Goal: Information Seeking & Learning: Compare options

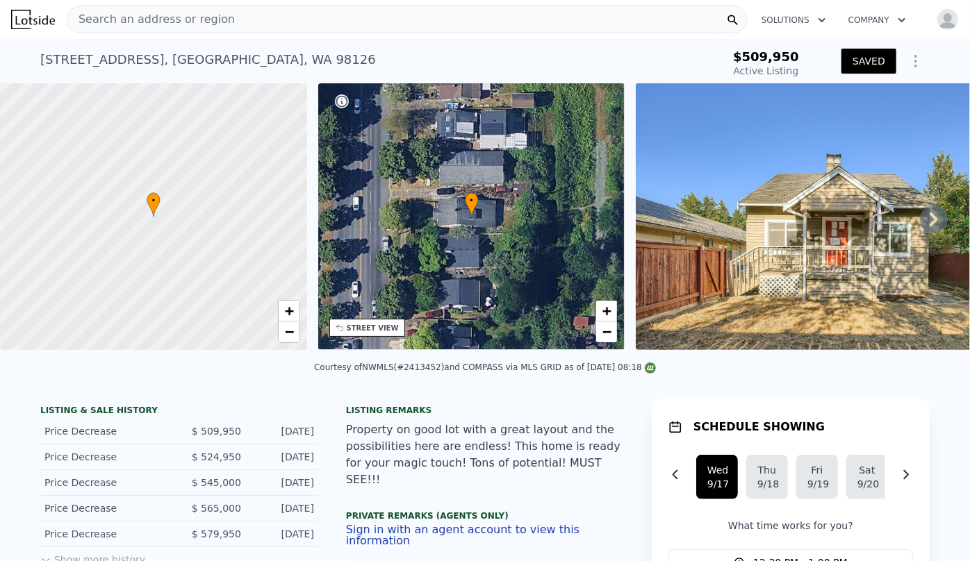
click at [284, 21] on div "Search an address or region" at bounding box center [407, 20] width 681 height 28
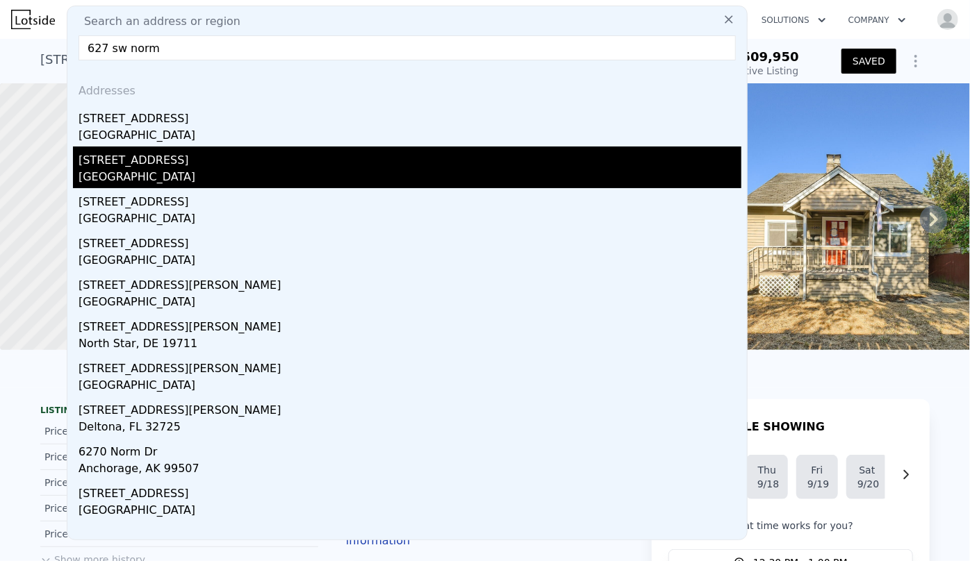
type input "627 sw norm"
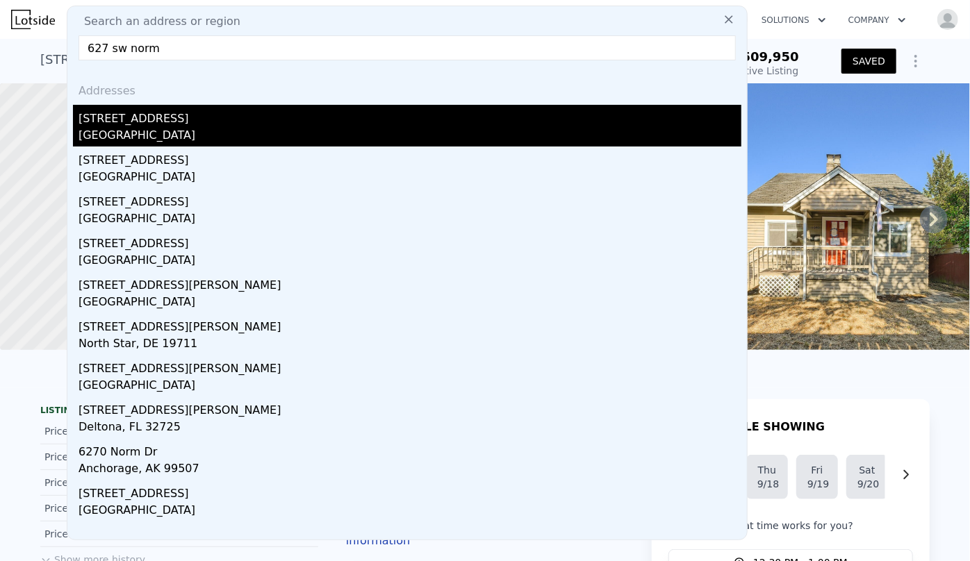
drag, startPoint x: 250, startPoint y: 149, endPoint x: 253, endPoint y: 120, distance: 28.7
click at [253, 120] on div "Addresses 627 SW Normandy Rd Normandy Park, WA 98166 627 SW 185th St Normandy P…" at bounding box center [406, 306] width 679 height 468
click at [253, 120] on div "[STREET_ADDRESS]" at bounding box center [409, 116] width 663 height 22
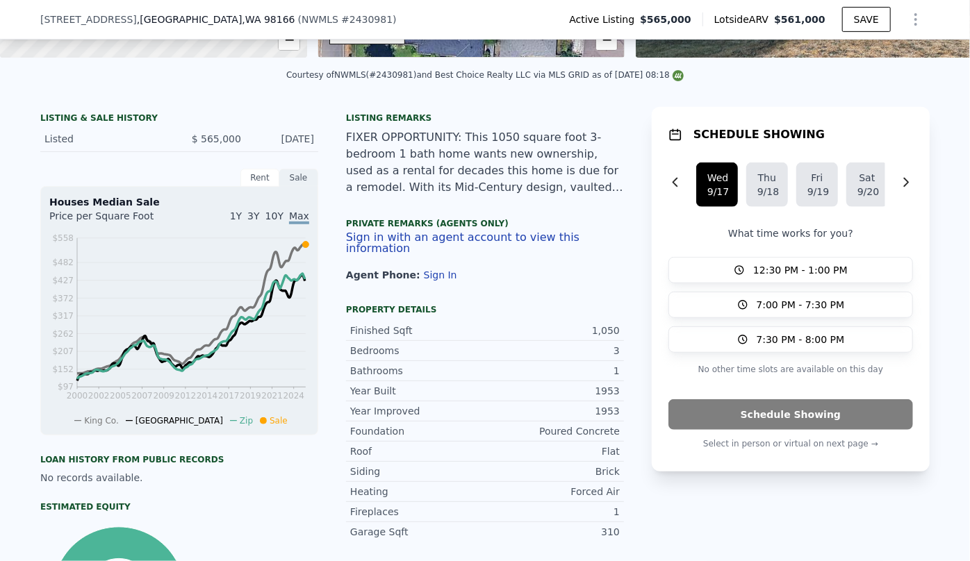
scroll to position [247, 0]
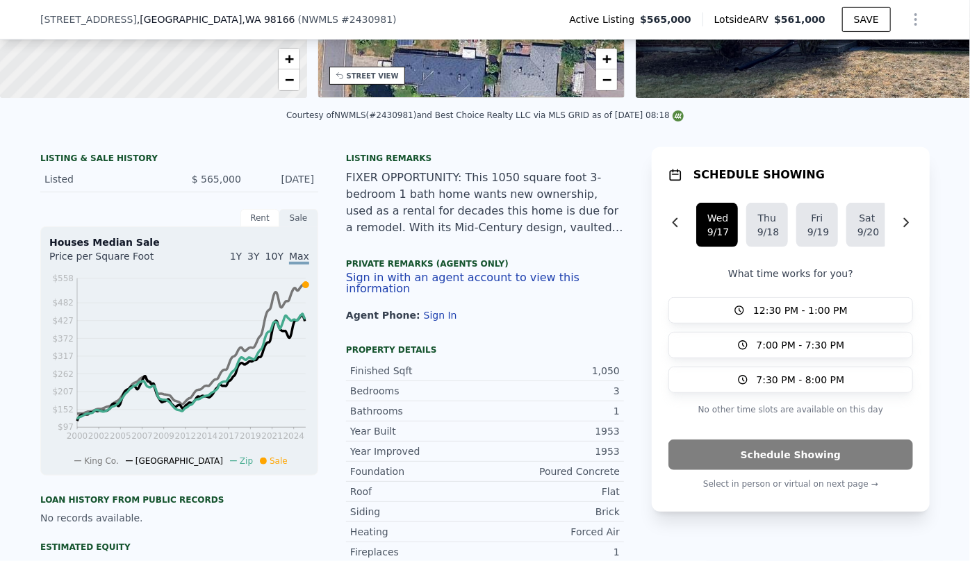
click at [548, 330] on div "Listing remarks FIXER OPPORTUNITY: This 1050 square foot 3-bedroom 1 bath home …" at bounding box center [485, 246] width 278 height 186
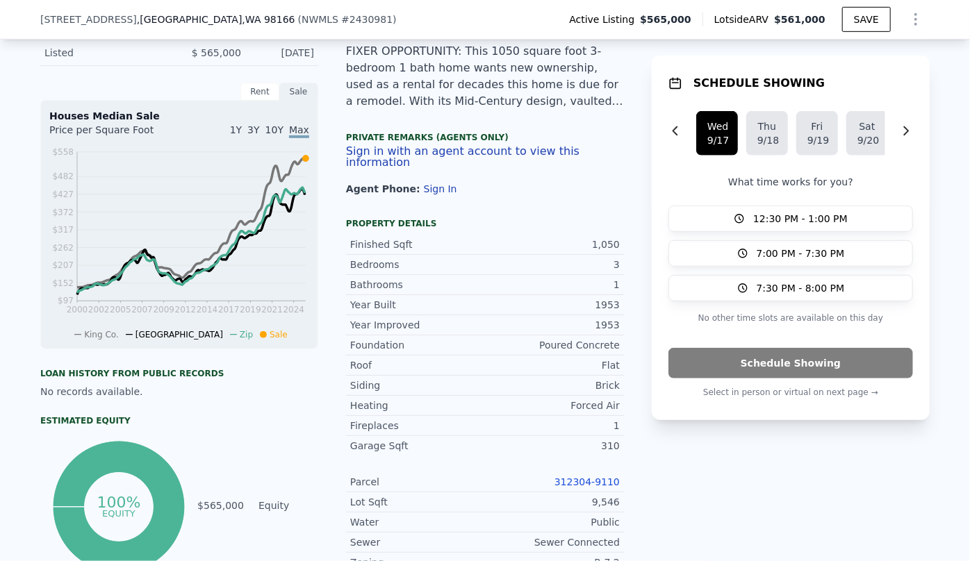
scroll to position [626, 0]
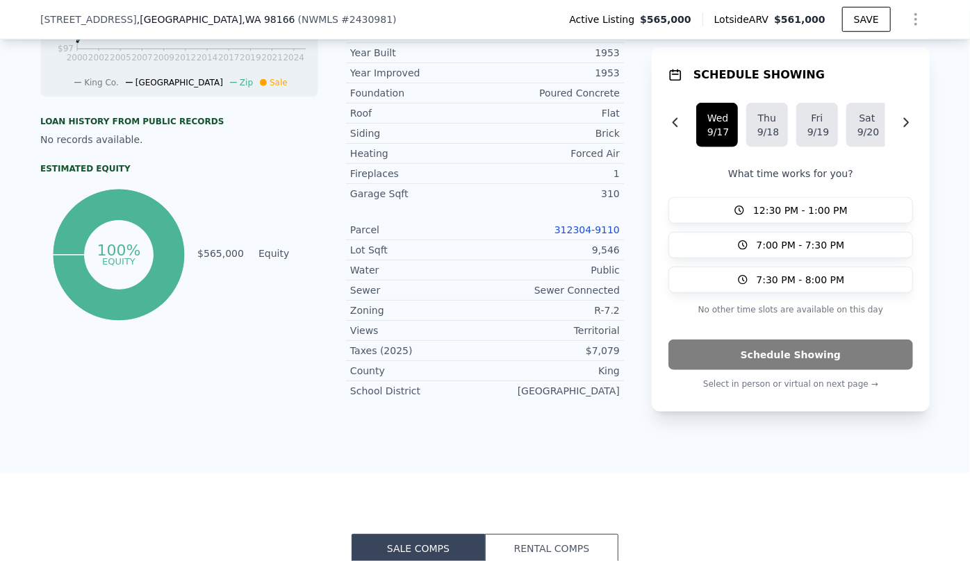
click at [595, 231] on link "312304-9110" at bounding box center [586, 229] width 65 height 11
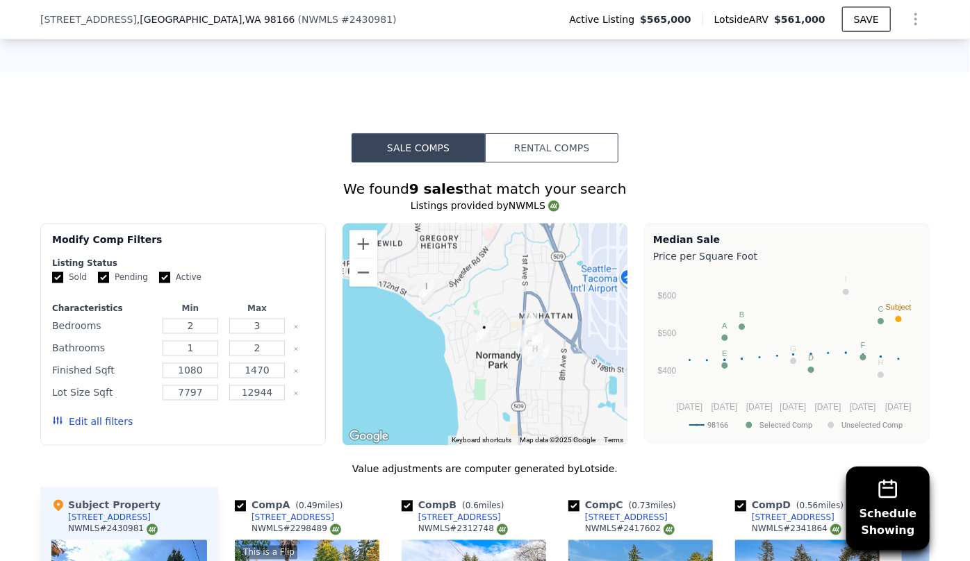
scroll to position [1199, 0]
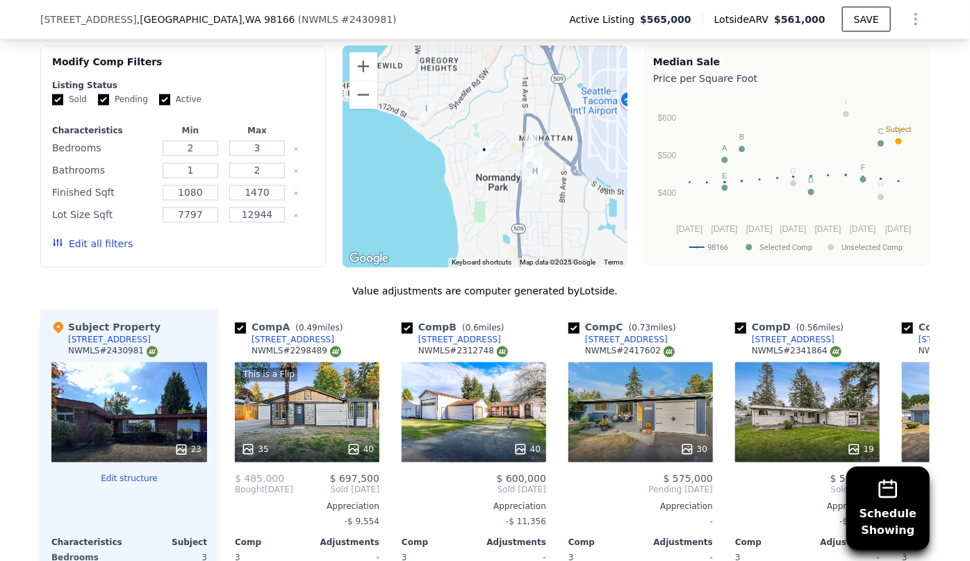
click at [92, 239] on button "Edit all filters" at bounding box center [92, 245] width 81 height 14
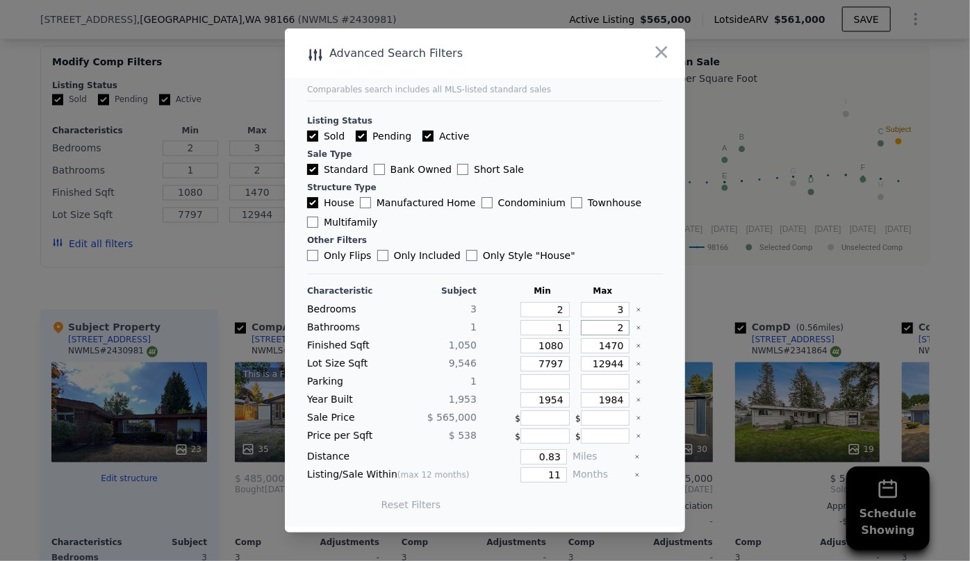
drag, startPoint x: 616, startPoint y: 329, endPoint x: 558, endPoint y: 333, distance: 57.8
click at [566, 333] on div "Bathrooms 1 1 2" at bounding box center [485, 327] width 356 height 15
drag, startPoint x: 556, startPoint y: 347, endPoint x: 499, endPoint y: 347, distance: 56.9
click at [499, 347] on div "Finished Sqft 1,050 1080 1470" at bounding box center [485, 345] width 356 height 15
drag, startPoint x: 557, startPoint y: 365, endPoint x: 482, endPoint y: 367, distance: 75.1
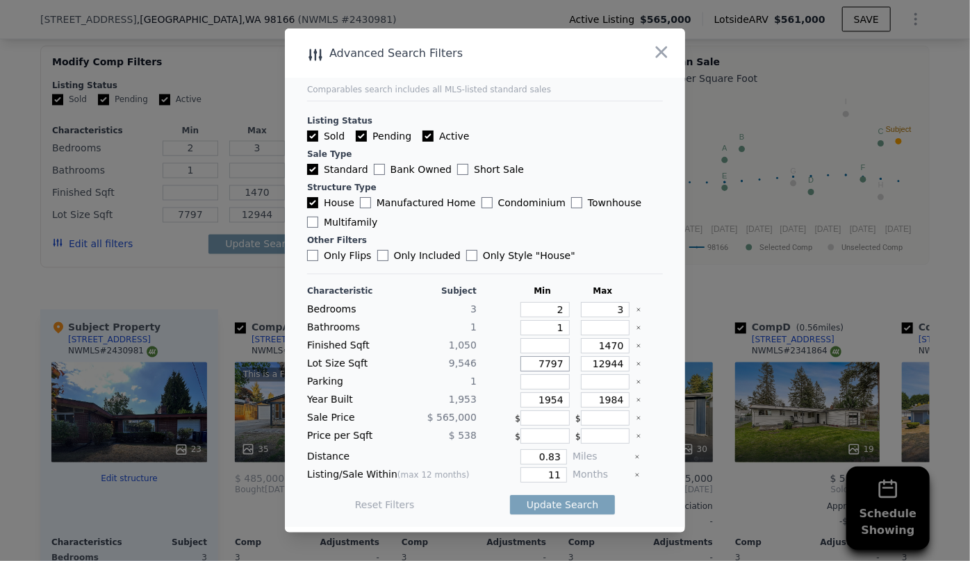
click at [483, 367] on div "Lot Size Sqft 9,546 7797 12944" at bounding box center [485, 363] width 356 height 15
click at [606, 344] on input "1470" at bounding box center [605, 345] width 49 height 15
click at [606, 343] on input "1470" at bounding box center [605, 345] width 49 height 15
type input "170"
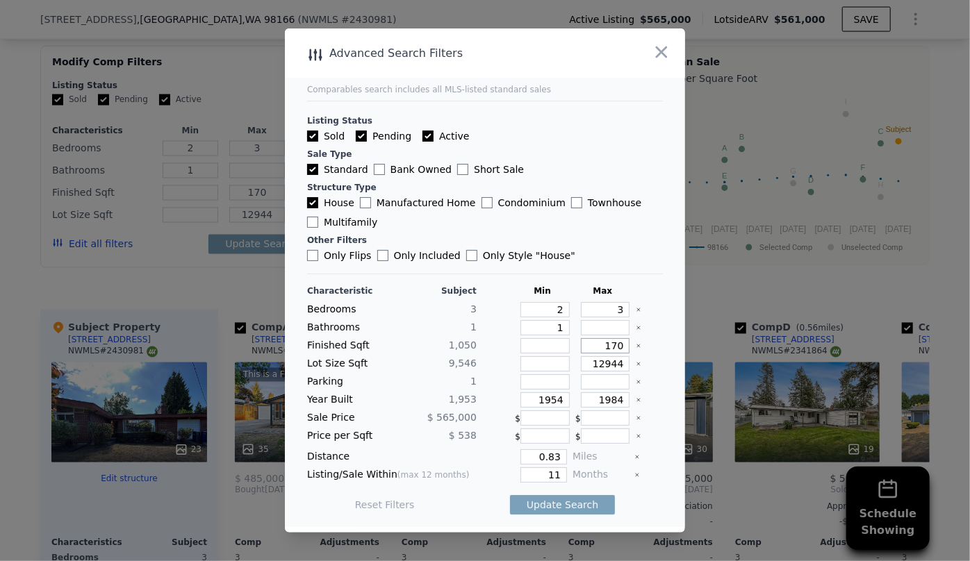
type input "1170"
drag, startPoint x: 558, startPoint y: 396, endPoint x: 498, endPoint y: 396, distance: 59.7
click at [498, 396] on div "Year Built 1,953 1954 1984" at bounding box center [485, 399] width 356 height 15
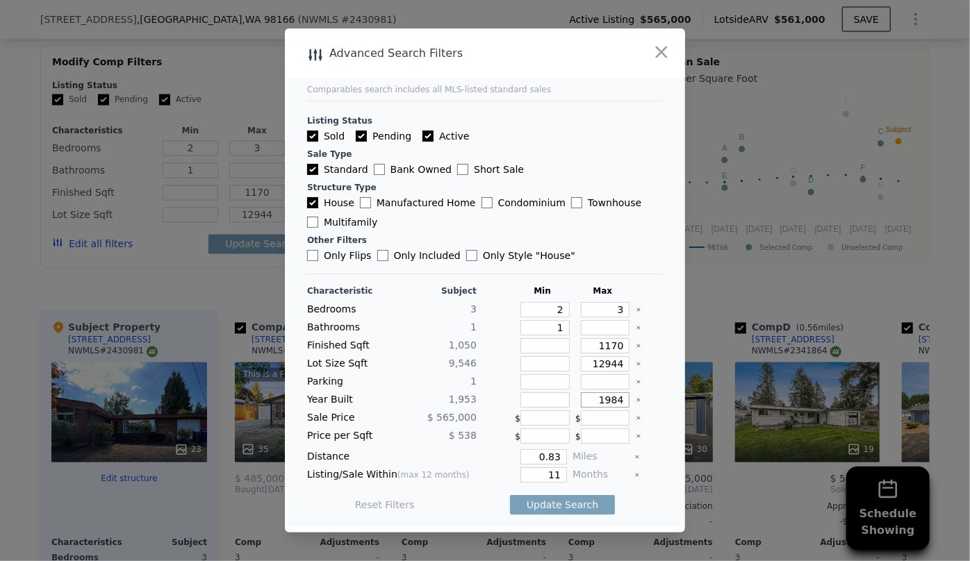
click at [606, 401] on input "1984" at bounding box center [605, 399] width 49 height 15
type input "1994"
drag, startPoint x: 556, startPoint y: 477, endPoint x: 460, endPoint y: 481, distance: 95.9
click at [460, 481] on div "Listing/Sale Within (max 12 months) 11 Months" at bounding box center [485, 474] width 356 height 15
type input "6"
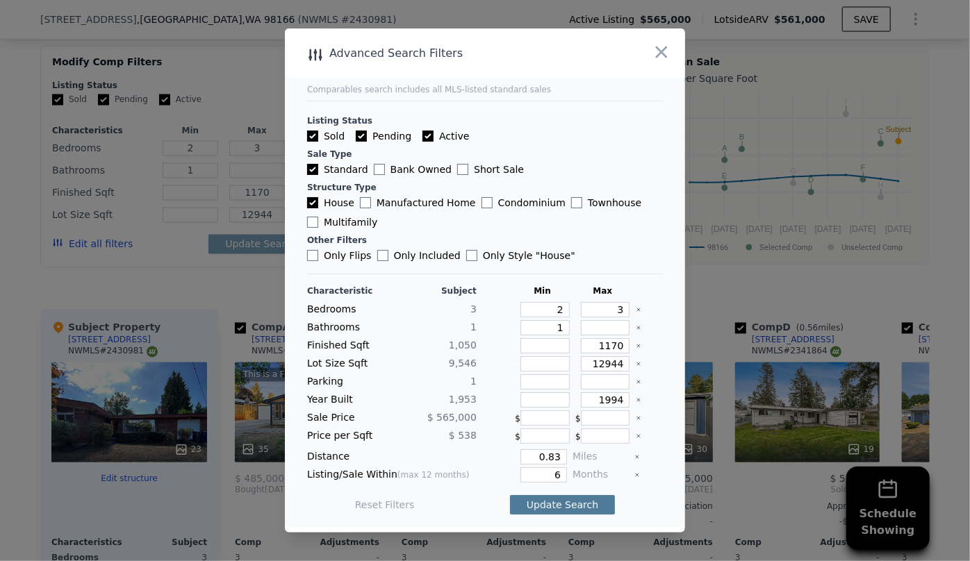
click at [542, 499] on button "Update Search" at bounding box center [562, 504] width 105 height 19
checkbox input "false"
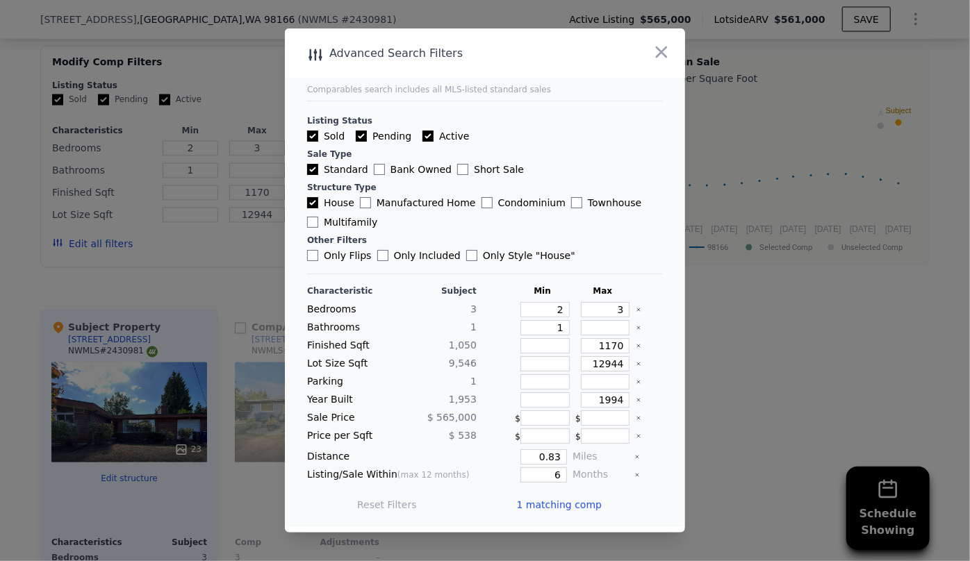
click at [542, 499] on span "1 matching comp" at bounding box center [558, 505] width 85 height 14
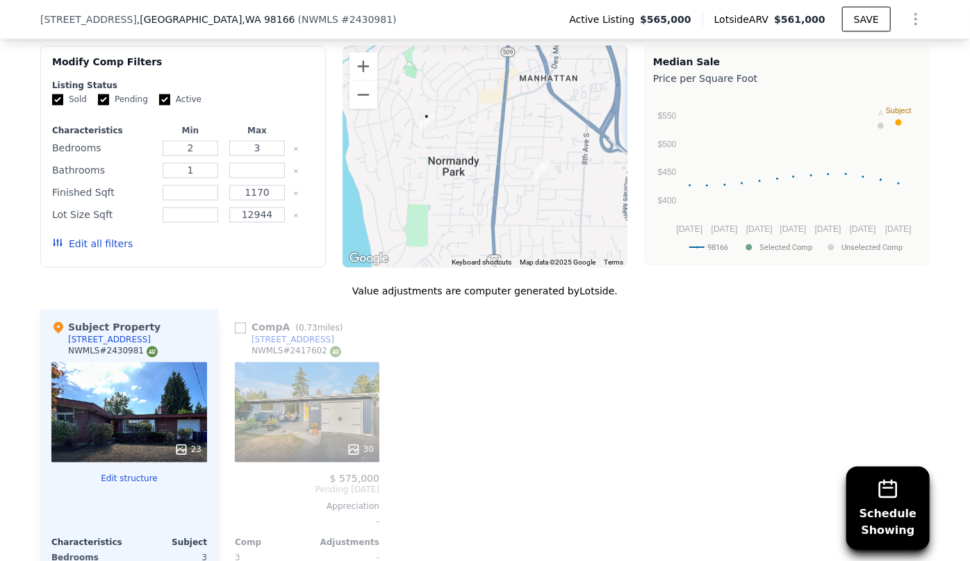
click at [297, 410] on div "30" at bounding box center [307, 413] width 144 height 100
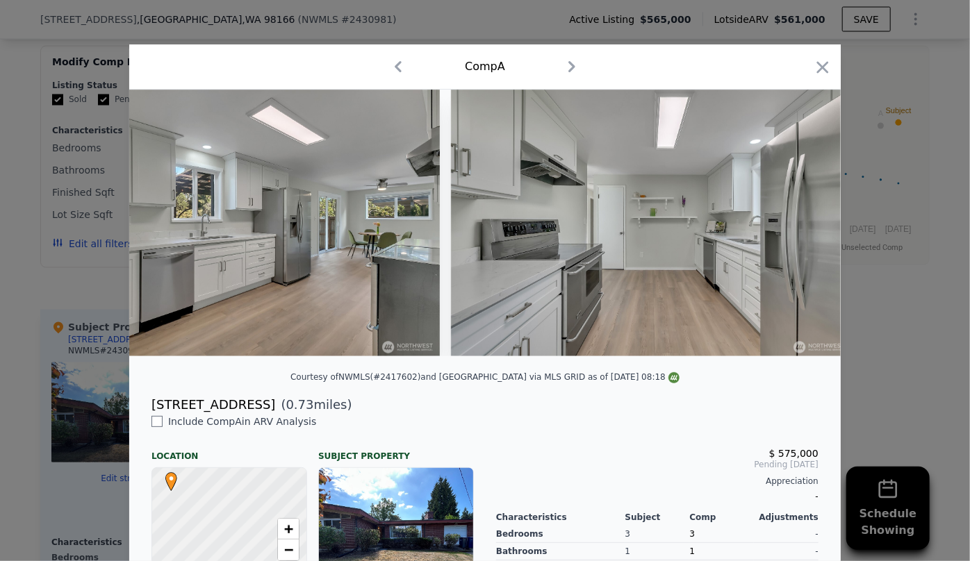
scroll to position [0, 2949]
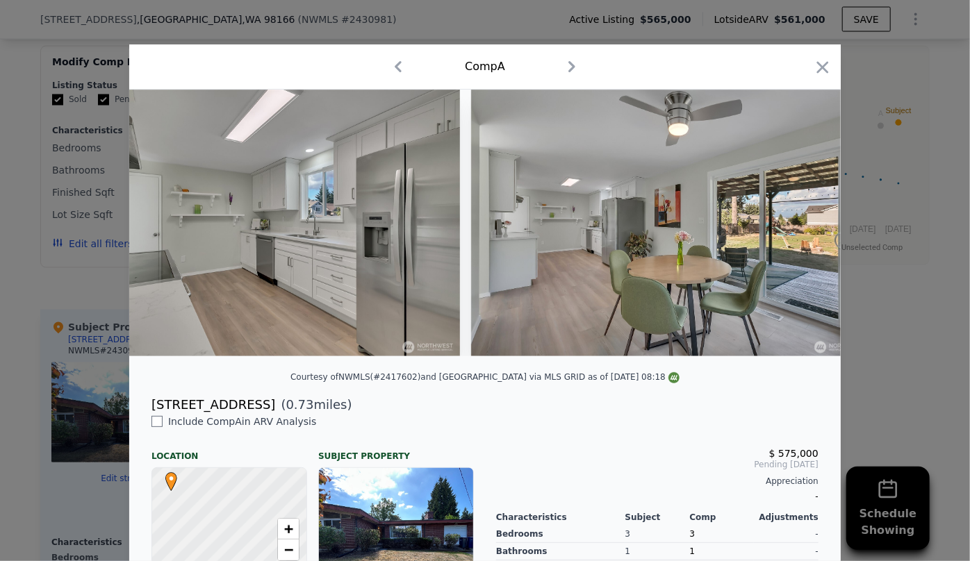
click at [826, 74] on icon "button" at bounding box center [822, 67] width 19 height 19
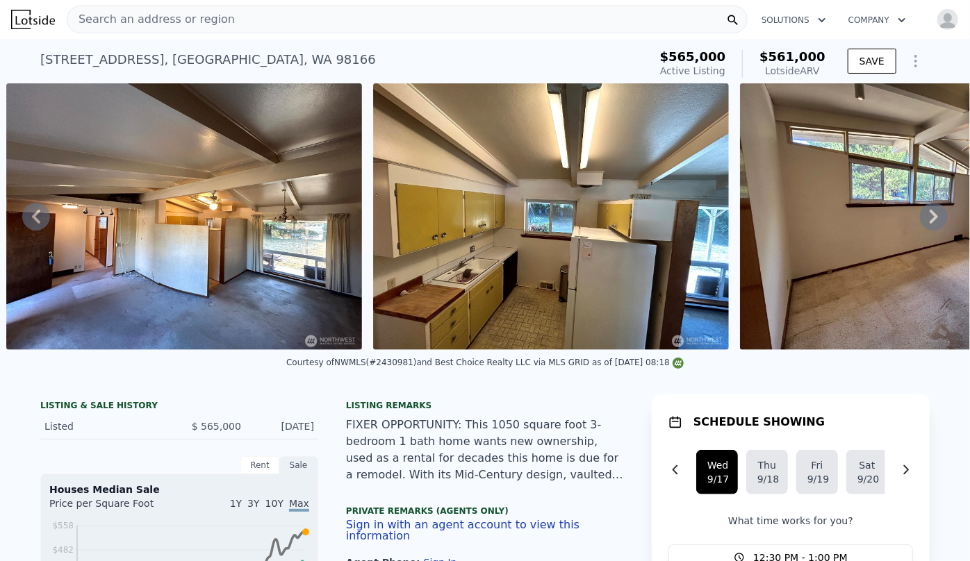
click at [185, 20] on span "Search an address or region" at bounding box center [150, 19] width 167 height 17
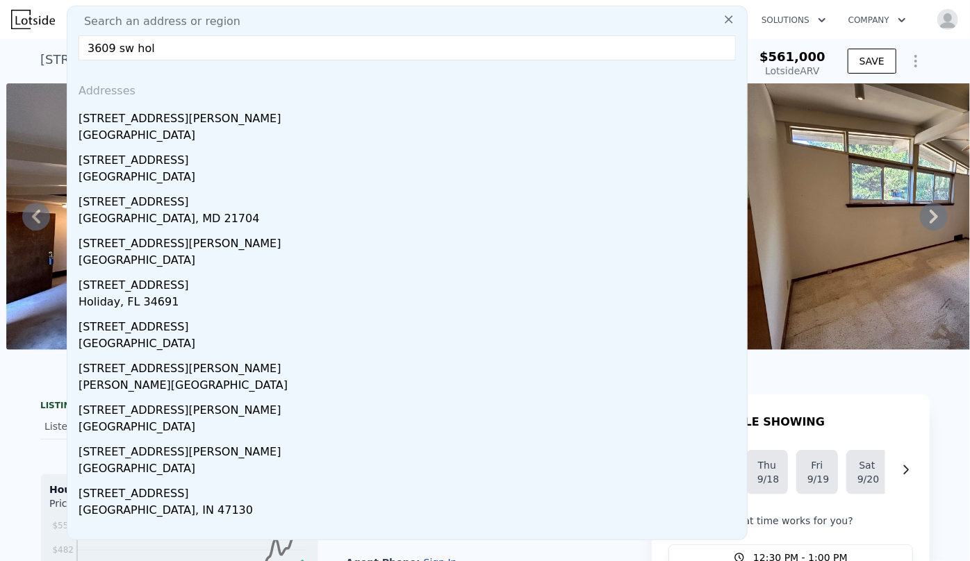
type input "3609 sw hol"
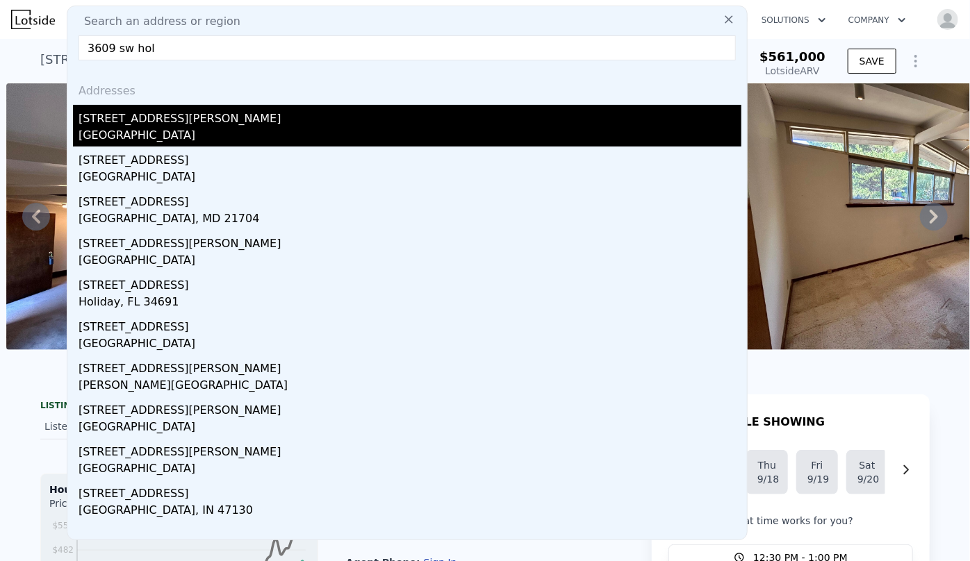
click at [226, 119] on div "[STREET_ADDRESS][PERSON_NAME]" at bounding box center [409, 116] width 663 height 22
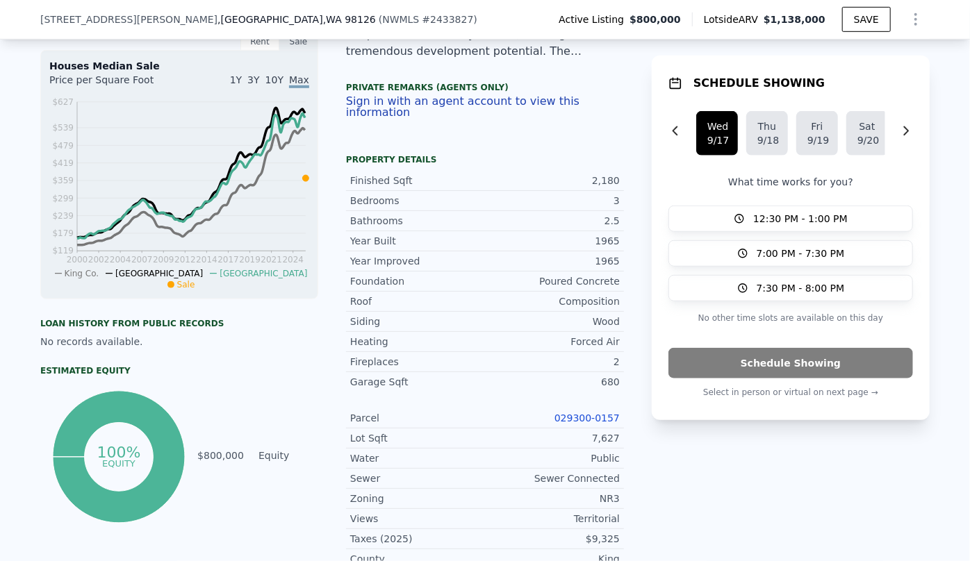
scroll to position [437, 0]
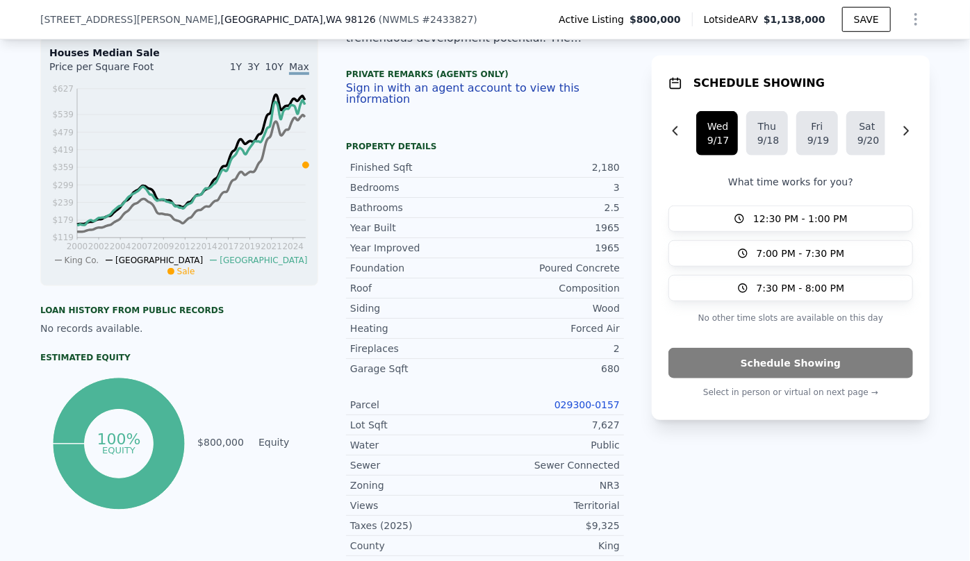
click at [613, 399] on link "029300-0157" at bounding box center [586, 404] width 65 height 11
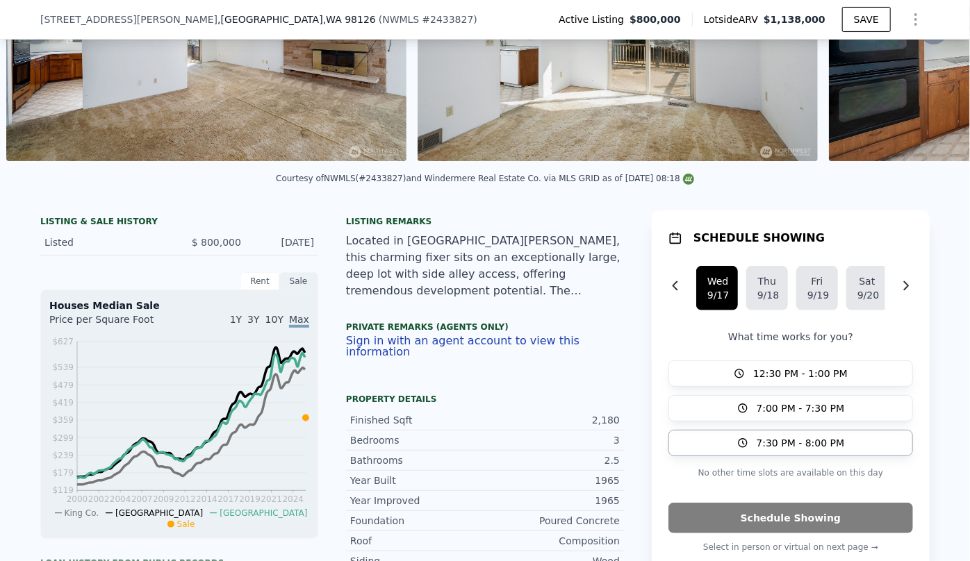
scroll to position [121, 0]
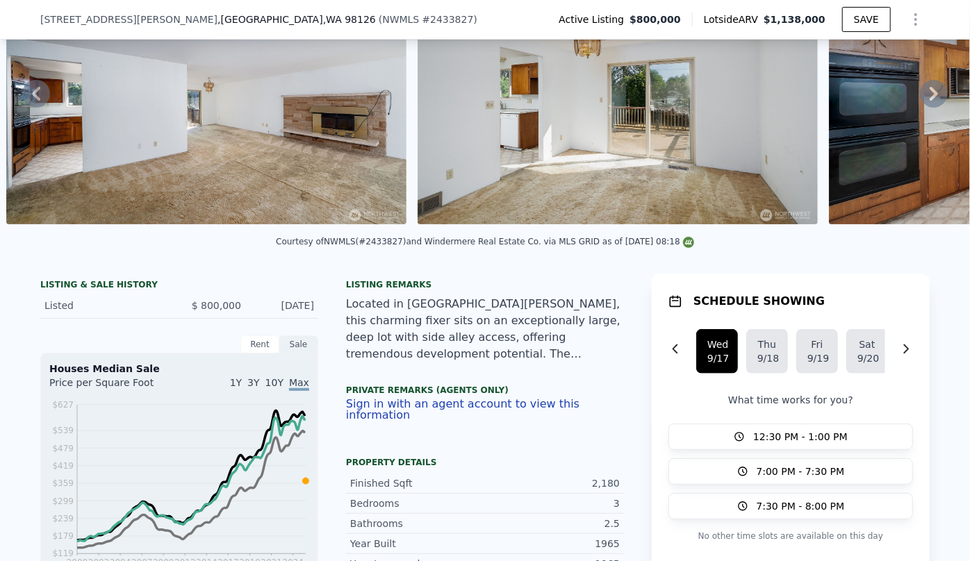
click at [908, 29] on button "Show Options" at bounding box center [915, 20] width 28 height 28
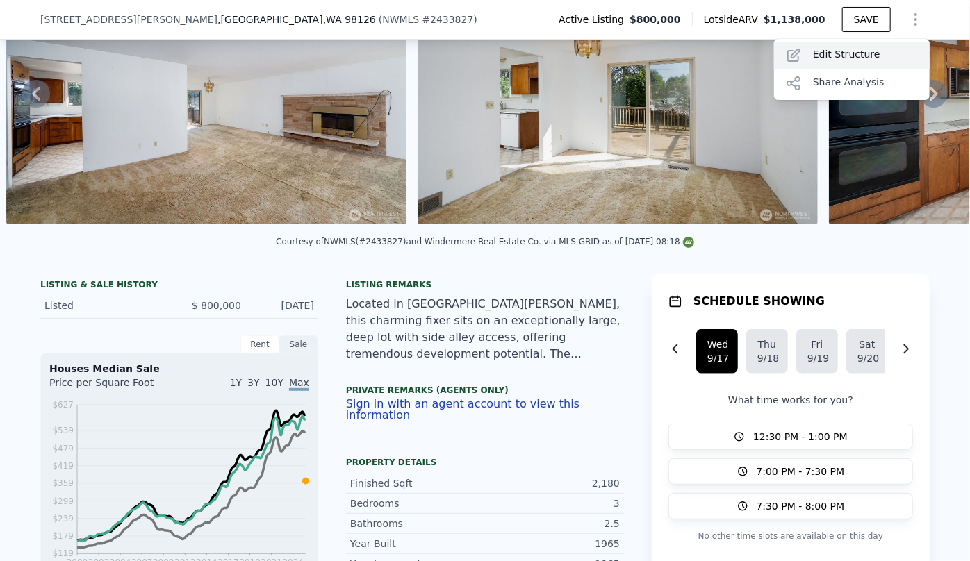
click at [793, 49] on icon at bounding box center [794, 55] width 12 height 12
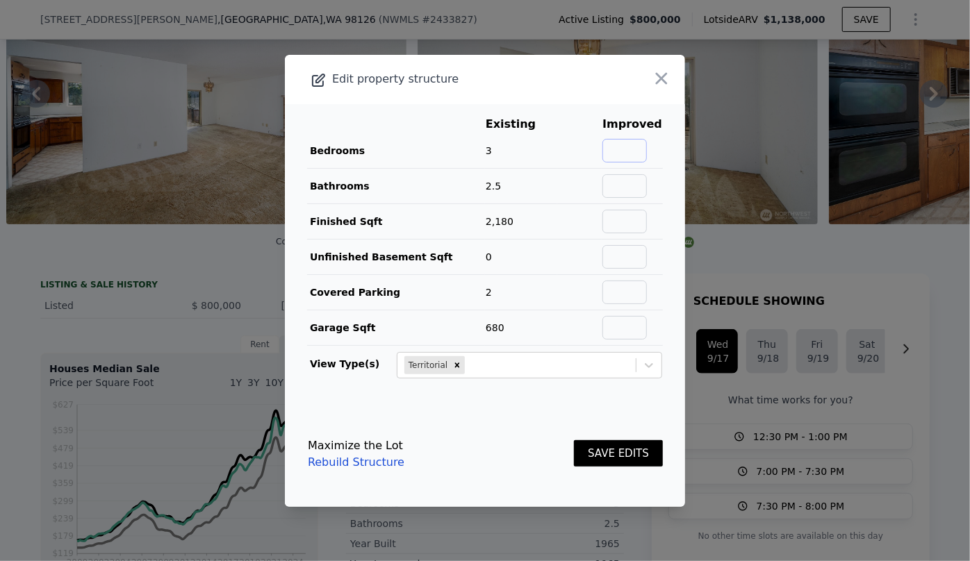
click at [635, 148] on input "text" at bounding box center [624, 151] width 44 height 24
type input "4"
click at [628, 464] on button "SAVE EDITS" at bounding box center [618, 453] width 89 height 27
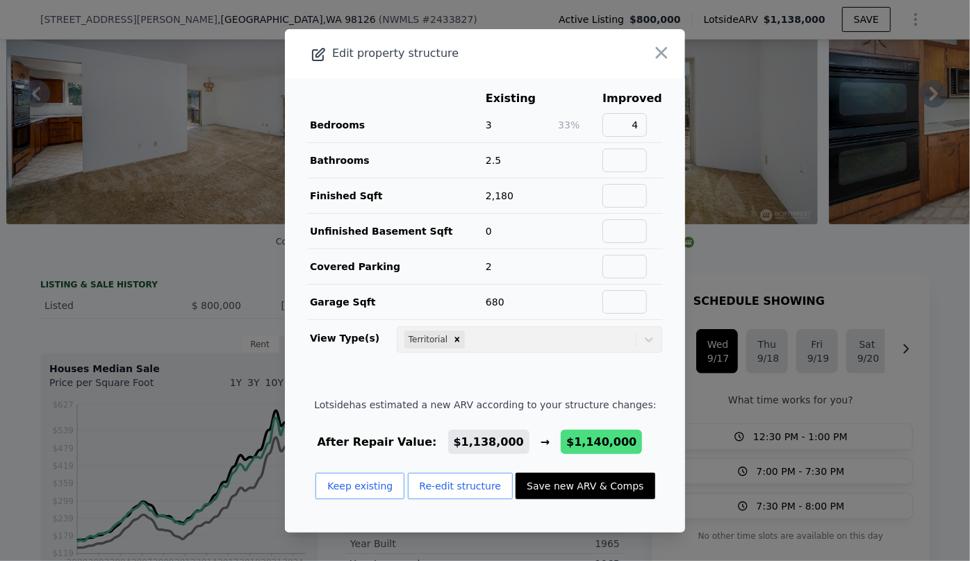
click at [585, 489] on button "Save new ARV & Comps" at bounding box center [584, 486] width 139 height 26
checkbox input "false"
checkbox input "true"
type input "$ 1,140,000"
type input "$ 192,161"
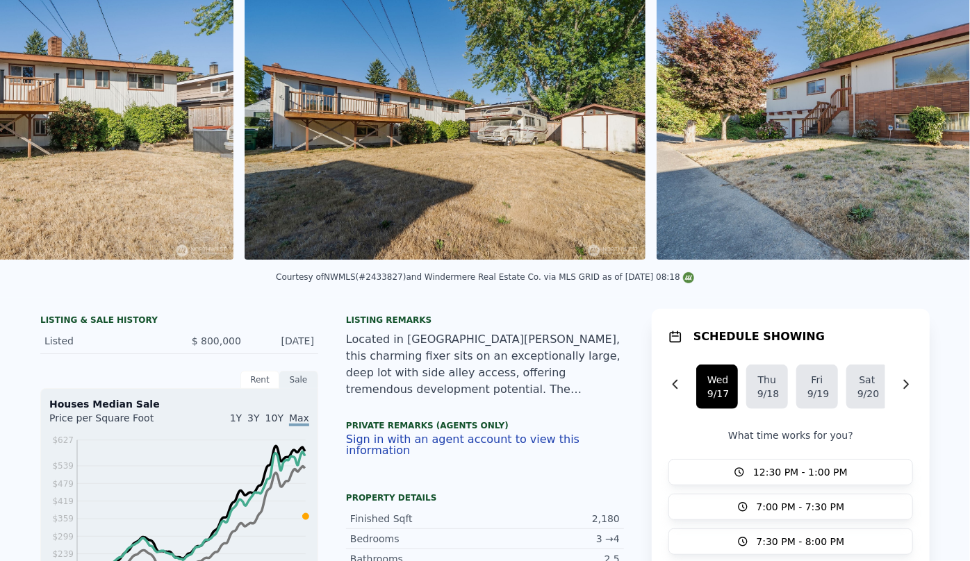
scroll to position [0, 0]
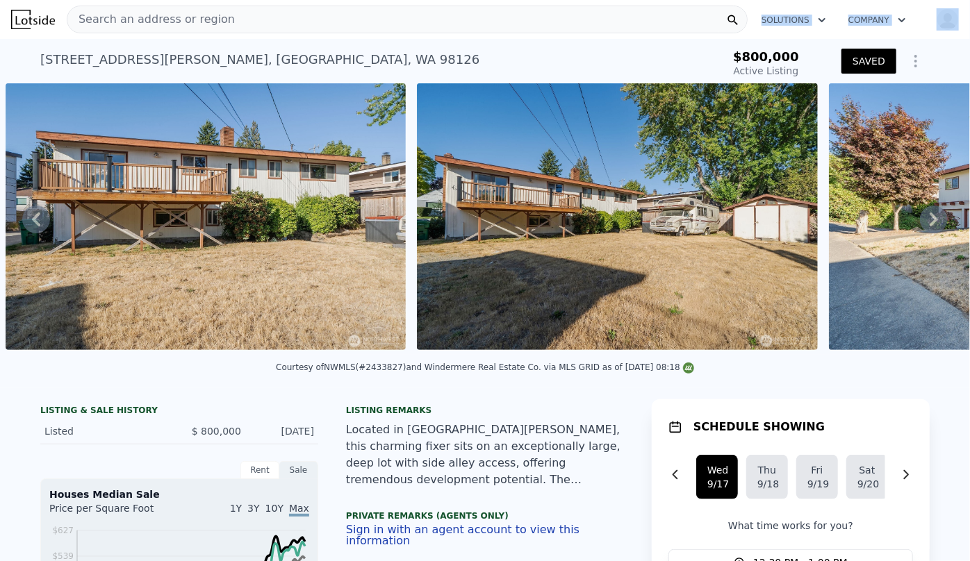
drag, startPoint x: 33, startPoint y: 15, endPoint x: 223, endPoint y: 13, distance: 189.6
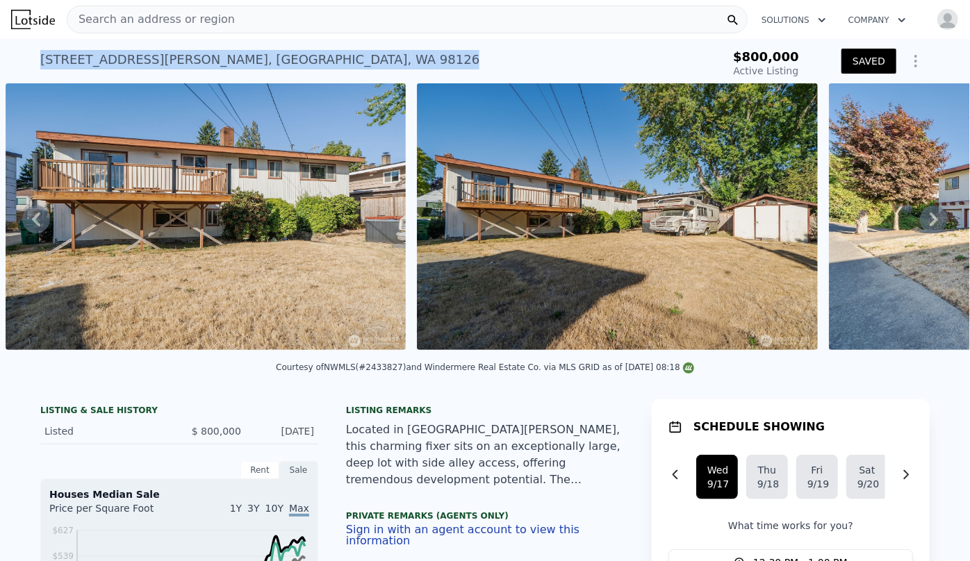
drag, startPoint x: 245, startPoint y: 56, endPoint x: 31, endPoint y: 69, distance: 214.4
click at [31, 69] on div "3609 SW Holden St , Seattle , WA 98126 Active at $800k $800,000 Active Listing …" at bounding box center [485, 61] width 970 height 44
copy div "3609 SW Holden St , Seattle , WA 98126"
click at [408, 39] on div "3609 SW Holden St , Seattle , WA 98126 Active at $800k $800,000 Active Listing …" at bounding box center [484, 61] width 889 height 44
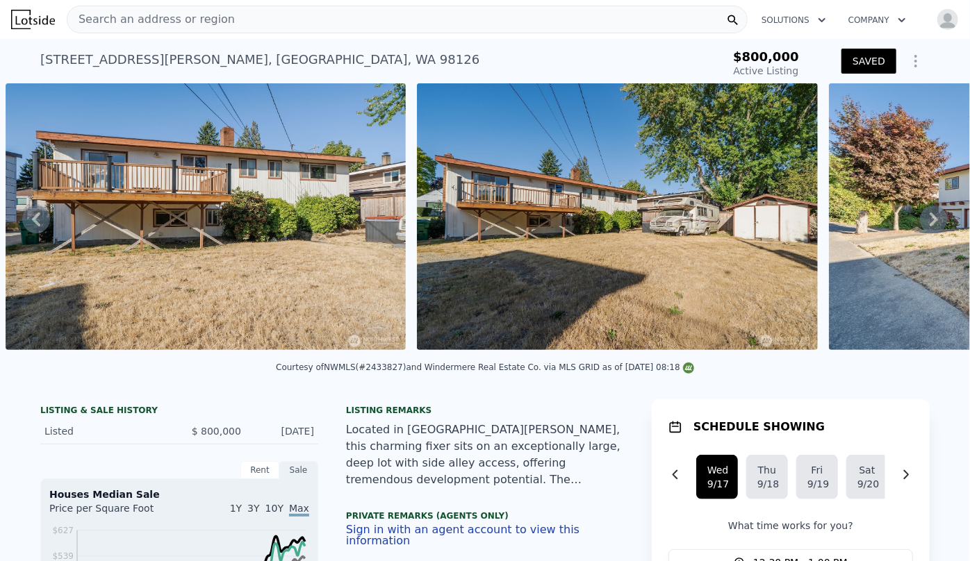
click at [327, 56] on div "3609 SW Holden St , Seattle , WA 98126 Active at $800k" at bounding box center [368, 63] width 656 height 39
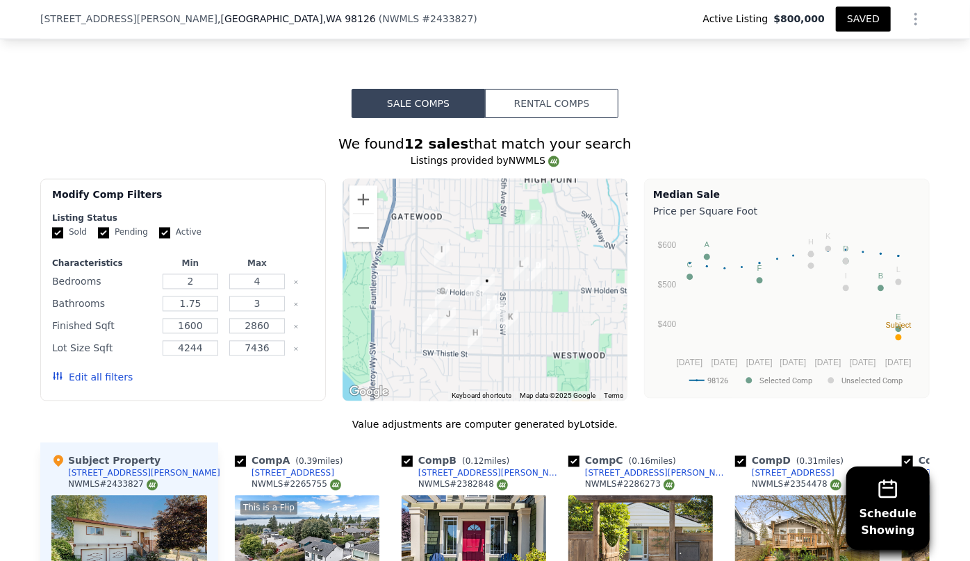
scroll to position [1320, 0]
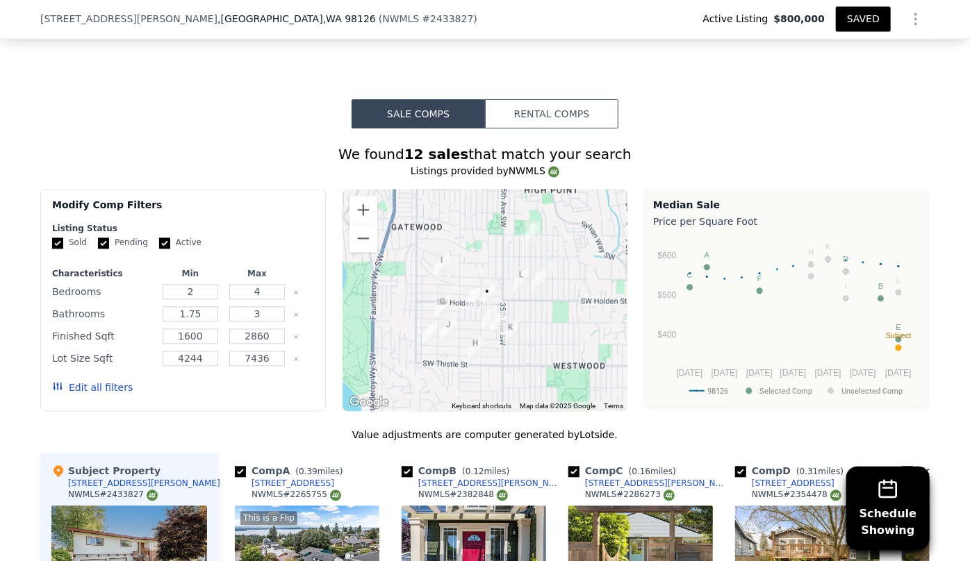
click at [99, 388] on button "Edit all filters" at bounding box center [92, 388] width 81 height 14
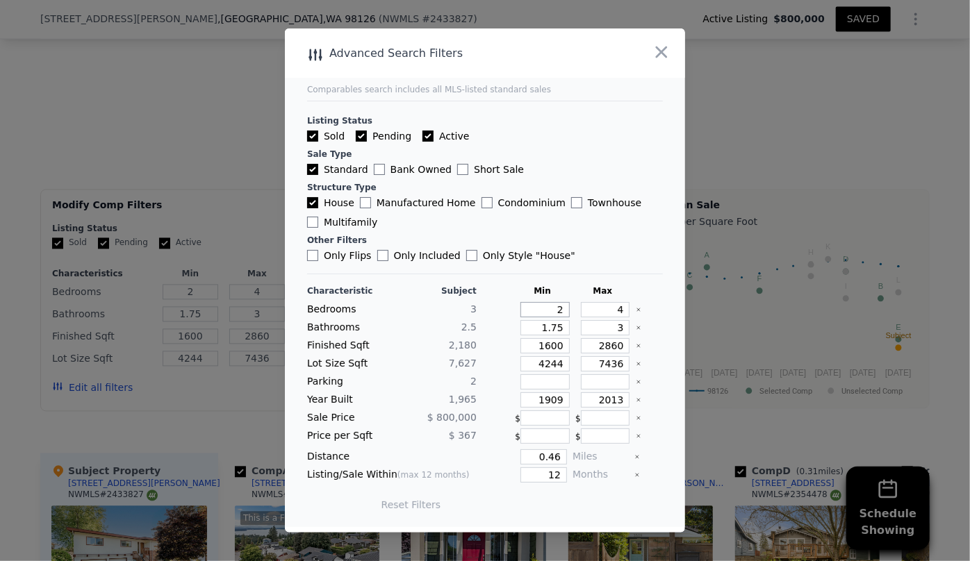
drag, startPoint x: 555, startPoint y: 310, endPoint x: 510, endPoint y: 305, distance: 45.5
click at [515, 305] on div "2" at bounding box center [542, 309] width 55 height 15
type input "3"
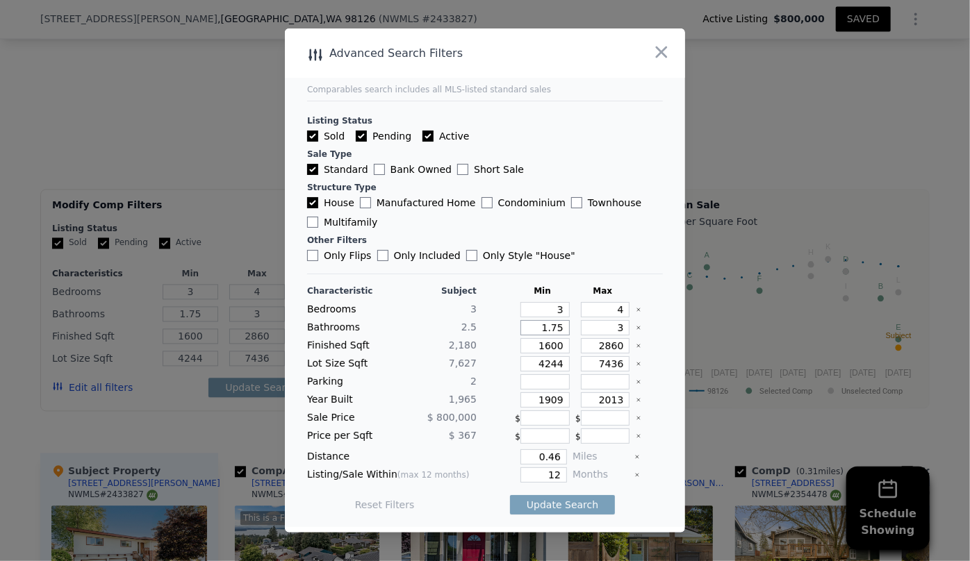
click at [557, 326] on input "1.75" at bounding box center [544, 327] width 49 height 15
drag, startPoint x: 617, startPoint y: 326, endPoint x: 587, endPoint y: 329, distance: 30.7
click at [587, 329] on input "3" at bounding box center [605, 327] width 49 height 15
drag, startPoint x: 557, startPoint y: 327, endPoint x: 444, endPoint y: 340, distance: 113.9
click at [445, 340] on div "Characteristic Subject Min Max Bedrooms 3 3 4 Bathrooms 2.5 1.75 Finished Sqft …" at bounding box center [485, 404] width 356 height 239
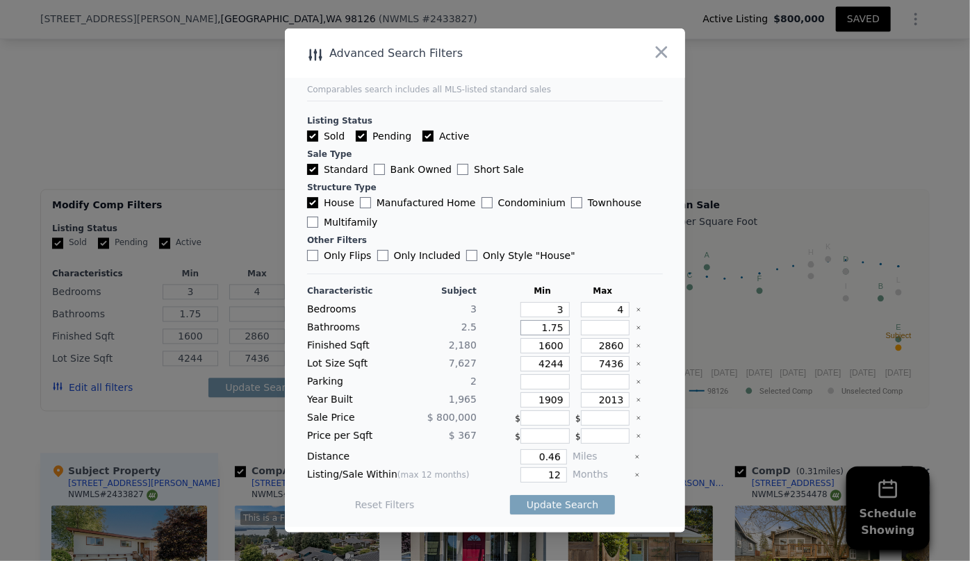
type input "1"
drag, startPoint x: 556, startPoint y: 347, endPoint x: 479, endPoint y: 351, distance: 76.6
click at [479, 351] on div "Finished Sqft 2,180 1600 2860" at bounding box center [485, 345] width 356 height 15
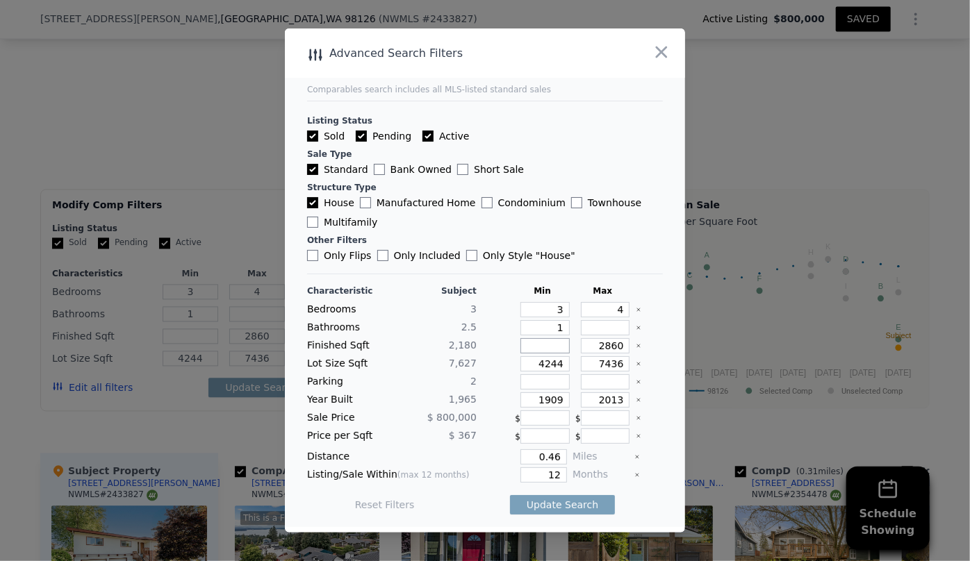
type input "1"
type input "18"
type input "180"
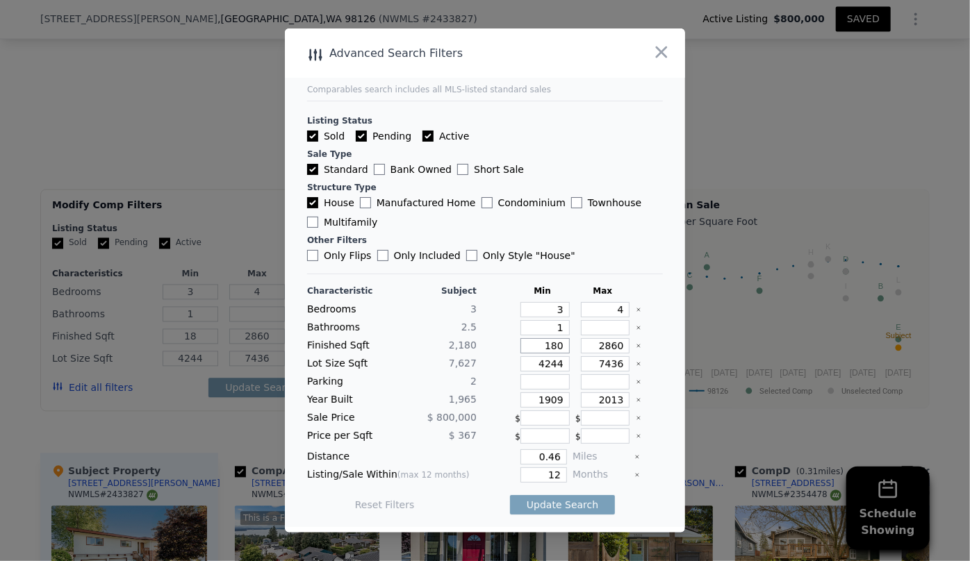
type input "180"
type input "1800"
drag, startPoint x: 617, startPoint y: 342, endPoint x: 544, endPoint y: 349, distance: 73.2
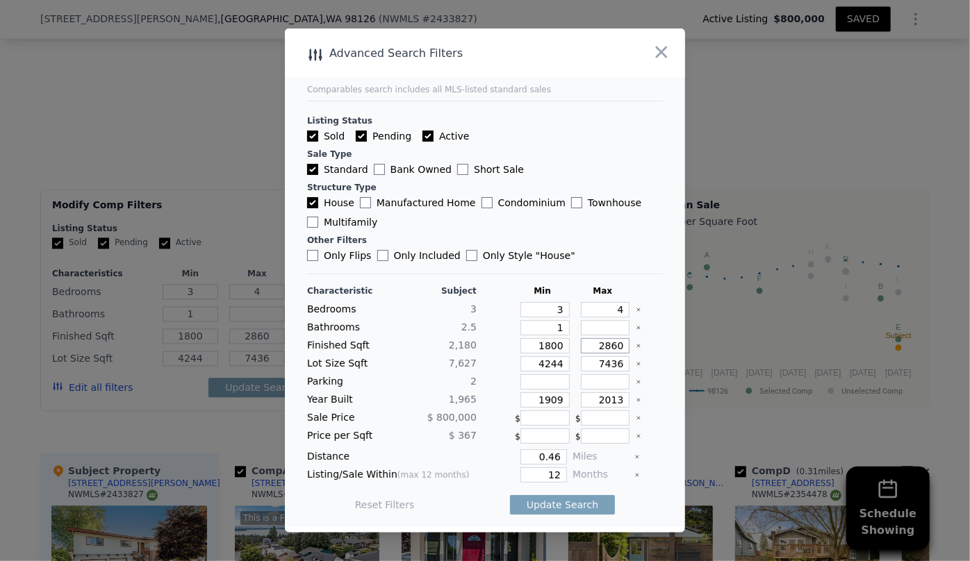
click at [544, 349] on div "Finished Sqft 2,180 1800 2860" at bounding box center [485, 345] width 356 height 15
type input "2"
type input "23"
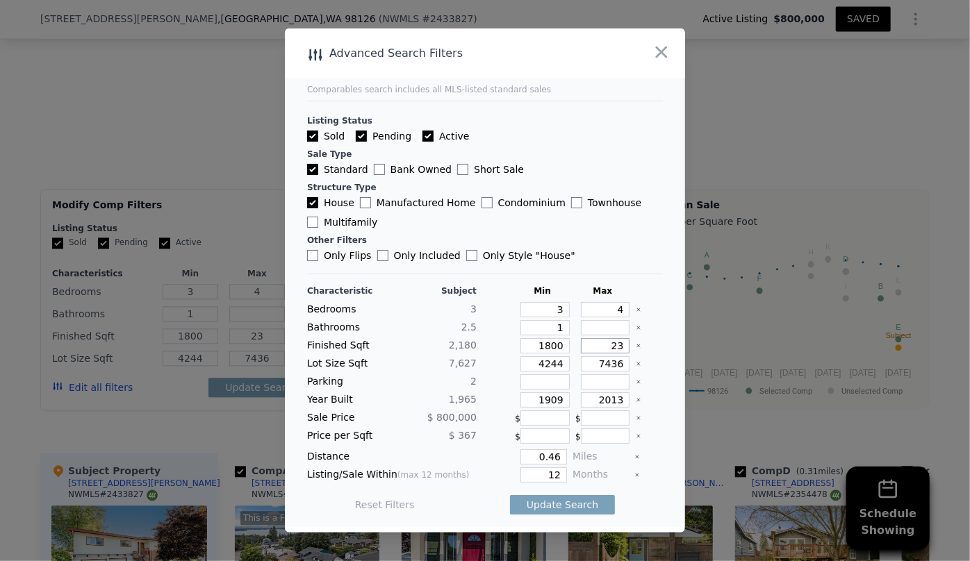
type input "230"
type input "2300"
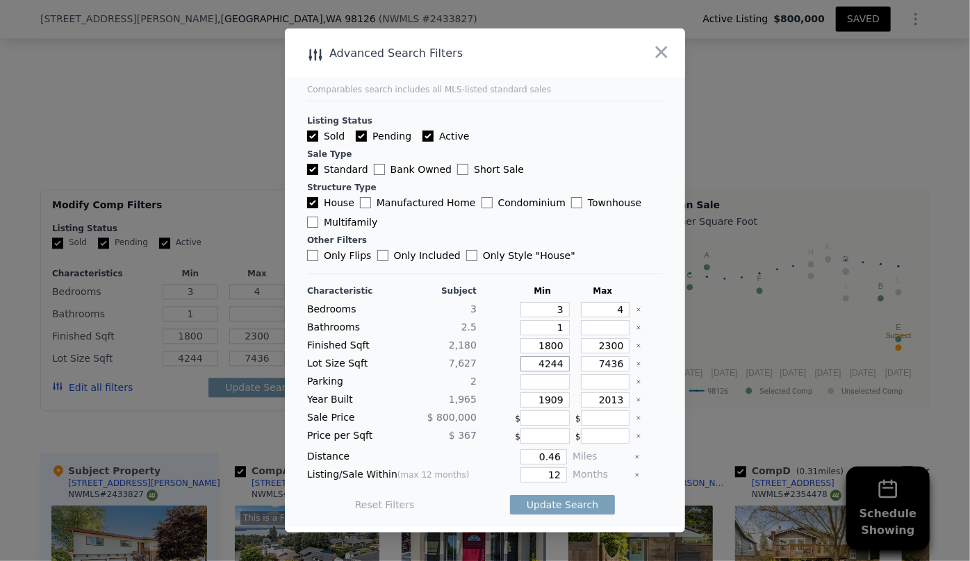
drag, startPoint x: 560, startPoint y: 367, endPoint x: 458, endPoint y: 372, distance: 101.5
click at [474, 369] on div "Lot Size Sqft 7,627 4244 7436" at bounding box center [485, 363] width 356 height 15
drag, startPoint x: 604, startPoint y: 363, endPoint x: 500, endPoint y: 365, distance: 103.5
click at [529, 362] on div "Lot Size Sqft 7,627 7436" at bounding box center [485, 363] width 356 height 15
type input "8"
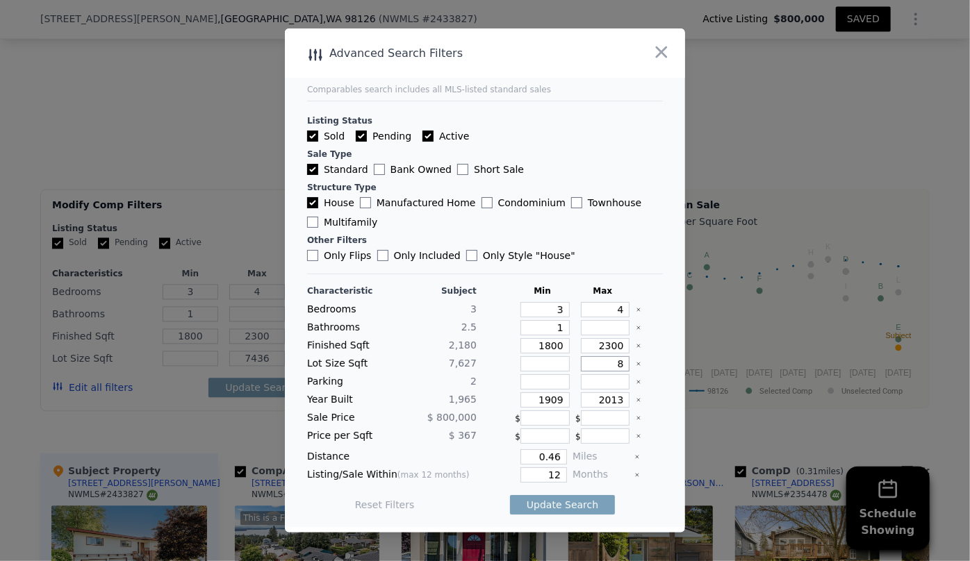
type input "8"
type input "80"
type input "800"
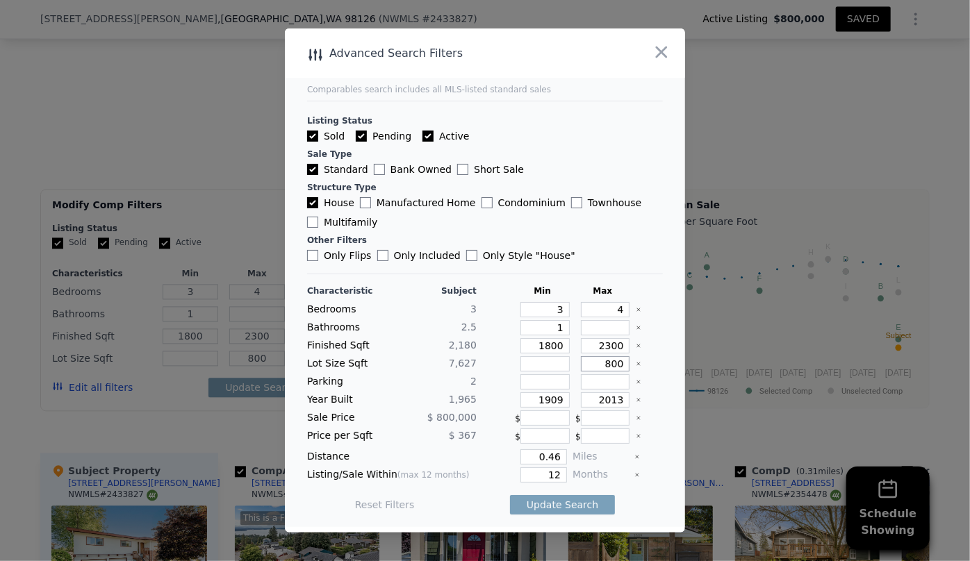
type input "8000"
drag, startPoint x: 556, startPoint y: 398, endPoint x: 498, endPoint y: 399, distance: 58.3
click at [498, 399] on div "Year Built 1,965 1909 2013" at bounding box center [485, 399] width 356 height 15
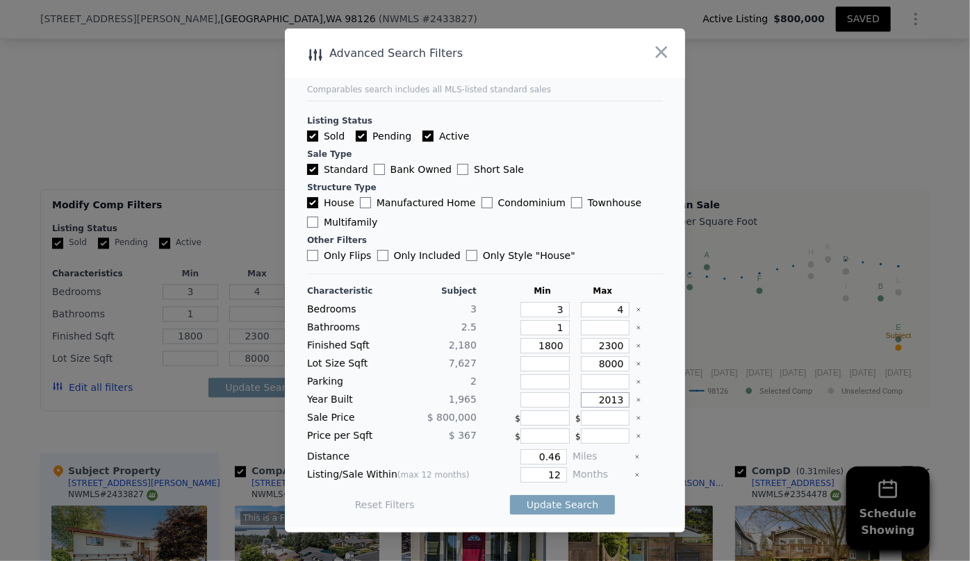
drag, startPoint x: 619, startPoint y: 399, endPoint x: 540, endPoint y: 406, distance: 79.5
click at [545, 406] on div "Year Built 1,965 2013" at bounding box center [485, 399] width 356 height 15
type input "1999"
drag, startPoint x: 556, startPoint y: 458, endPoint x: 508, endPoint y: 454, distance: 48.1
click at [508, 454] on div "0.46" at bounding box center [524, 456] width 85 height 15
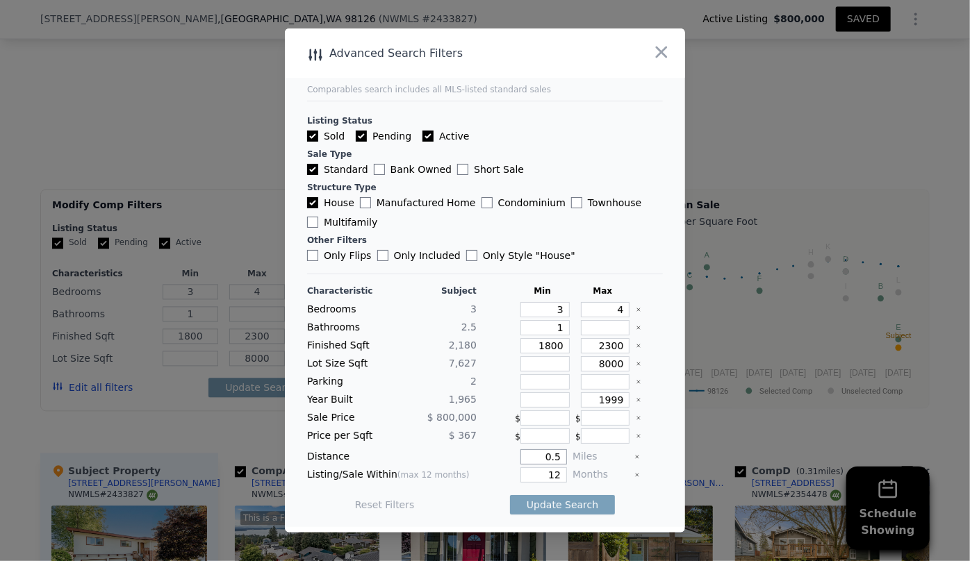
type input "0.5"
drag, startPoint x: 554, startPoint y: 473, endPoint x: 507, endPoint y: 476, distance: 47.3
click at [507, 476] on div "12" at bounding box center [524, 474] width 85 height 15
type input "6"
click at [537, 506] on button "Update Search" at bounding box center [562, 504] width 105 height 19
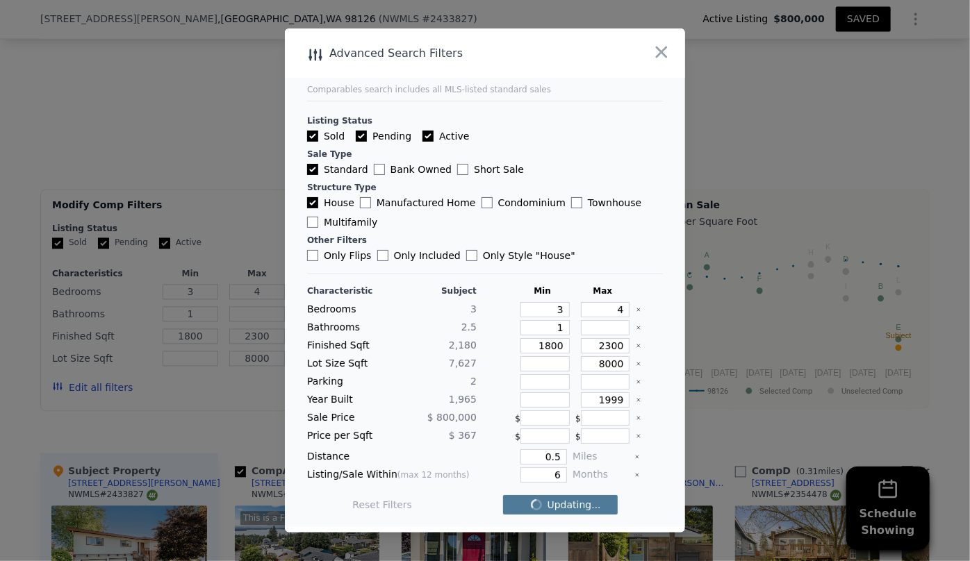
checkbox input "false"
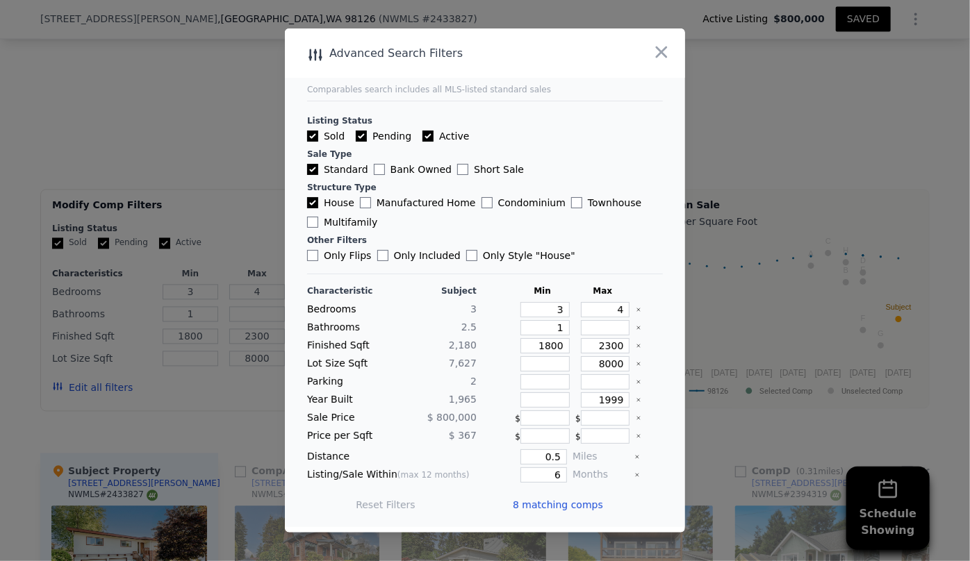
click at [537, 506] on span "8 matching comps" at bounding box center [558, 505] width 90 height 14
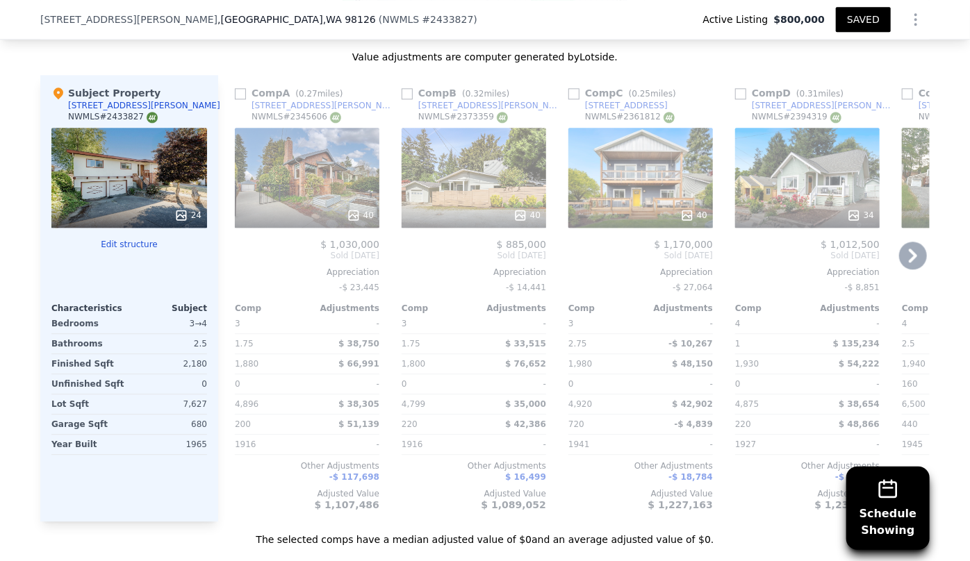
scroll to position [1699, 0]
click at [408, 99] on link "4002 SW Webster St" at bounding box center [481, 104] width 161 height 11
type input "2"
type input "1.75"
type input "3"
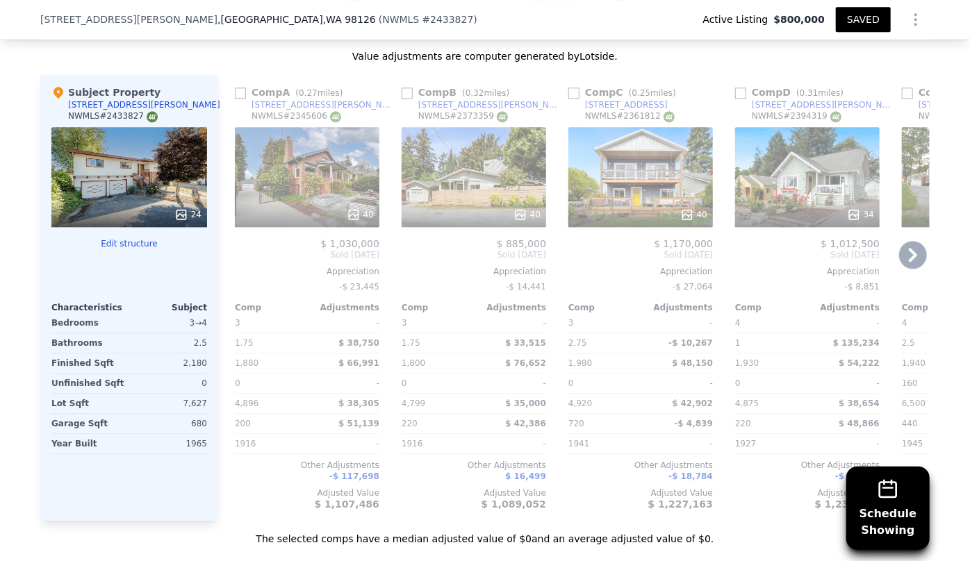
type input "1600"
type input "2860"
type input "4244"
type input "7436"
checkbox input "true"
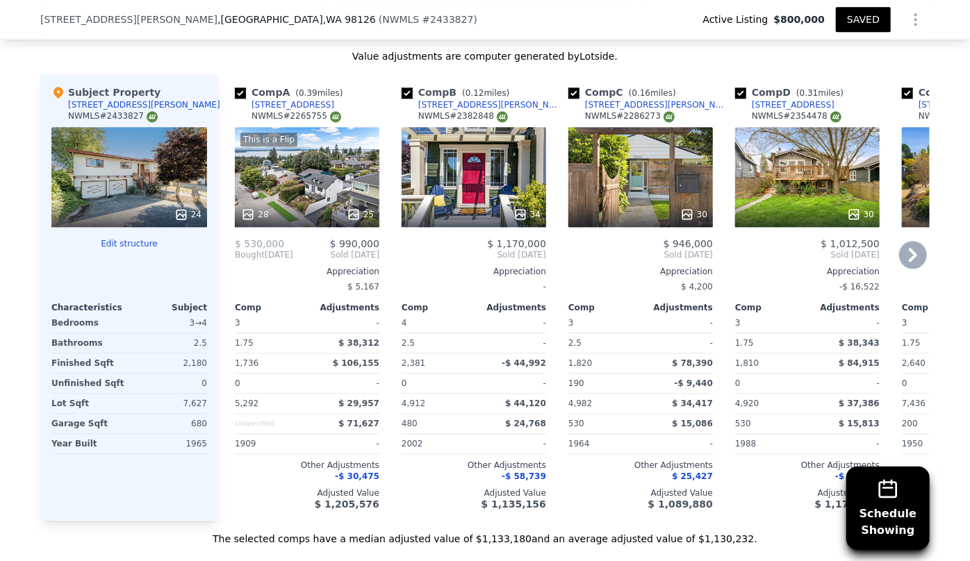
scroll to position [1383, 0]
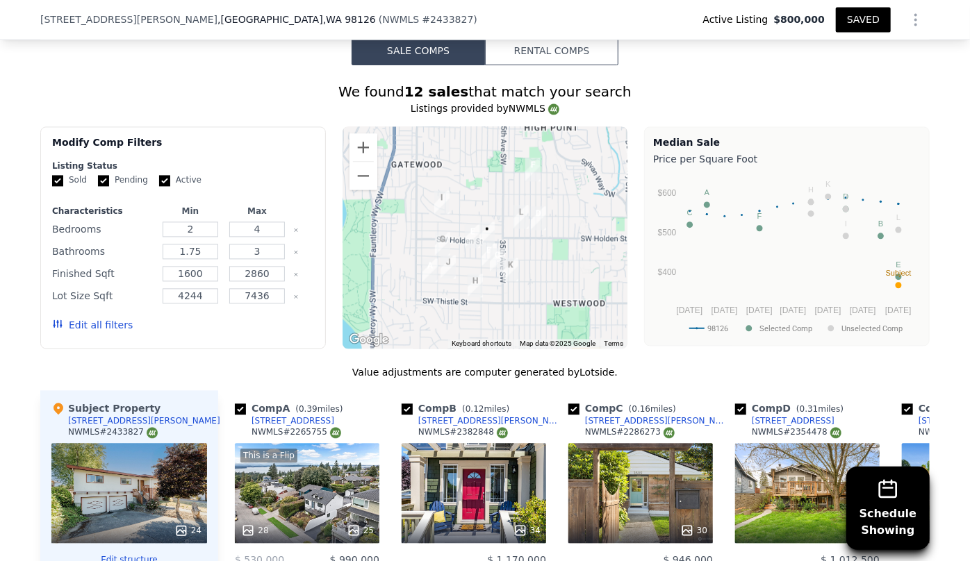
click at [75, 319] on button "Edit all filters" at bounding box center [92, 325] width 81 height 14
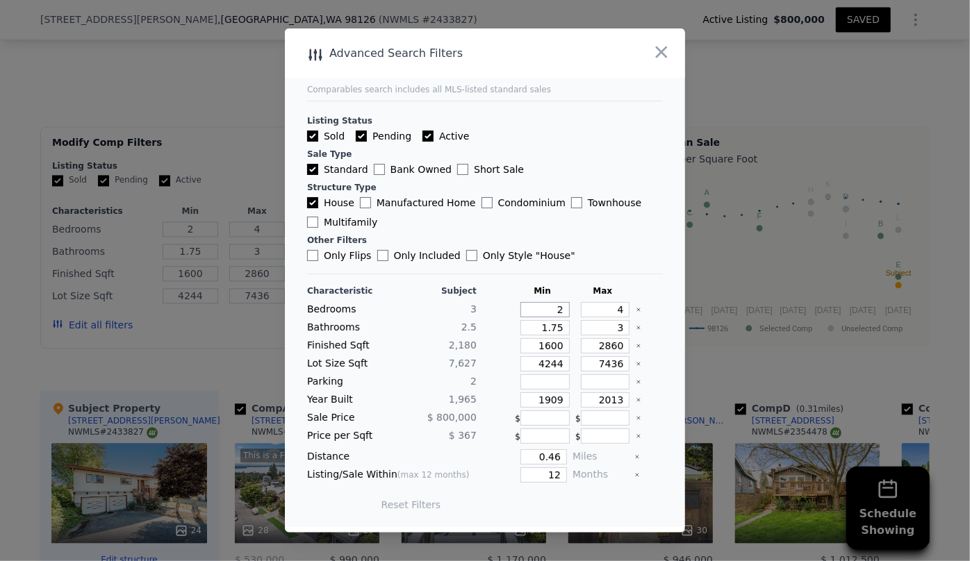
drag, startPoint x: 558, startPoint y: 309, endPoint x: 530, endPoint y: 305, distance: 28.8
click at [530, 305] on input "2" at bounding box center [544, 309] width 49 height 15
type input "3"
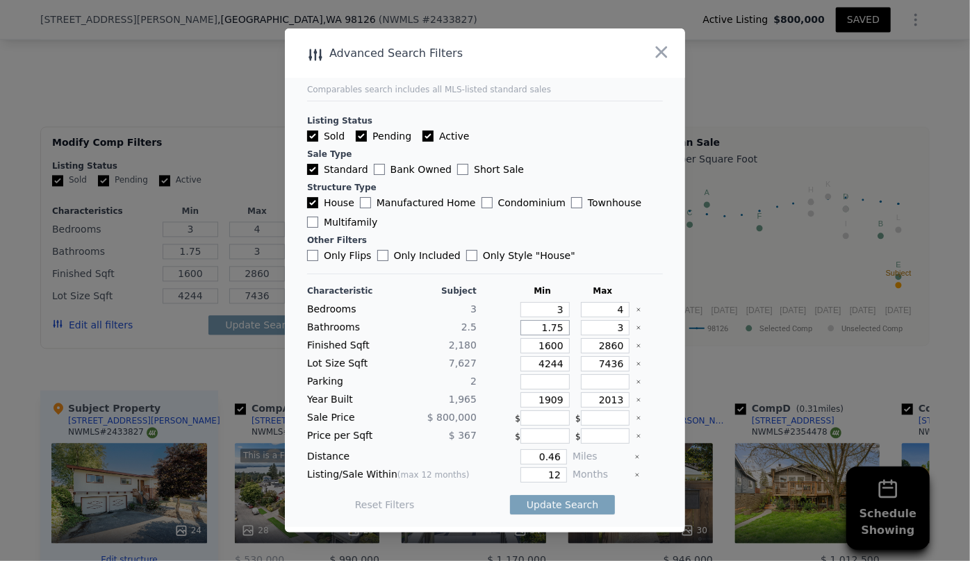
drag, startPoint x: 554, startPoint y: 328, endPoint x: 507, endPoint y: 329, distance: 47.2
click at [507, 329] on div "Bathrooms 2.5 1.75 3" at bounding box center [485, 327] width 356 height 15
type input "1"
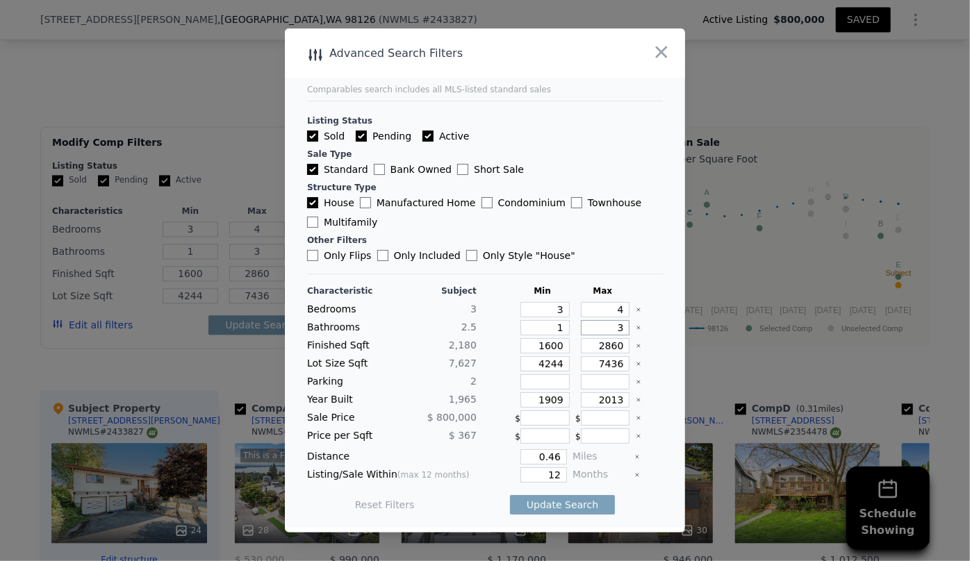
drag, startPoint x: 613, startPoint y: 328, endPoint x: 519, endPoint y: 332, distance: 93.9
click at [524, 332] on div "Bathrooms 2.5 1 3" at bounding box center [485, 327] width 356 height 15
drag, startPoint x: 556, startPoint y: 348, endPoint x: 465, endPoint y: 348, distance: 91.0
click at [465, 348] on div "Finished Sqft 2,180 1600 2860" at bounding box center [485, 345] width 356 height 15
type input "1"
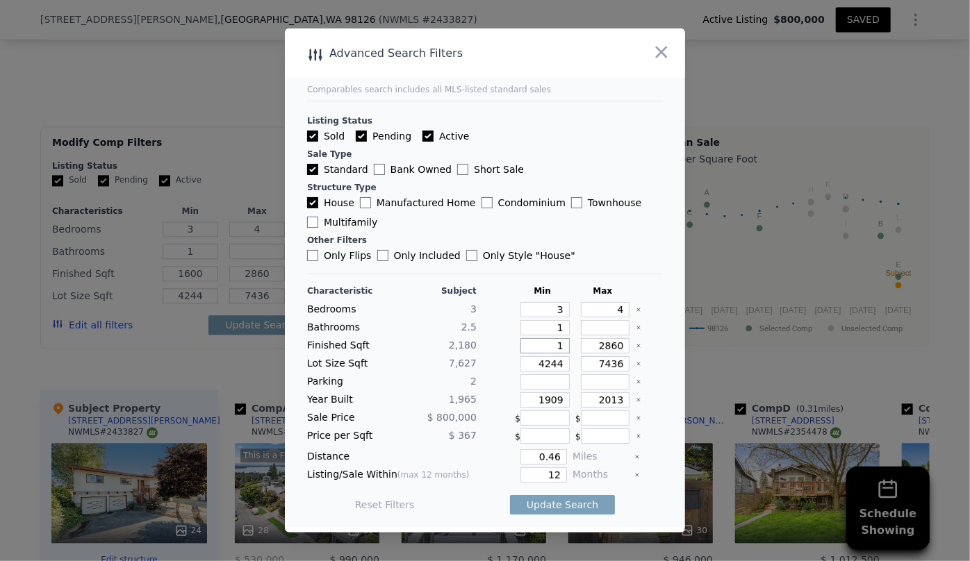
type input "1"
type input "18"
type input "180"
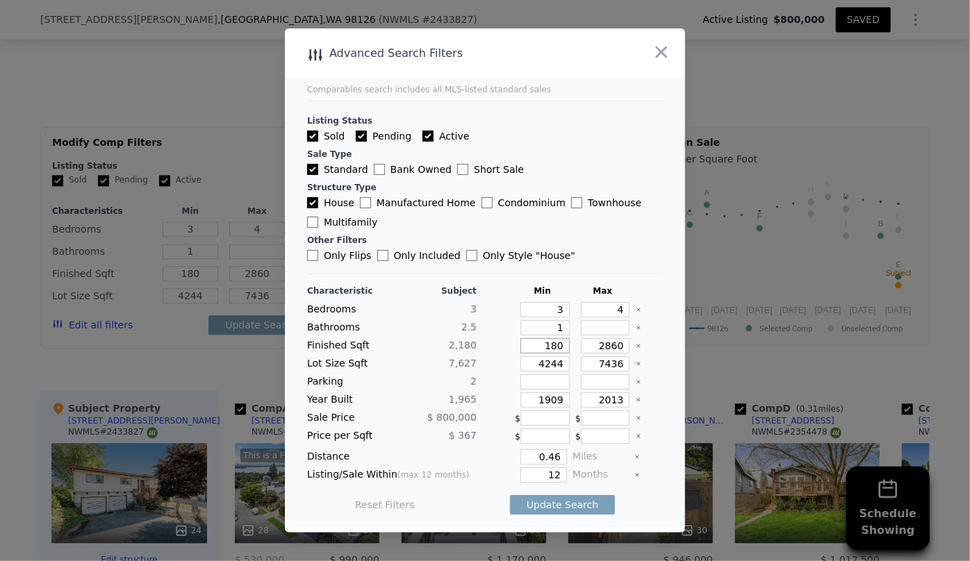
type input "1800"
drag, startPoint x: 618, startPoint y: 348, endPoint x: 539, endPoint y: 348, distance: 79.2
click at [539, 348] on div "Finished Sqft 2,180 1800 2860" at bounding box center [485, 345] width 356 height 15
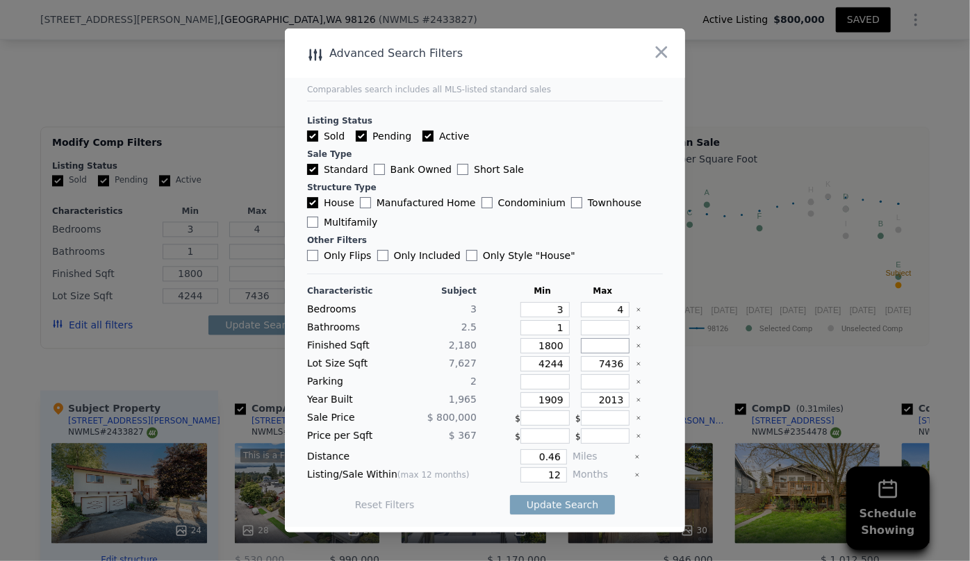
type input "2"
type input "23"
type input "230"
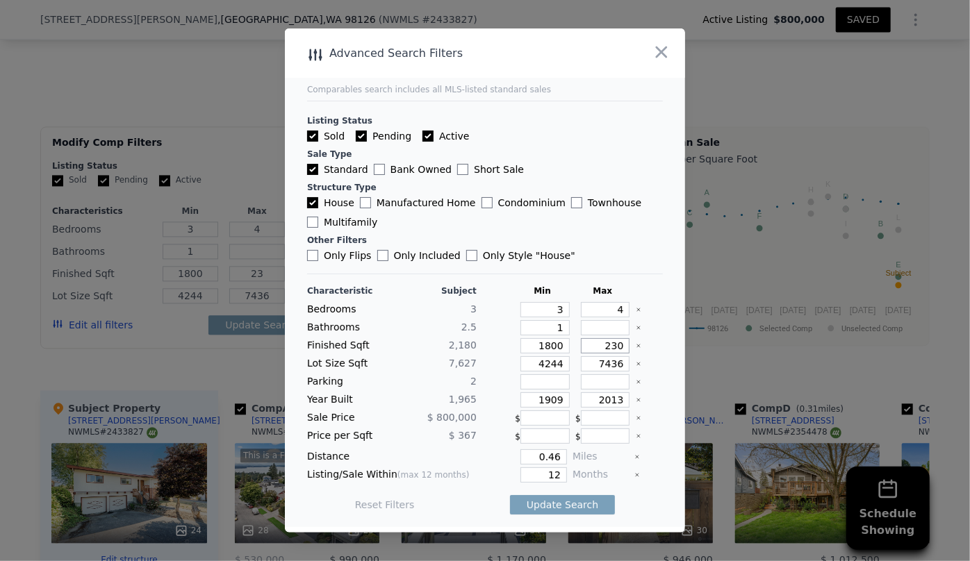
type input "230"
type input "2300"
drag, startPoint x: 558, startPoint y: 367, endPoint x: 508, endPoint y: 370, distance: 50.1
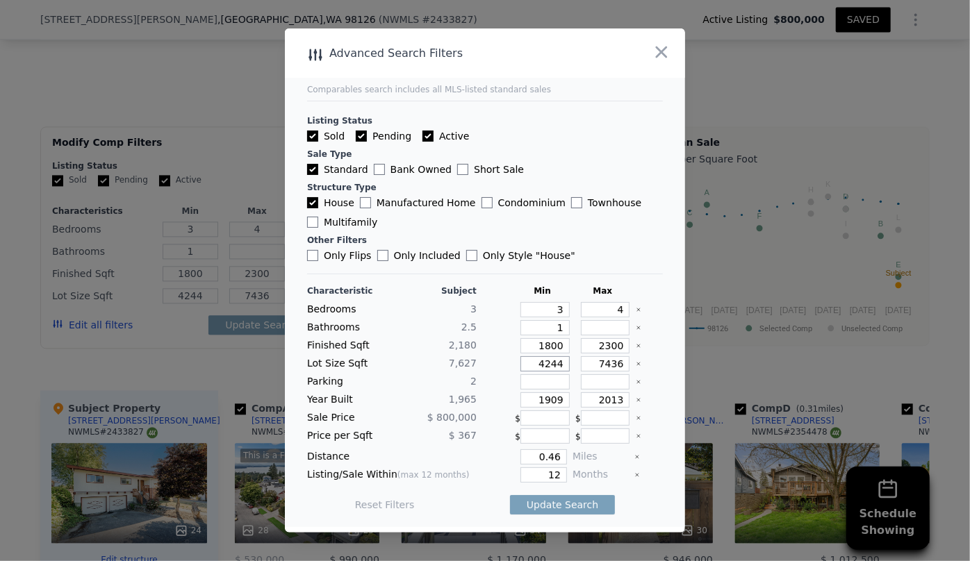
click at [508, 370] on div "Lot Size Sqft 7,627 4244 7436" at bounding box center [485, 363] width 356 height 15
drag, startPoint x: 620, startPoint y: 362, endPoint x: 501, endPoint y: 367, distance: 118.2
click at [505, 367] on div "Lot Size Sqft 7,627 7436" at bounding box center [485, 363] width 356 height 15
type input "8"
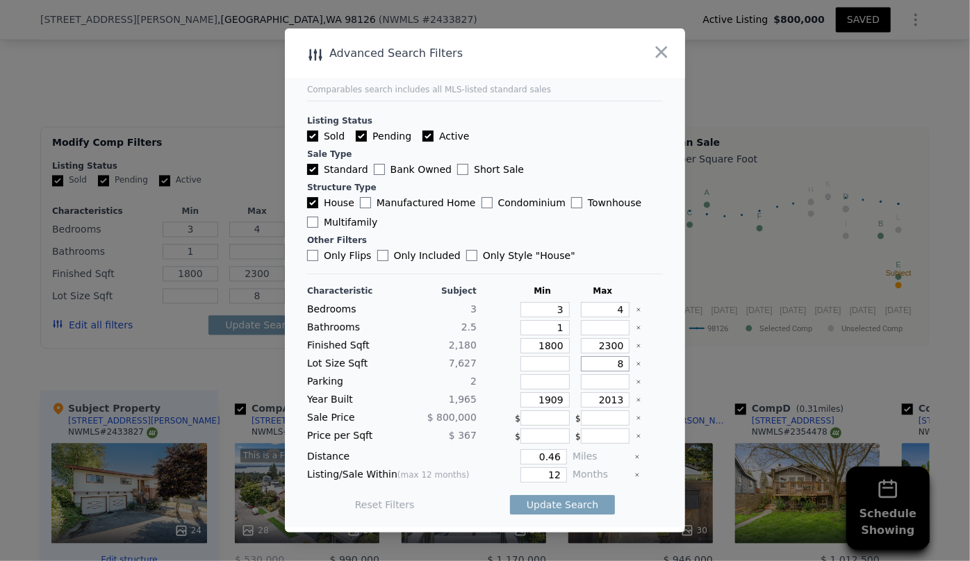
type input "80"
type input "800"
type input "8000"
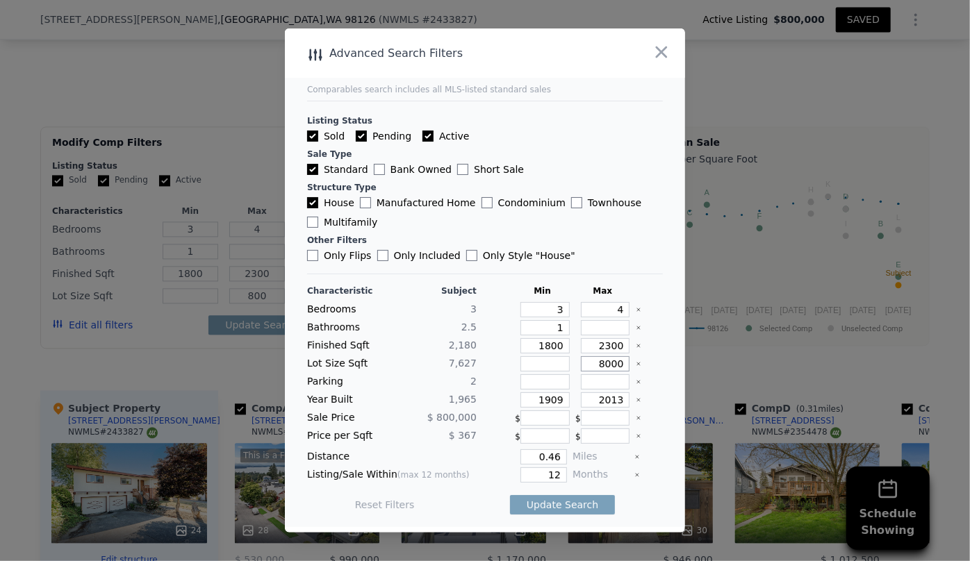
type input "8000"
drag, startPoint x: 560, startPoint y: 399, endPoint x: 477, endPoint y: 397, distance: 83.4
click at [480, 398] on div "Year Built 1,965 1909 2013" at bounding box center [485, 399] width 356 height 15
drag, startPoint x: 615, startPoint y: 405, endPoint x: 545, endPoint y: 404, distance: 70.1
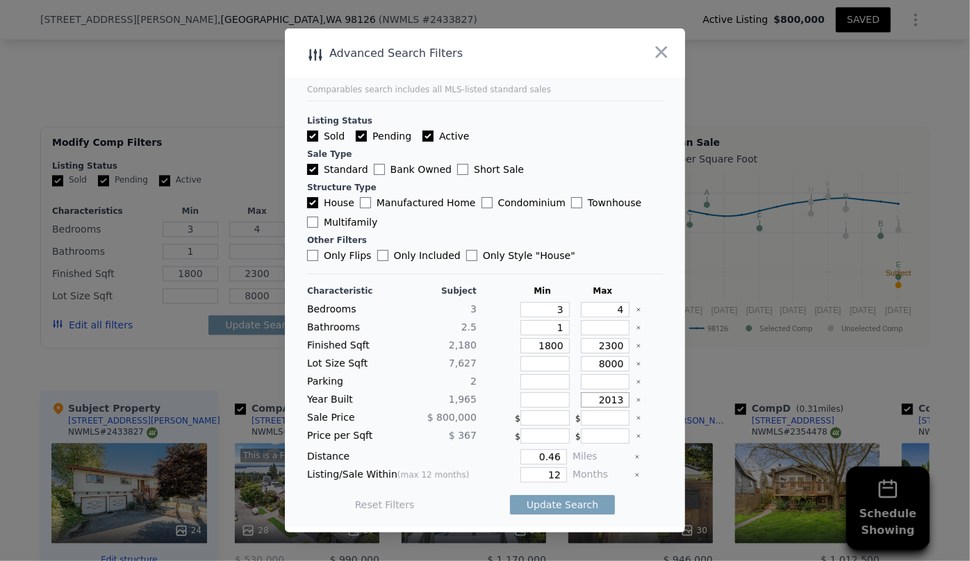
click at [545, 404] on div "Year Built 1,965 2013" at bounding box center [485, 399] width 356 height 15
type input "1995"
drag, startPoint x: 558, startPoint y: 456, endPoint x: 477, endPoint y: 449, distance: 80.9
click at [485, 453] on div "0.46" at bounding box center [524, 456] width 85 height 15
type input "0.7"
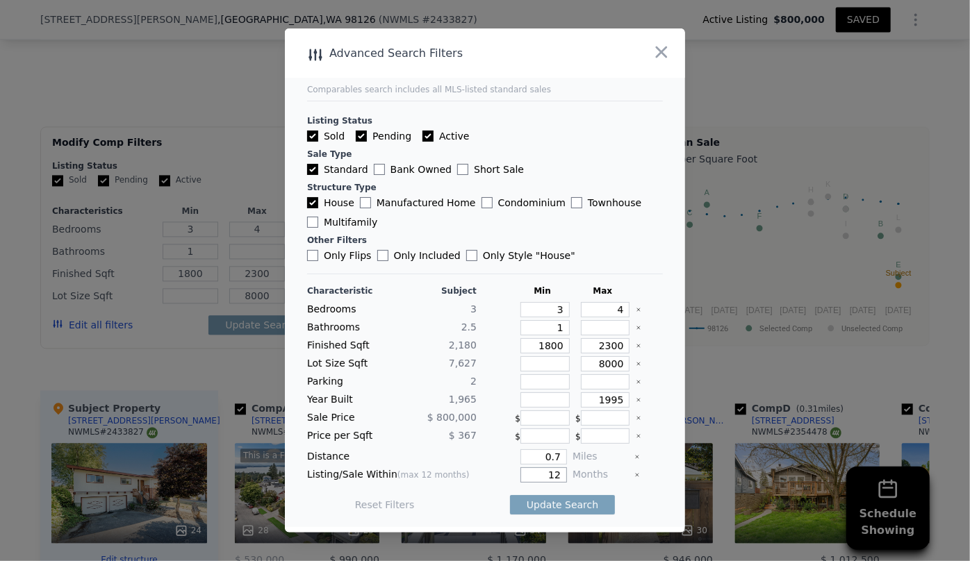
drag, startPoint x: 554, startPoint y: 473, endPoint x: 514, endPoint y: 476, distance: 40.4
click at [520, 476] on input "12" at bounding box center [543, 474] width 47 height 15
type input "6"
click at [533, 512] on button "Update Search" at bounding box center [562, 504] width 105 height 19
checkbox input "false"
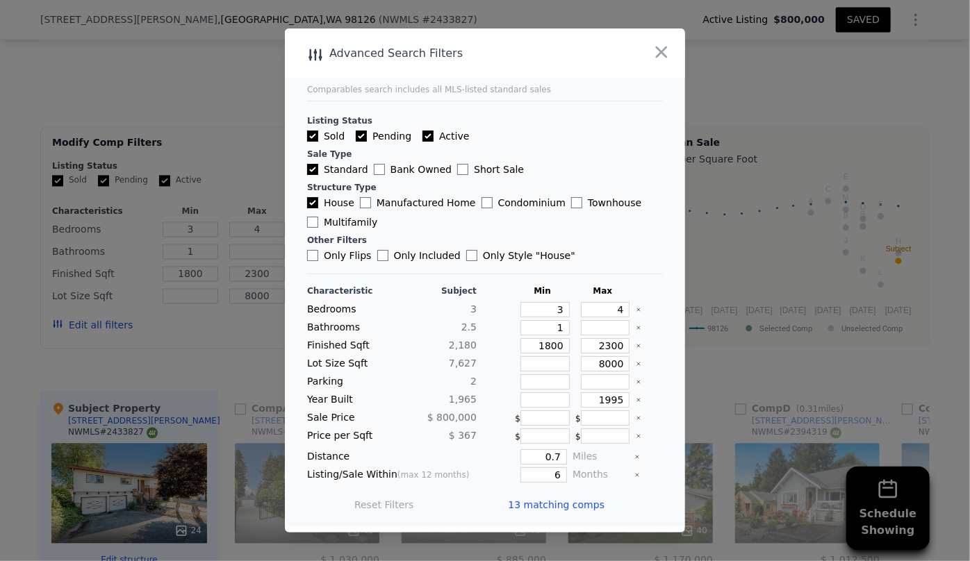
click at [581, 504] on span "13 matching comps" at bounding box center [556, 505] width 97 height 14
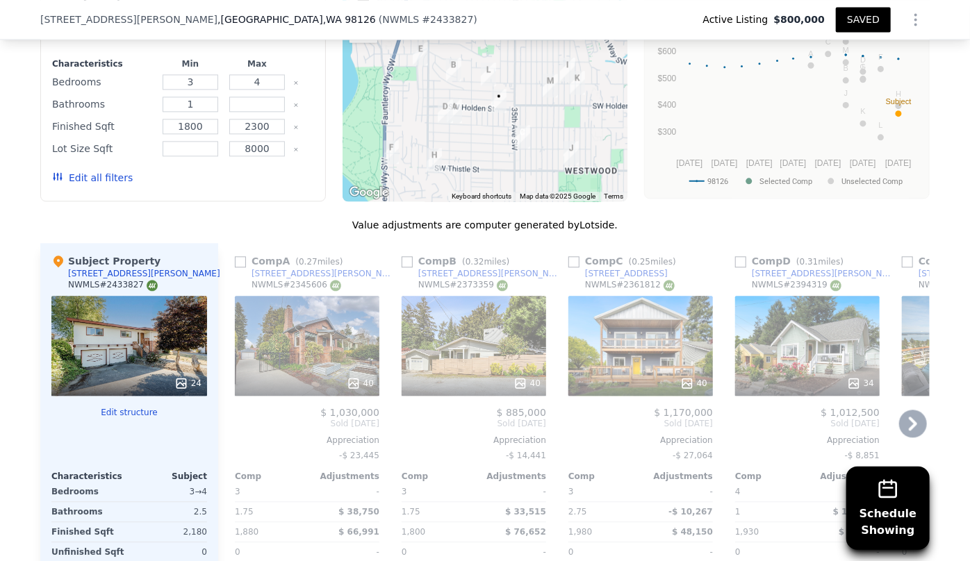
scroll to position [1573, 0]
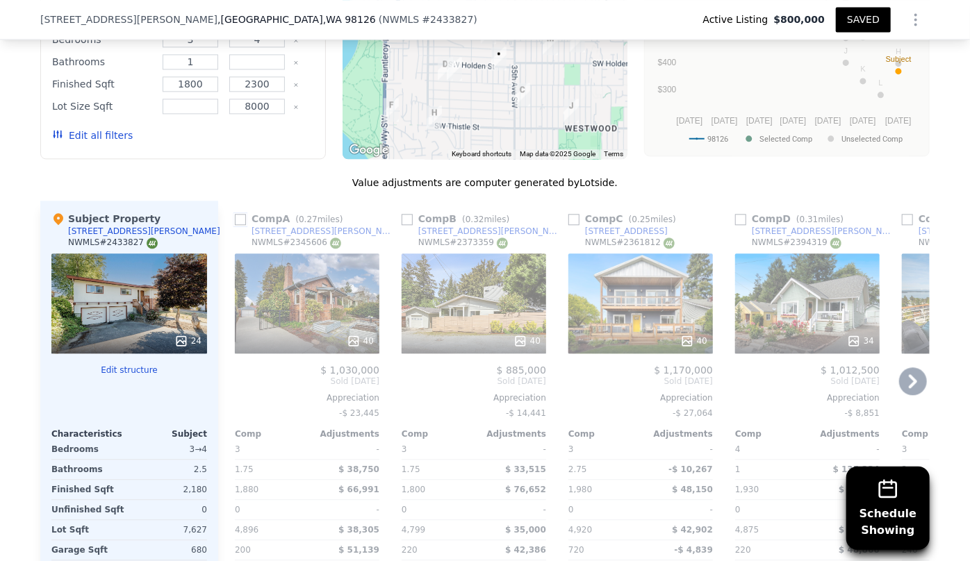
click at [235, 216] on input "checkbox" at bounding box center [240, 219] width 11 height 11
checkbox input "true"
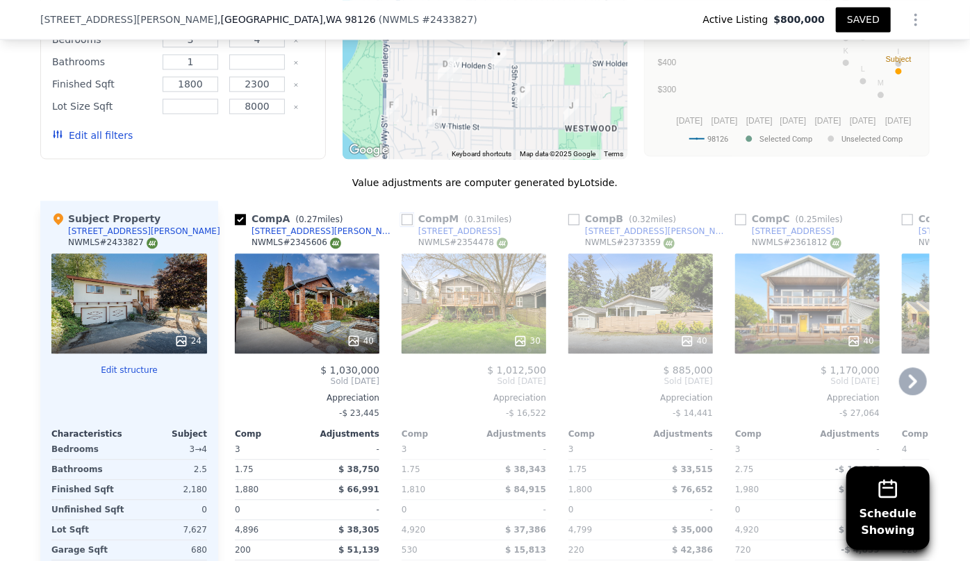
click at [403, 222] on input "checkbox" at bounding box center [406, 219] width 11 height 11
checkbox input "true"
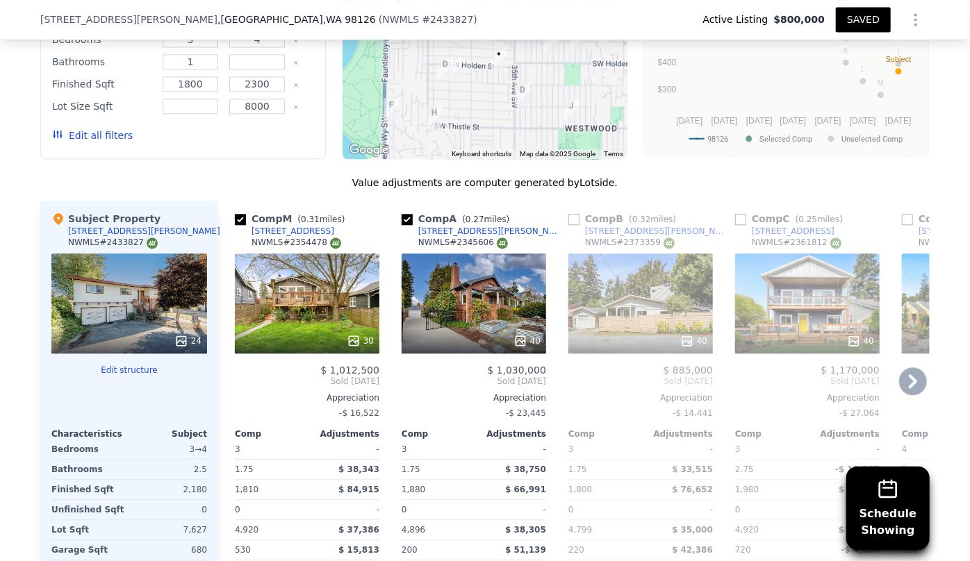
click at [911, 376] on icon at bounding box center [913, 381] width 28 height 28
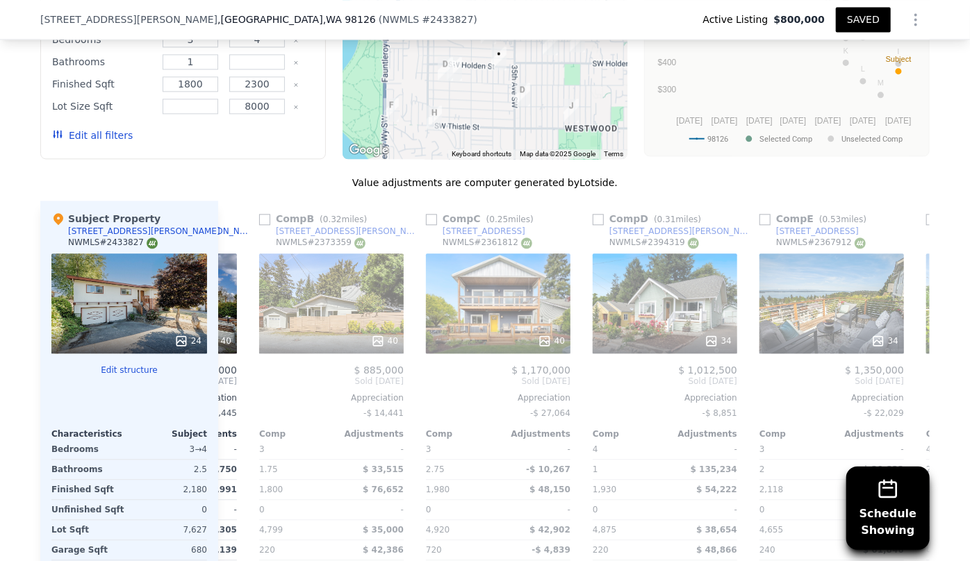
scroll to position [0, 333]
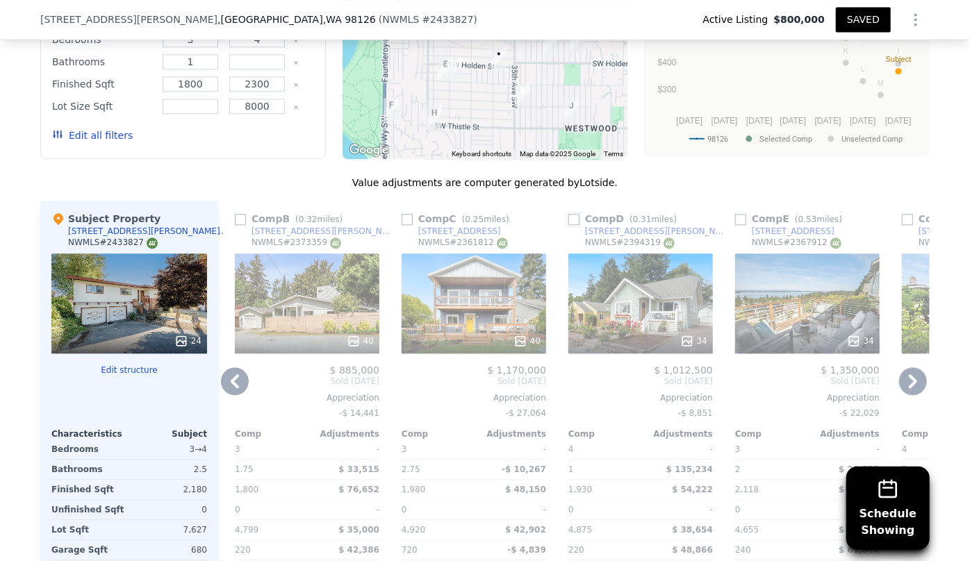
click at [569, 216] on input "checkbox" at bounding box center [573, 219] width 11 height 11
checkbox input "true"
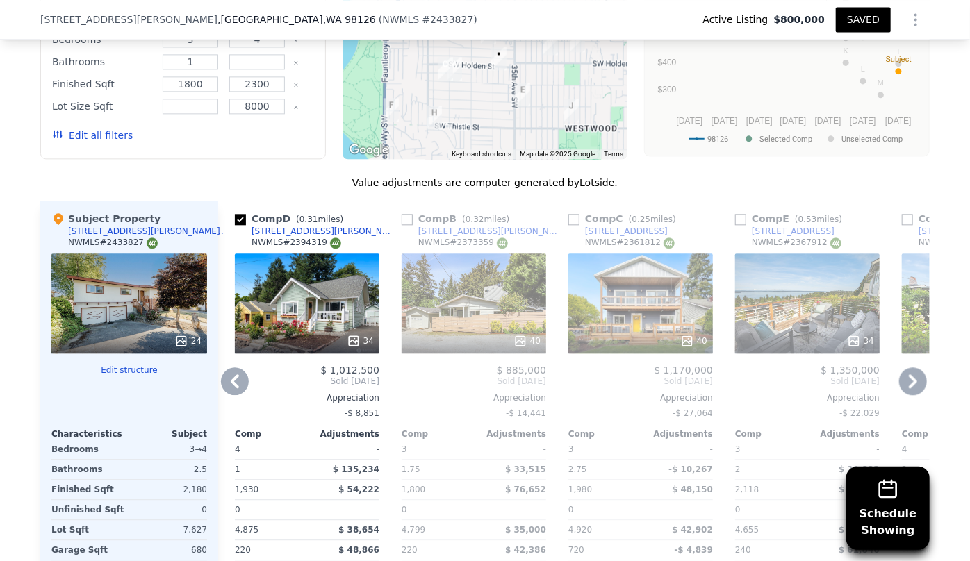
click at [918, 379] on icon at bounding box center [913, 381] width 28 height 28
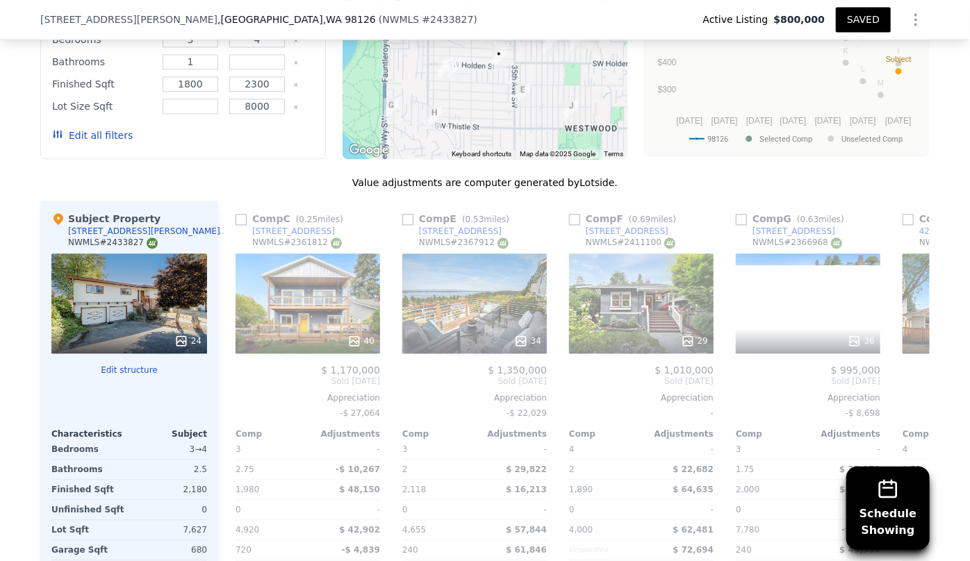
scroll to position [0, 667]
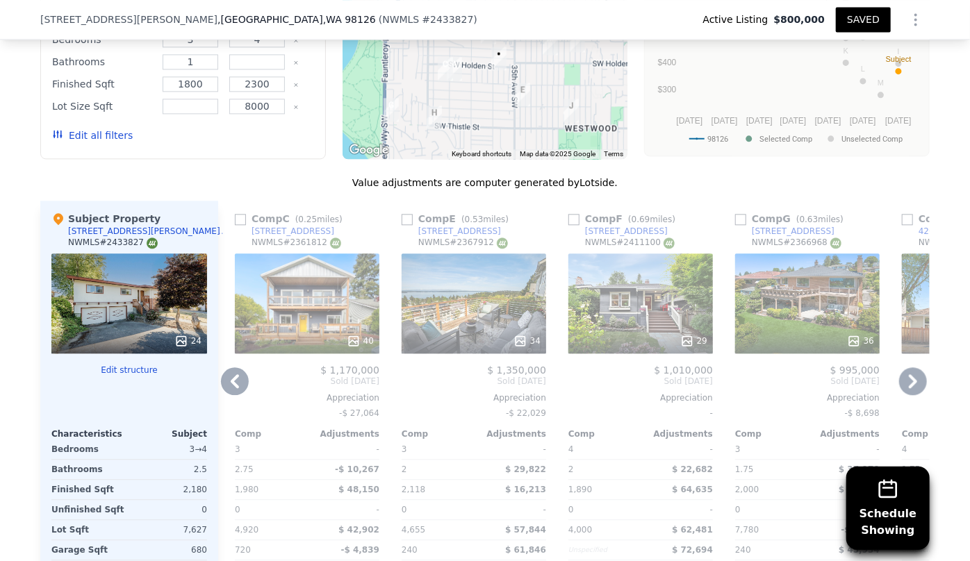
click at [817, 319] on div "36" at bounding box center [807, 303] width 144 height 100
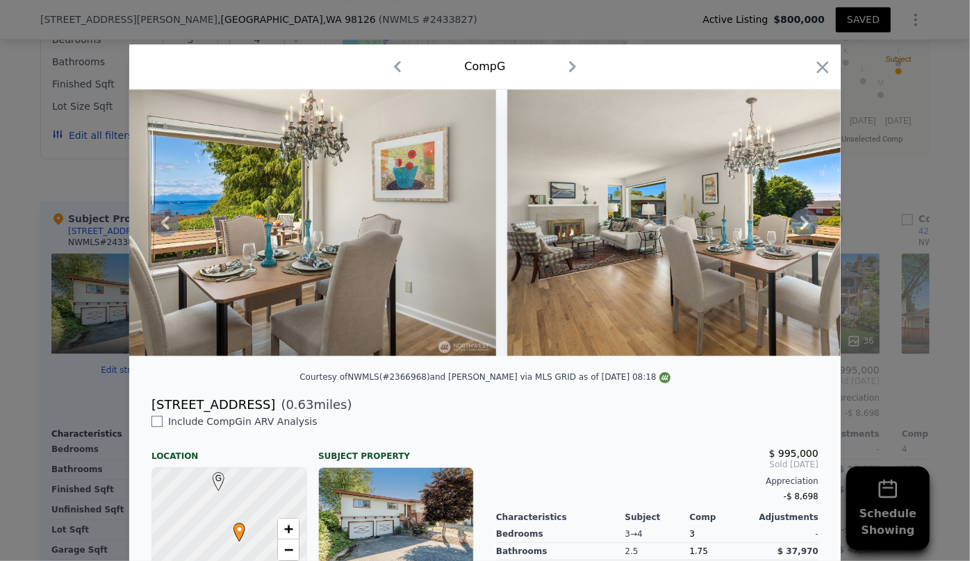
scroll to position [0, 3173]
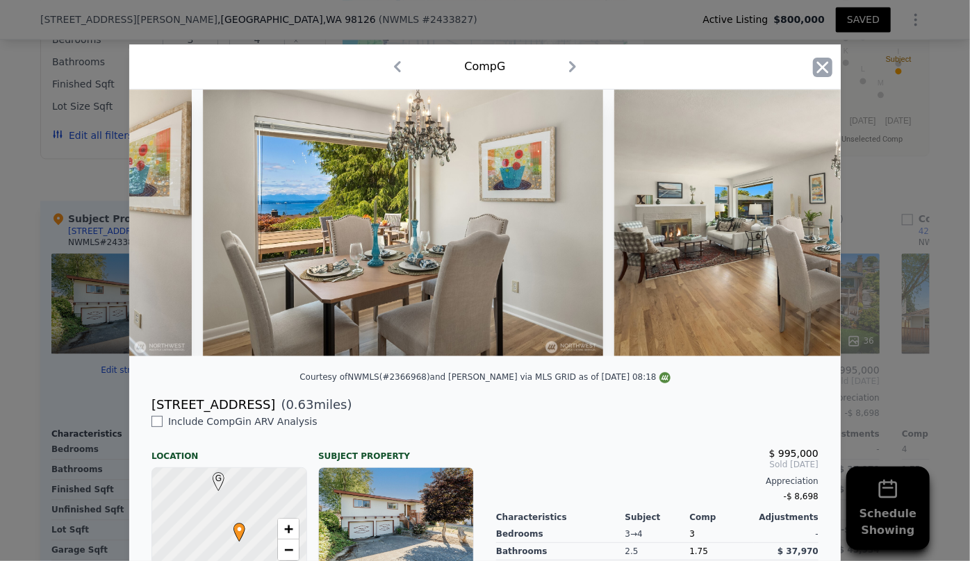
click at [815, 72] on icon "button" at bounding box center [822, 67] width 19 height 19
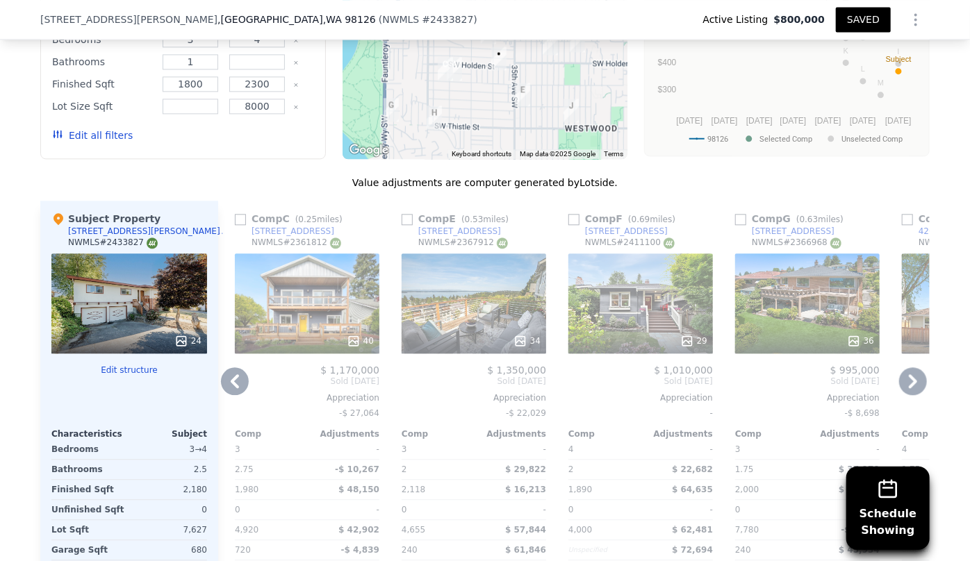
click at [899, 374] on icon at bounding box center [913, 381] width 28 height 28
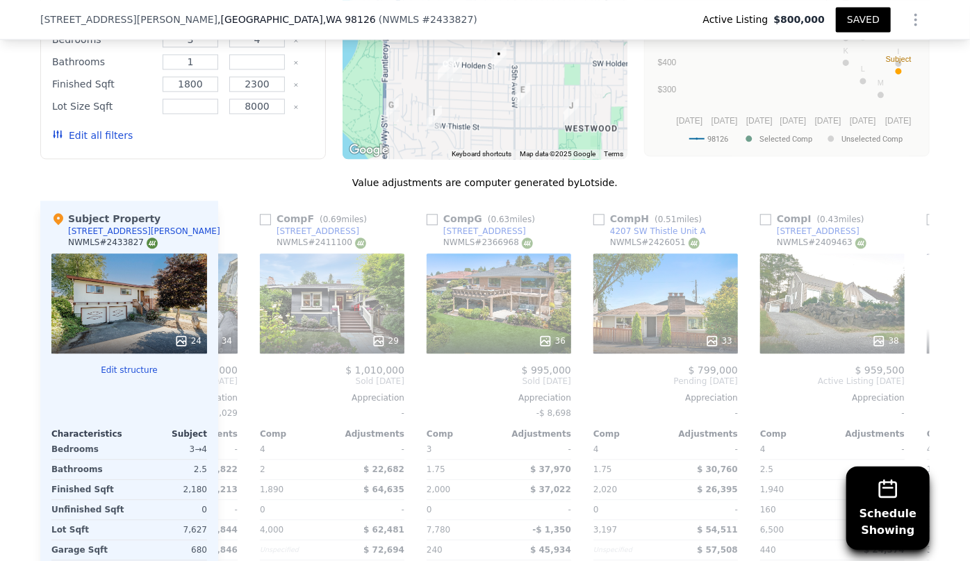
scroll to position [0, 1000]
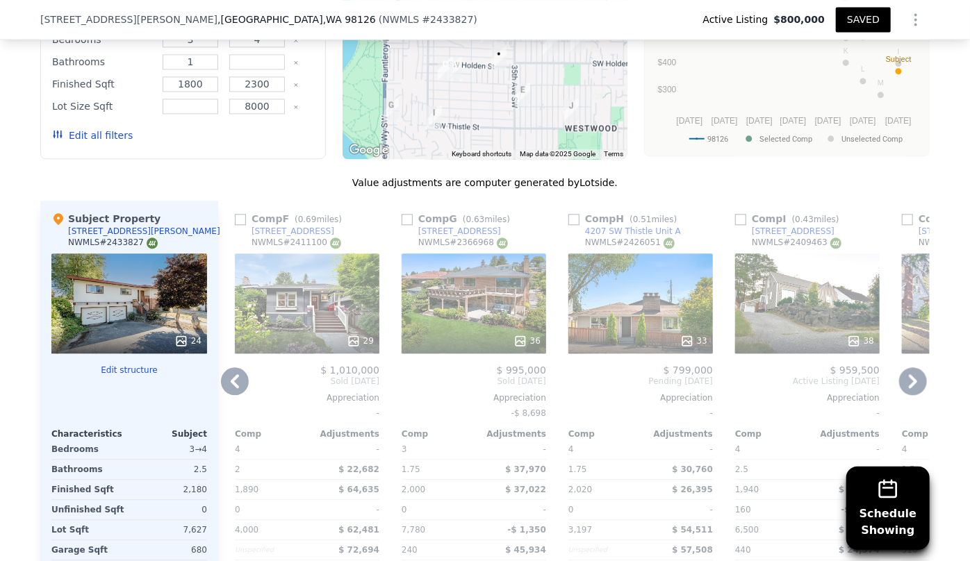
click at [899, 374] on icon at bounding box center [913, 381] width 28 height 28
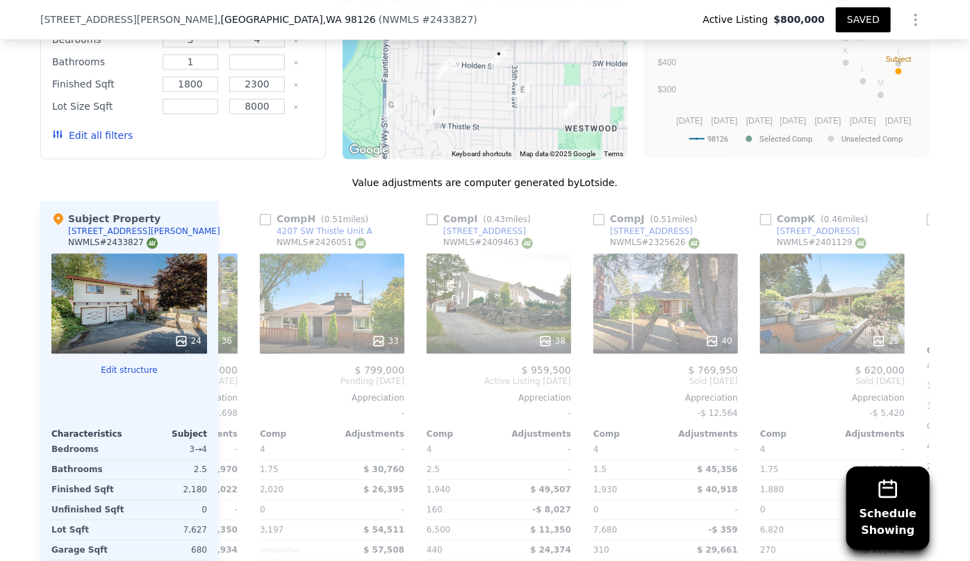
scroll to position [0, 1333]
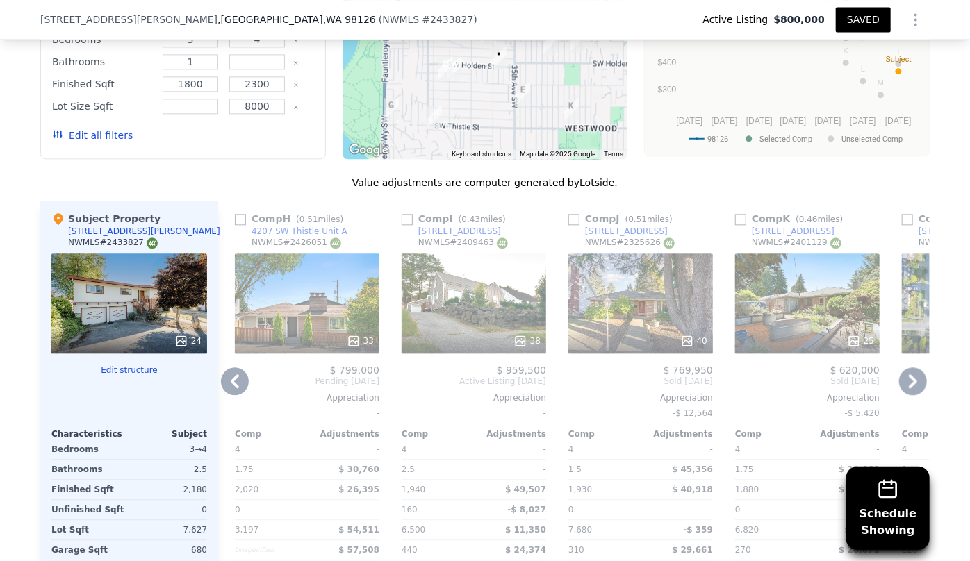
click at [463, 290] on div "38" at bounding box center [473, 303] width 144 height 100
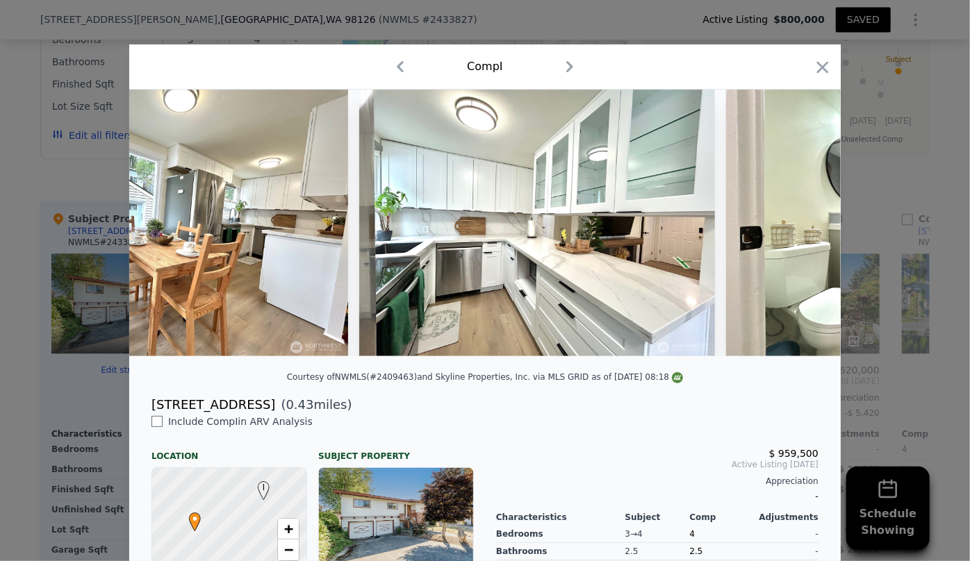
scroll to position [0, 4841]
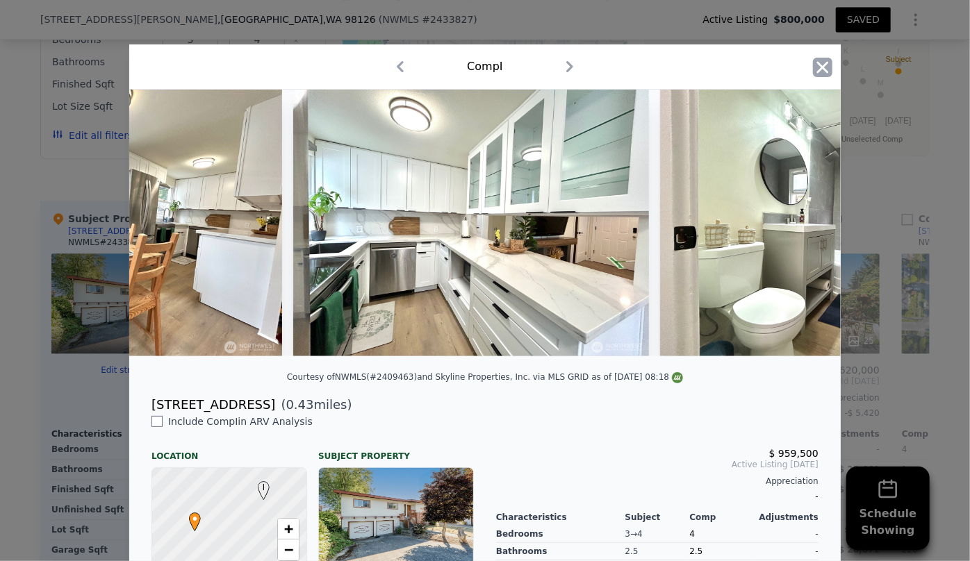
click at [813, 67] on icon "button" at bounding box center [822, 67] width 19 height 19
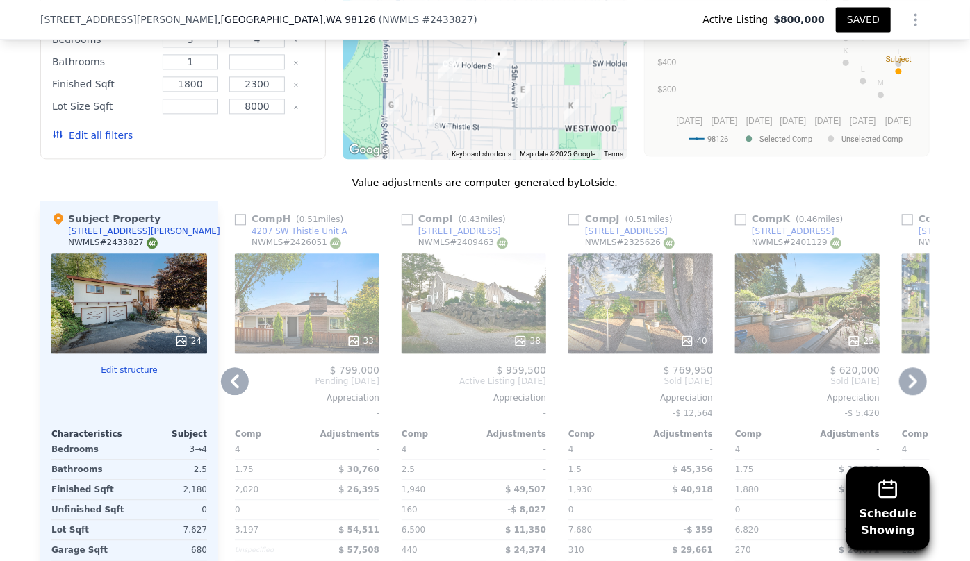
click at [908, 379] on icon at bounding box center [912, 381] width 8 height 14
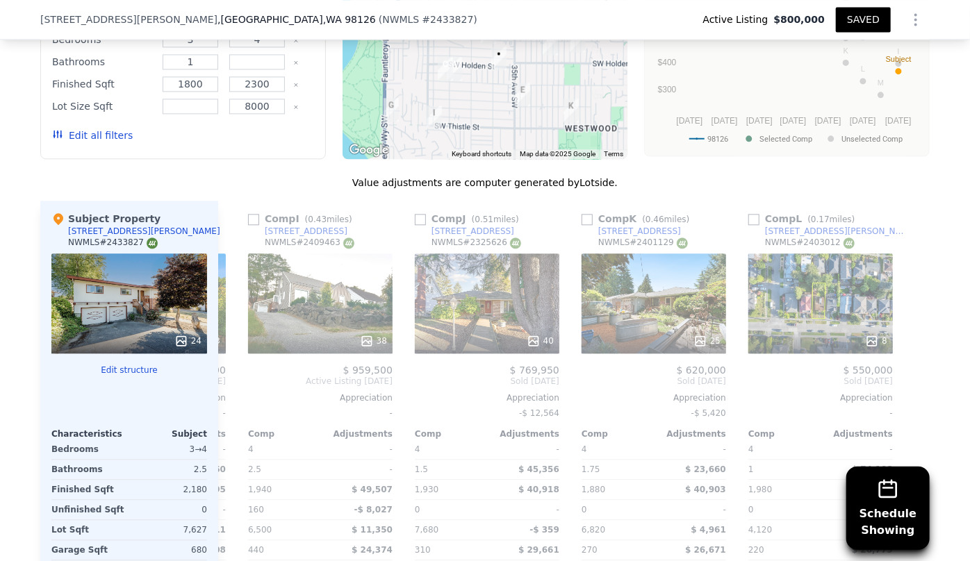
scroll to position [0, 1488]
click at [234, 374] on icon at bounding box center [235, 381] width 28 height 28
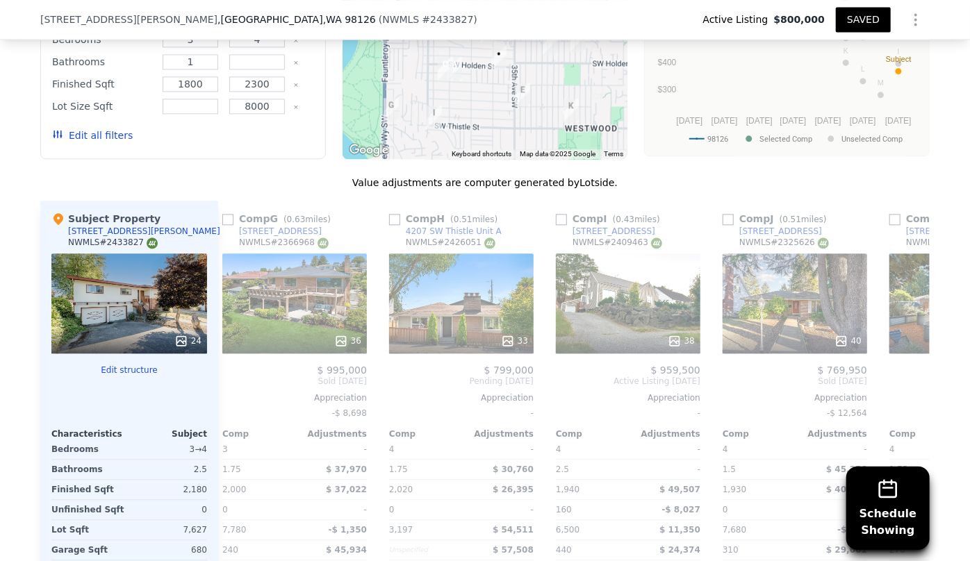
scroll to position [0, 1155]
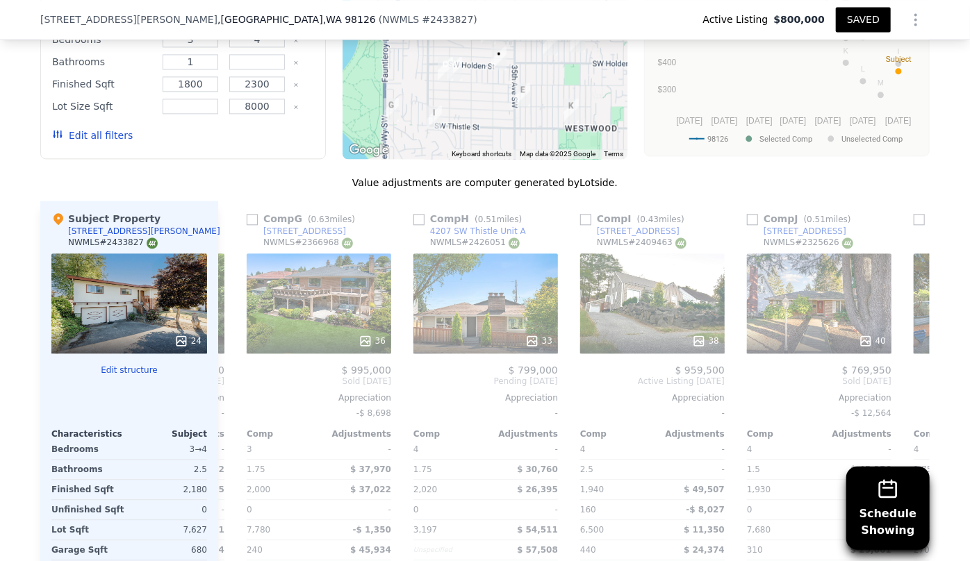
click at [234, 374] on div "Comp M ( 0.31 miles) 7532 31st Ave SW NWMLS # 2354478 30 $ 1,012,500 Sold Jun 2…" at bounding box center [573, 424] width 711 height 447
click at [234, 374] on icon at bounding box center [235, 381] width 28 height 28
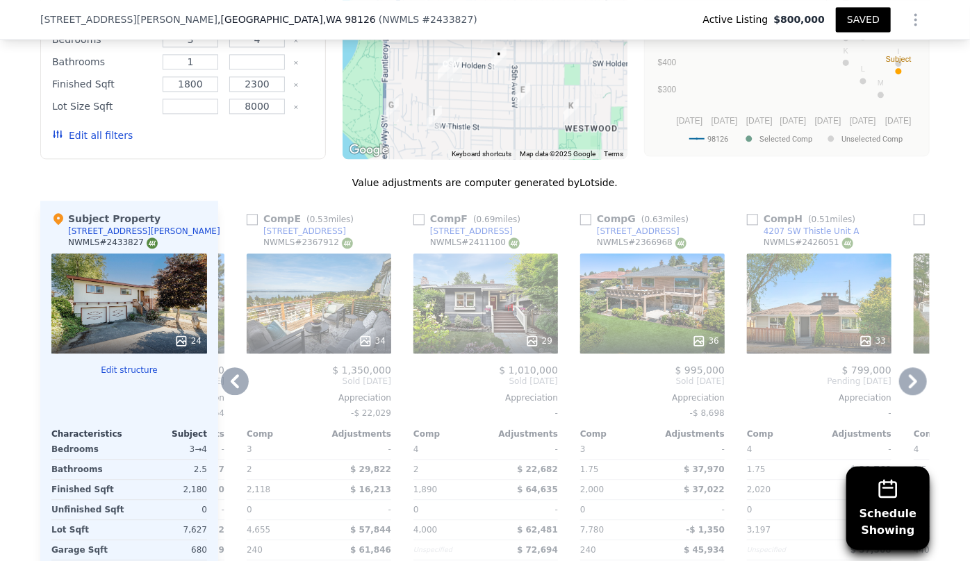
click at [234, 375] on icon at bounding box center [235, 381] width 28 height 28
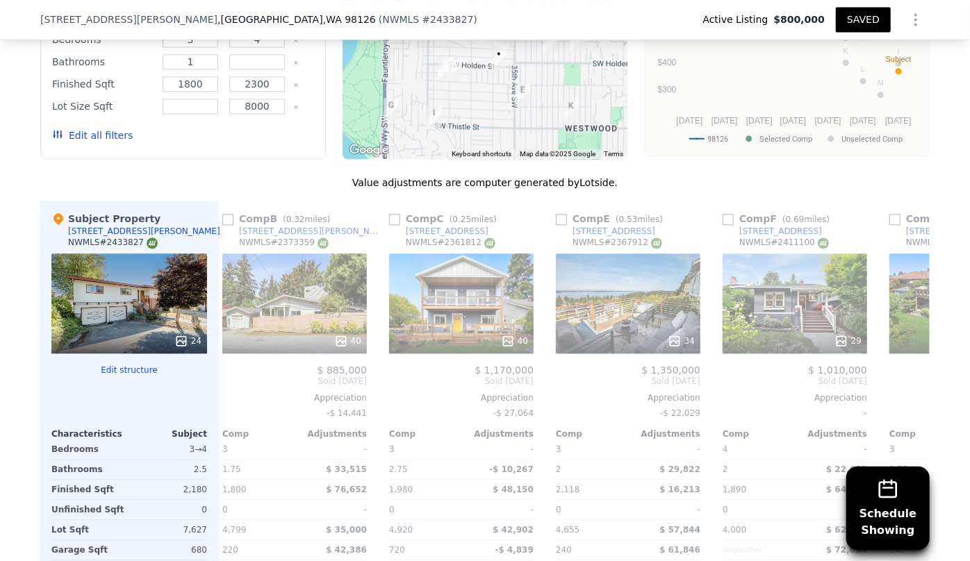
scroll to position [0, 488]
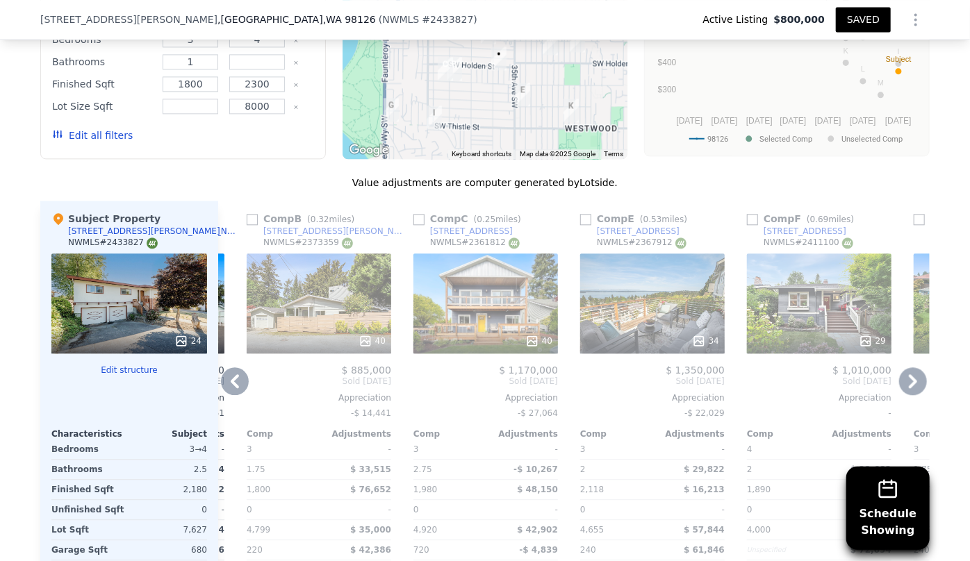
click at [476, 319] on div "40" at bounding box center [485, 303] width 144 height 100
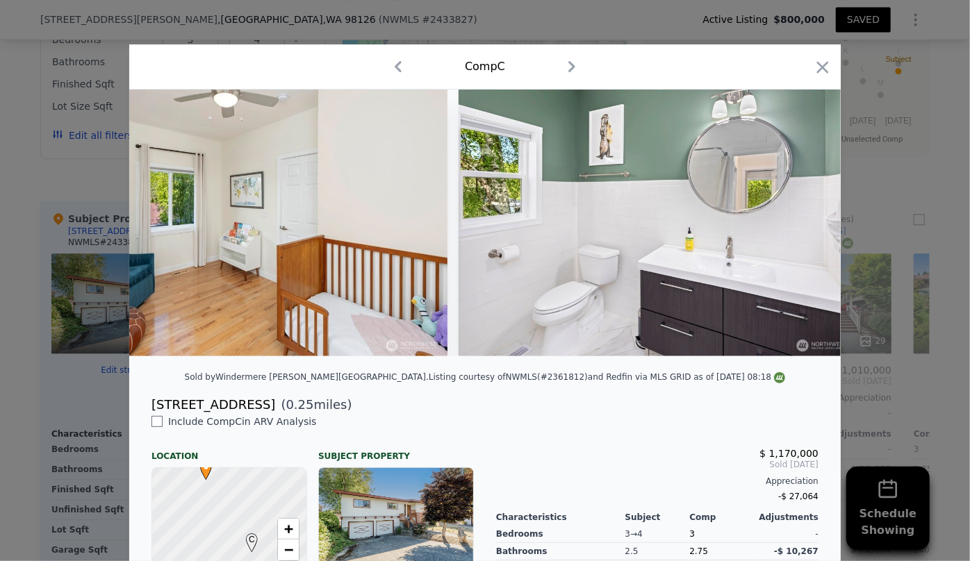
scroll to position [0, 7599]
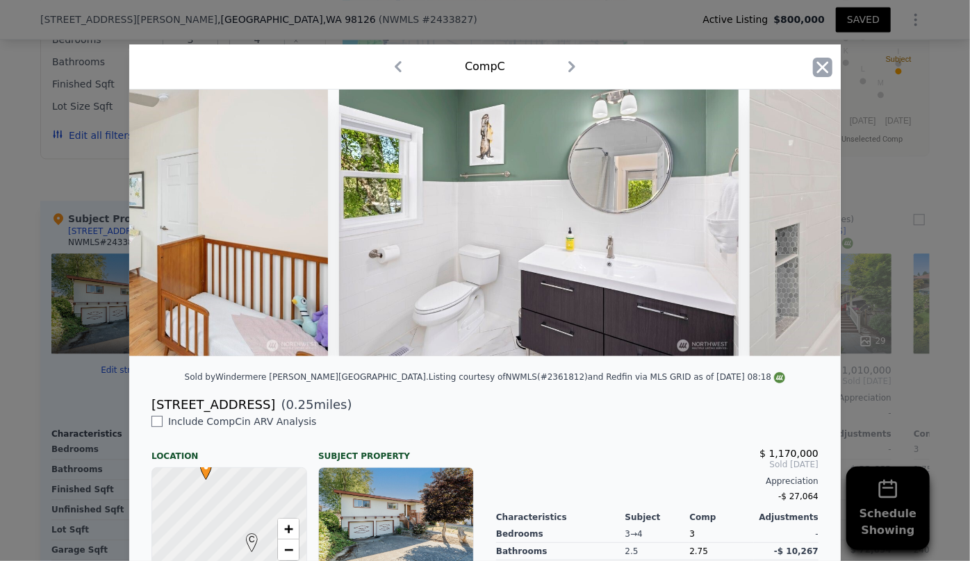
click at [817, 66] on icon "button" at bounding box center [823, 67] width 12 height 12
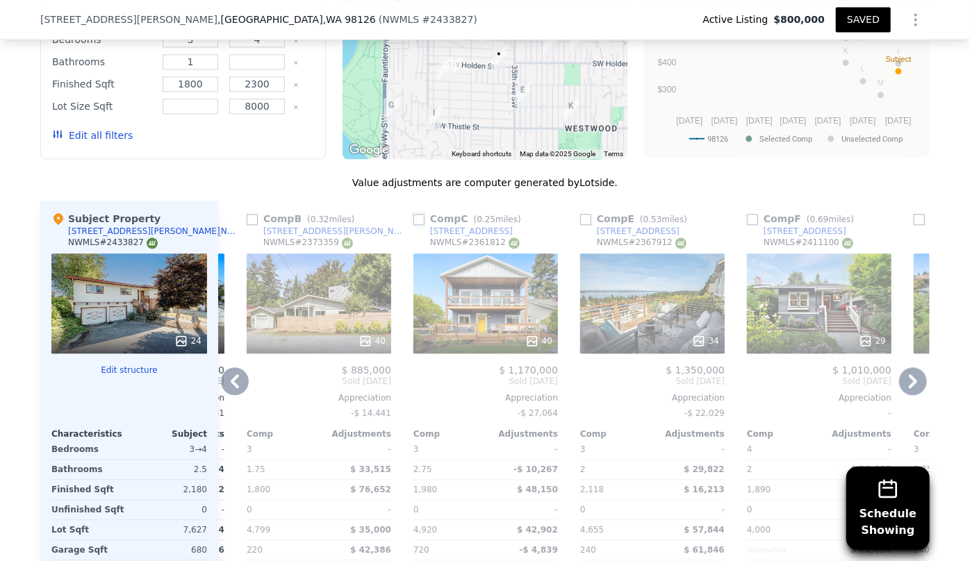
click at [413, 215] on input "checkbox" at bounding box center [418, 219] width 11 height 11
checkbox input "true"
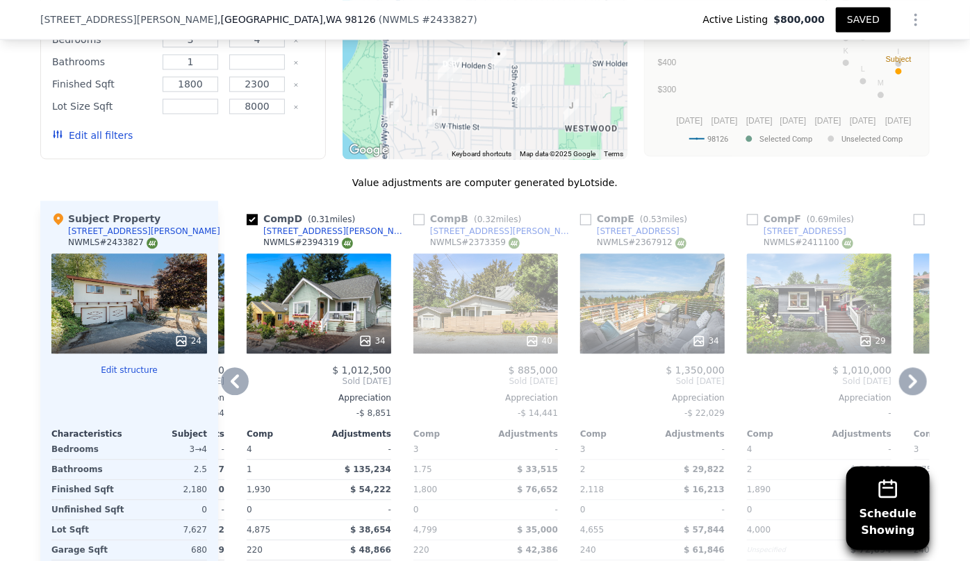
click at [227, 382] on icon at bounding box center [235, 381] width 28 height 28
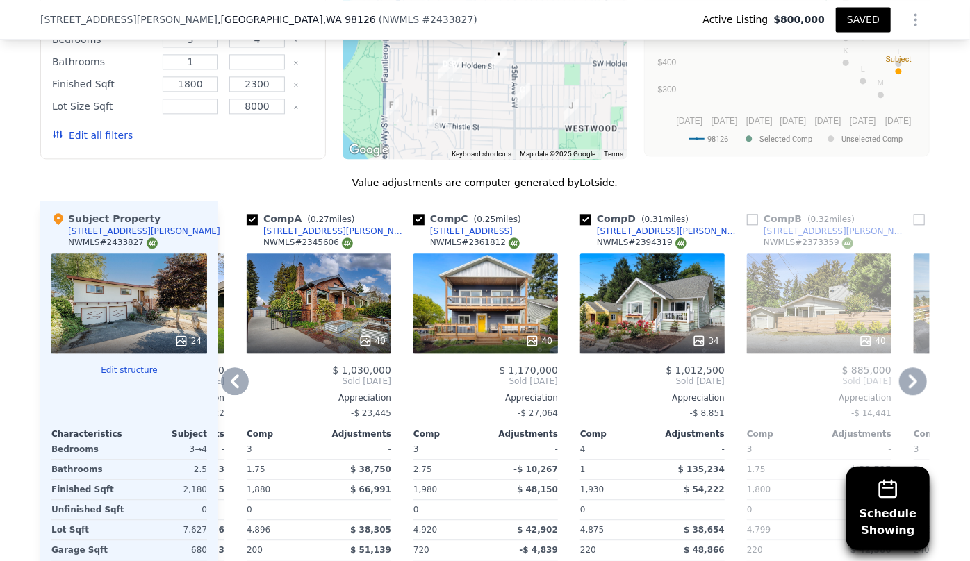
click at [231, 378] on icon at bounding box center [235, 381] width 8 height 14
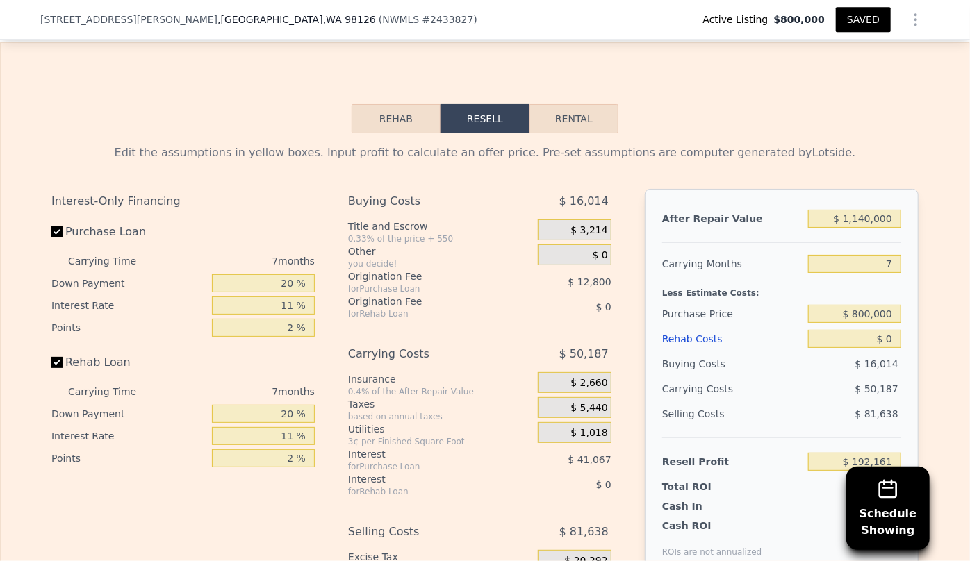
scroll to position [2268, 0]
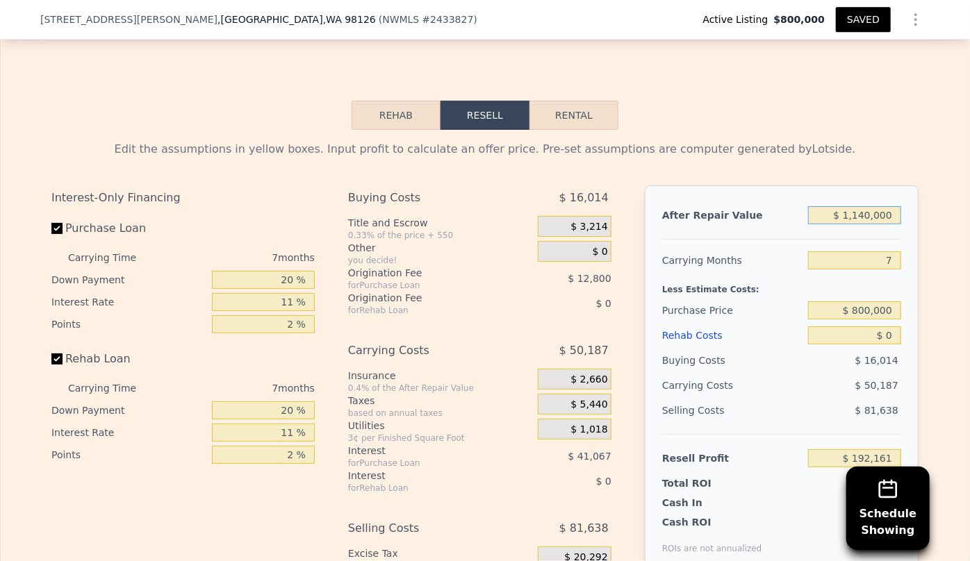
click at [889, 218] on input "$ 1,140,000" at bounding box center [854, 215] width 93 height 18
type input "$ 1,140"
type input "-$ 863,036"
type input "$ 114"
type input "-$ 863,985"
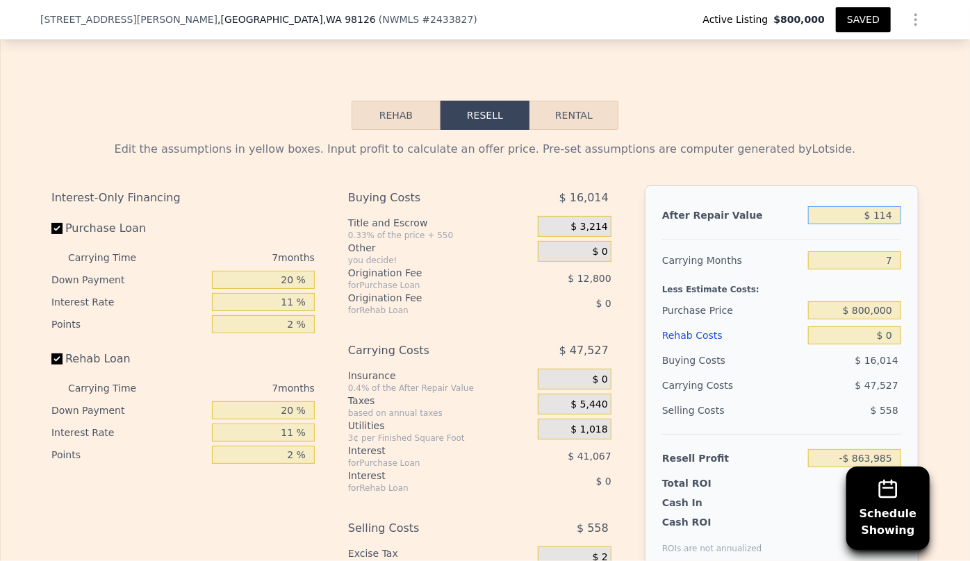
type input "$ 11"
type input "-$ 864,080"
type input "$ 1"
type input "-$ 864,090"
type input "$ 10"
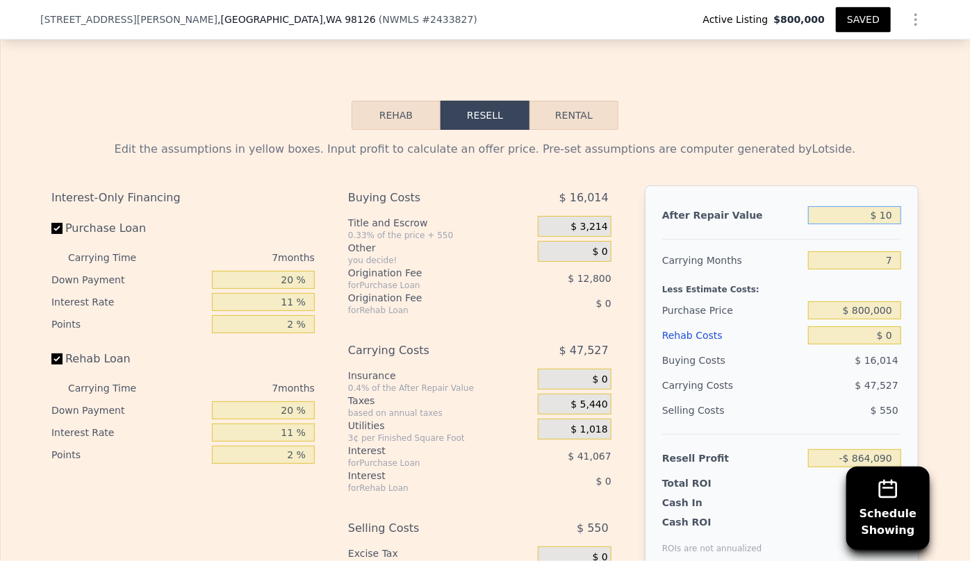
type input "-$ 864,081"
type input "$ 100"
type input "-$ 863,999"
type input "$ 1,000"
type input "-$ 863,164"
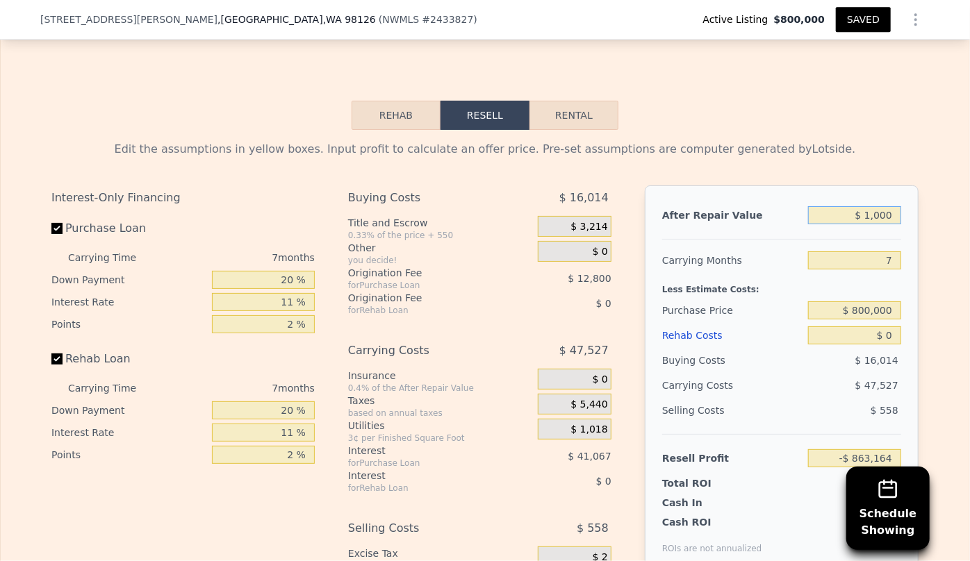
type input "$ 10,000"
type input "-$ 854,825"
type input "$ 100,000"
type input "-$ 771,437"
type input "$ 1,000,000"
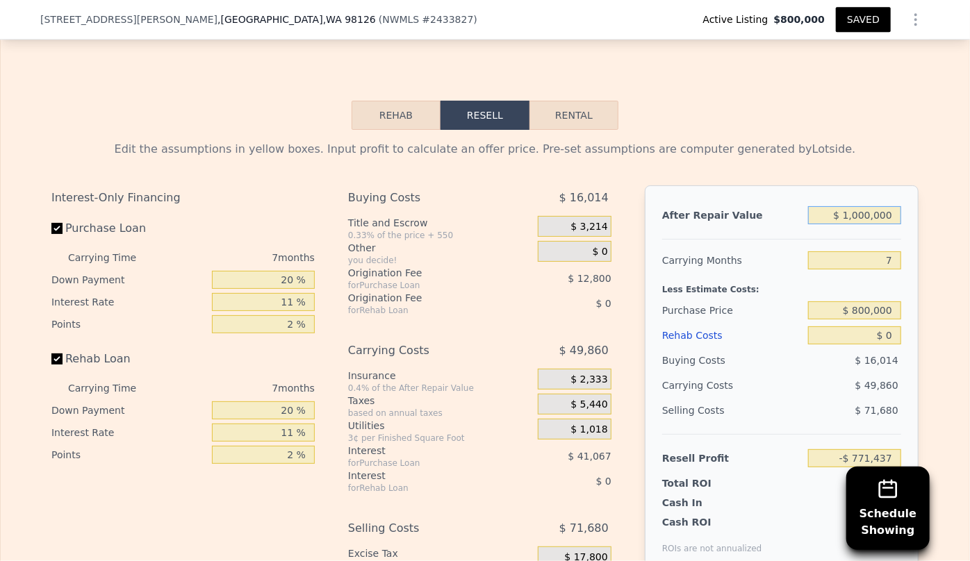
type input "$ 62,446"
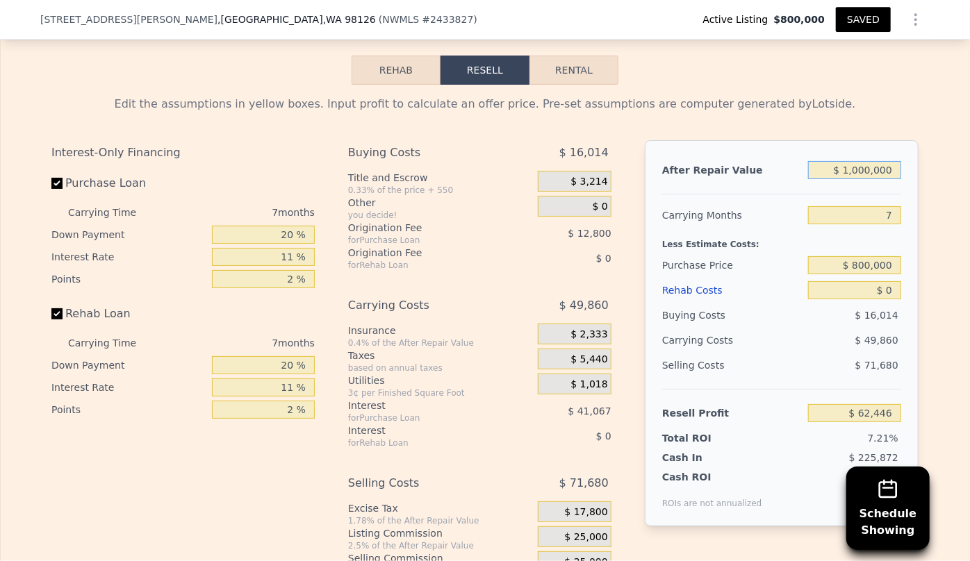
scroll to position [2331, 0]
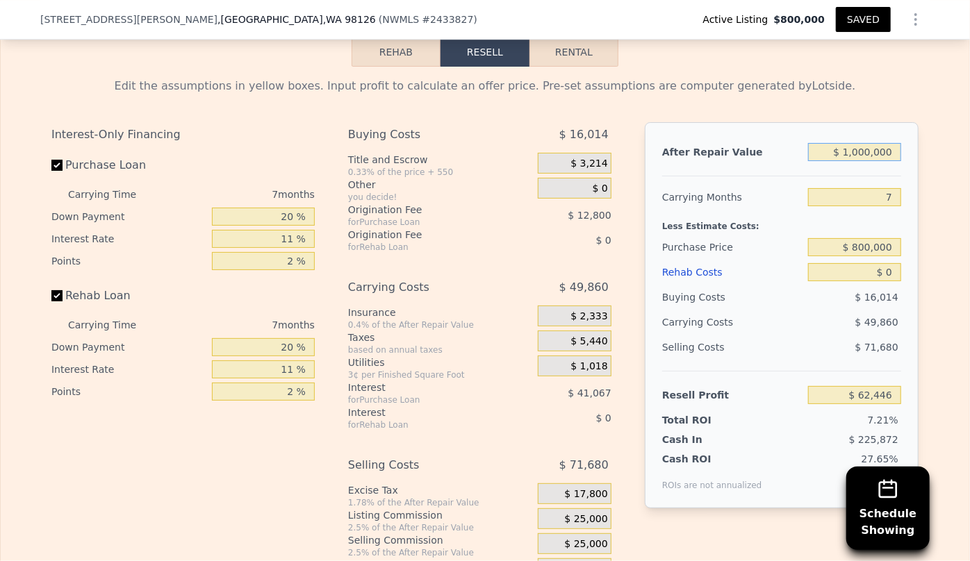
type input "$ 1,000,000"
click at [893, 204] on input "7" at bounding box center [854, 197] width 93 height 18
type input "10"
type input "$ 41,078"
type input "10"
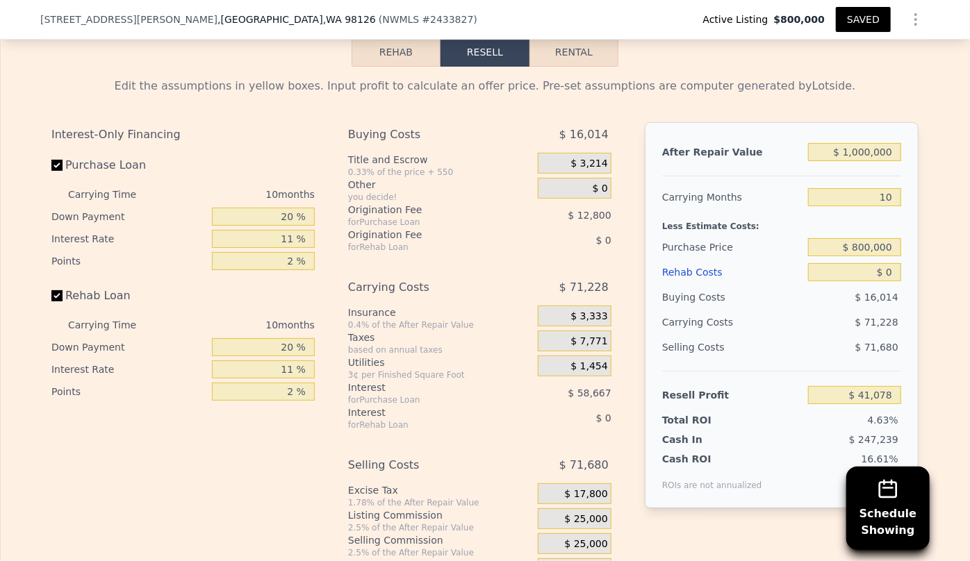
click at [702, 277] on div "Rehab Costs" at bounding box center [732, 272] width 140 height 25
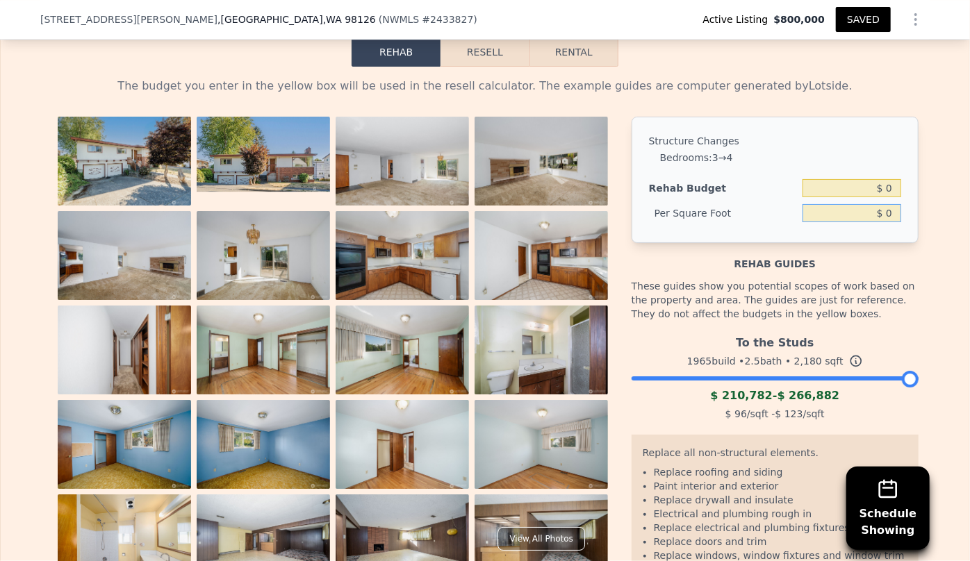
click at [880, 222] on input "$ 0" at bounding box center [851, 213] width 99 height 18
type input "$ 80"
type input "$ 174,400"
click at [529, 63] on button "Rental" at bounding box center [573, 52] width 89 height 29
select select "30"
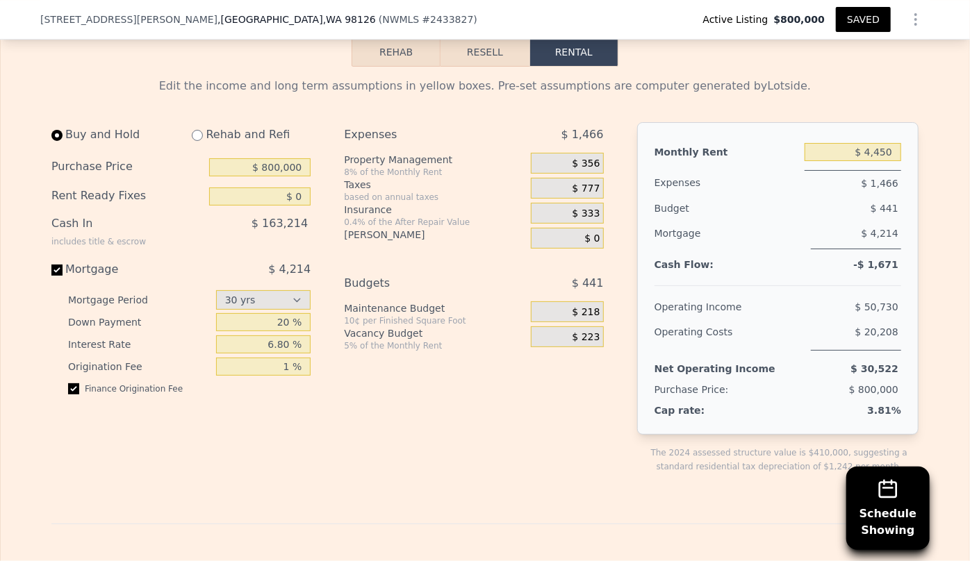
click at [489, 60] on button "Resell" at bounding box center [484, 52] width 88 height 29
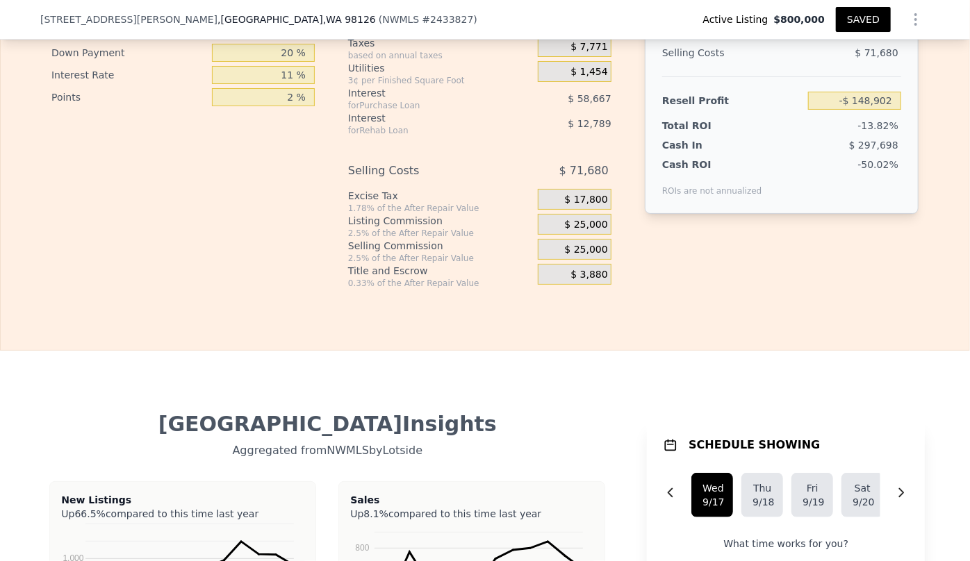
scroll to position [2646, 0]
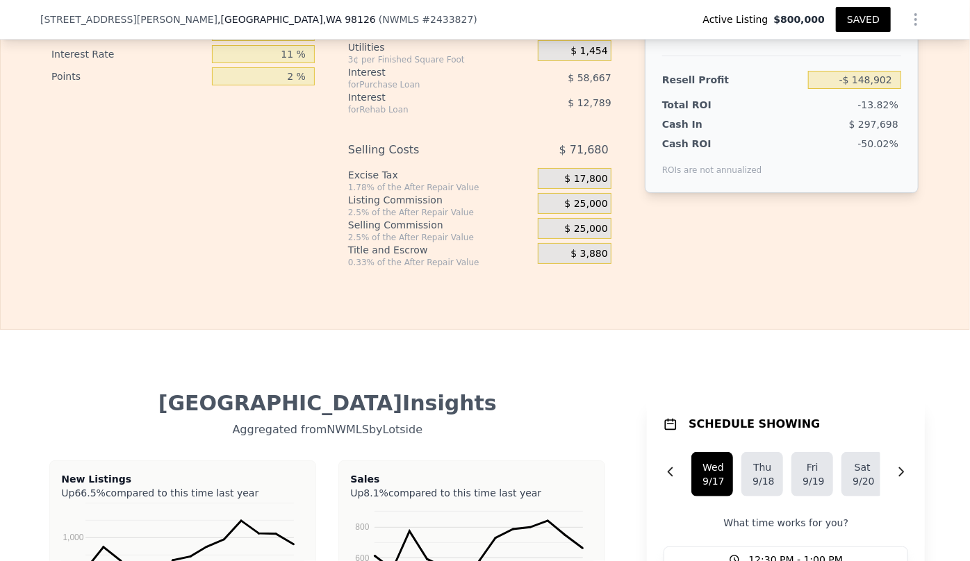
click at [588, 239] on div "$ 25,000" at bounding box center [575, 228] width 74 height 21
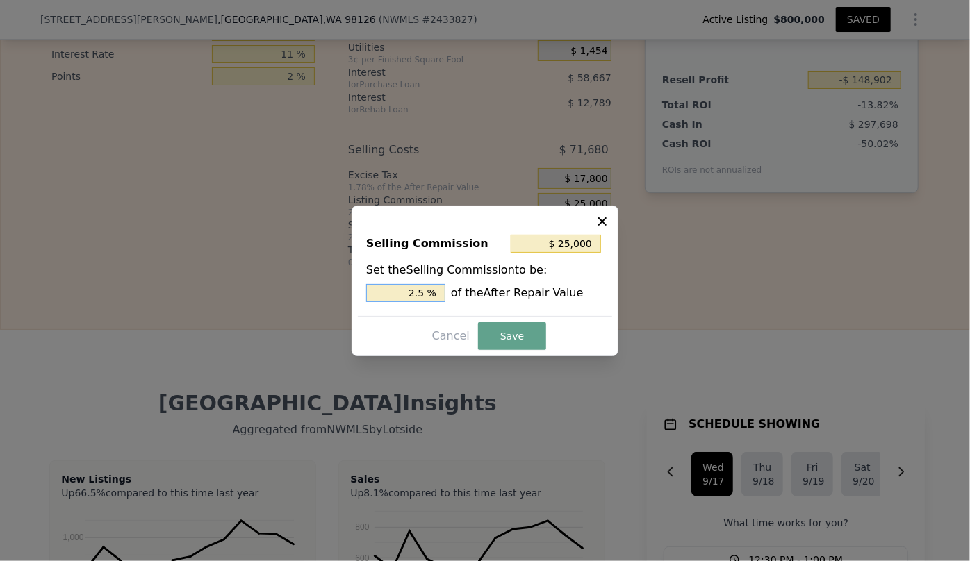
click at [417, 297] on input "2.5 %" at bounding box center [405, 293] width 79 height 18
type input "$ 5,000"
type input ".5 %"
type input "$ 15,000"
type input "1.5 %"
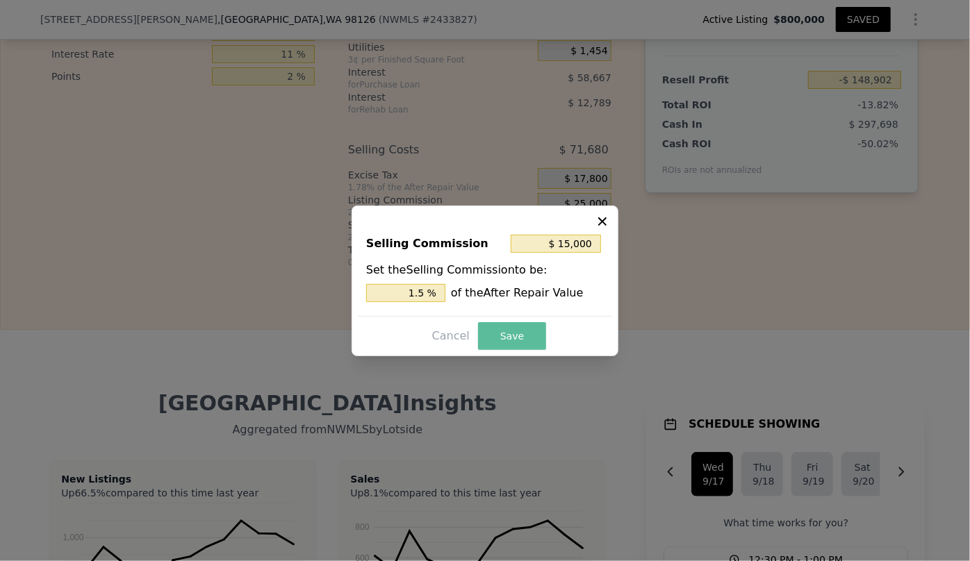
click at [485, 340] on button "Save" at bounding box center [512, 336] width 68 height 28
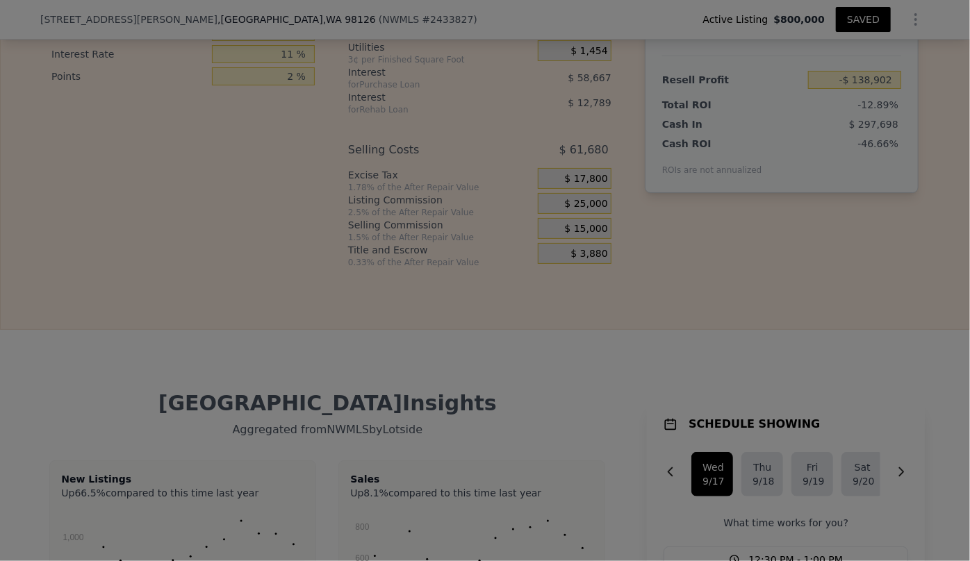
type input "-$ 138,902"
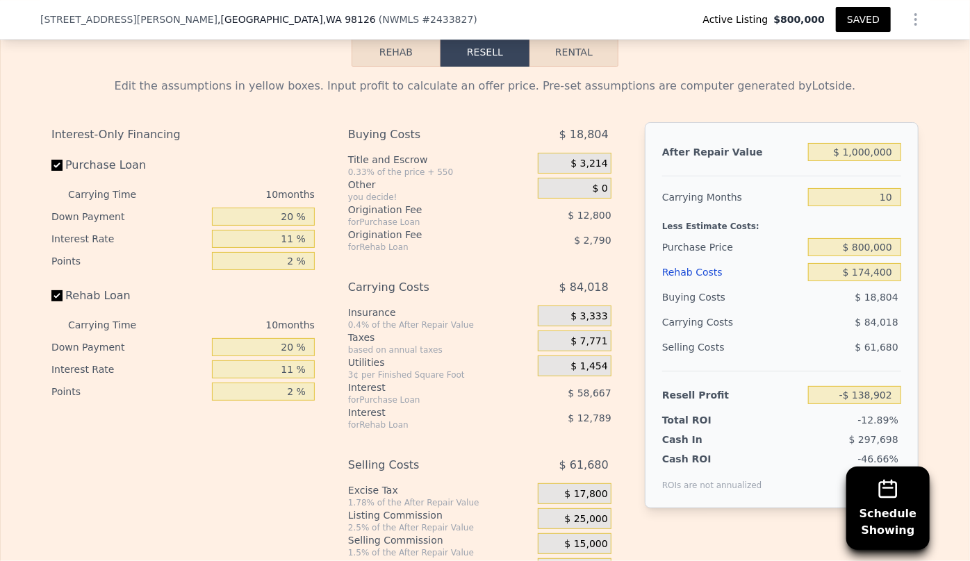
scroll to position [2268, 0]
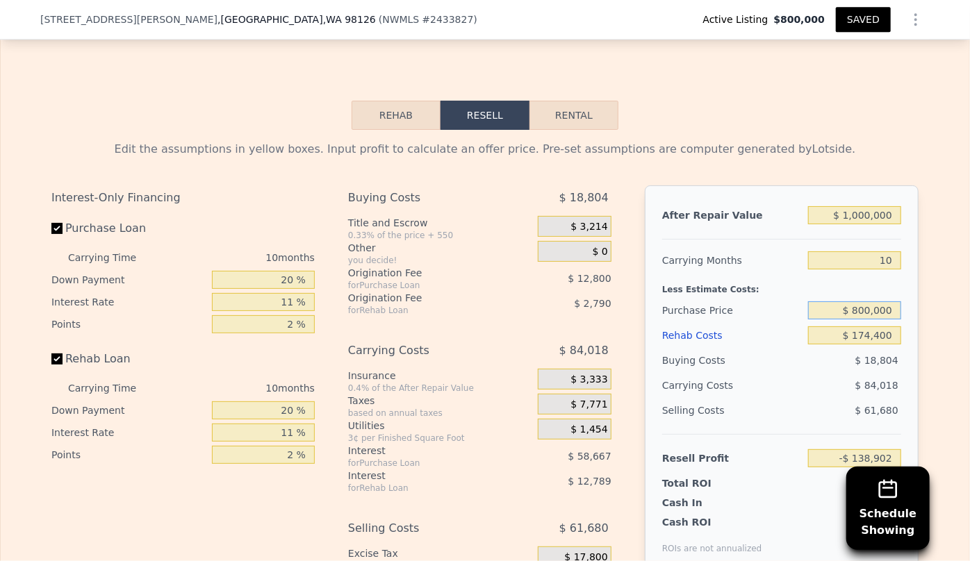
click at [860, 318] on input "$ 800,000" at bounding box center [854, 310] width 93 height 18
type input "$ 750,000"
click at [877, 264] on input "10" at bounding box center [854, 260] width 93 height 18
type input "-$ 84,266"
click at [857, 22] on button "SAVED" at bounding box center [862, 19] width 55 height 25
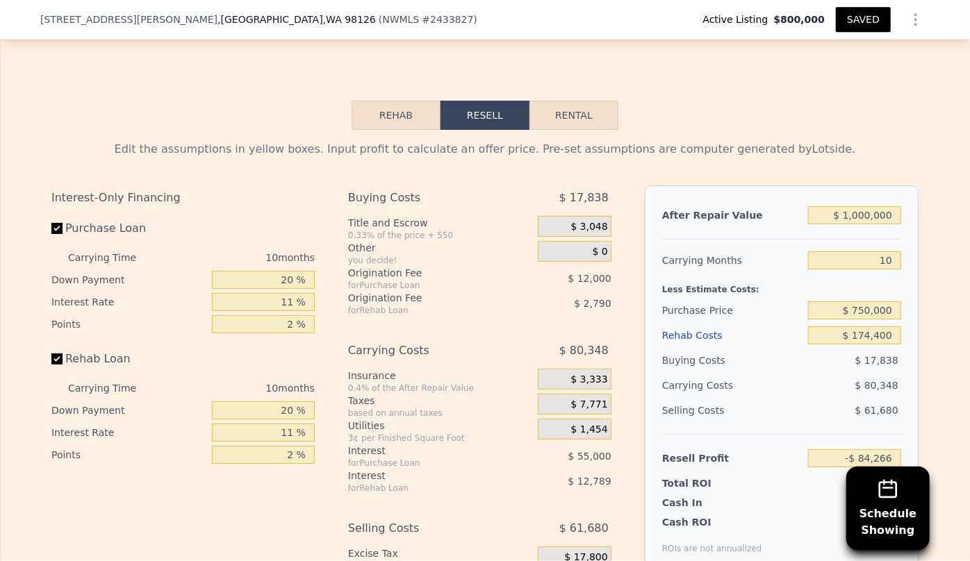
click at [848, 19] on button "SAVED" at bounding box center [862, 19] width 55 height 25
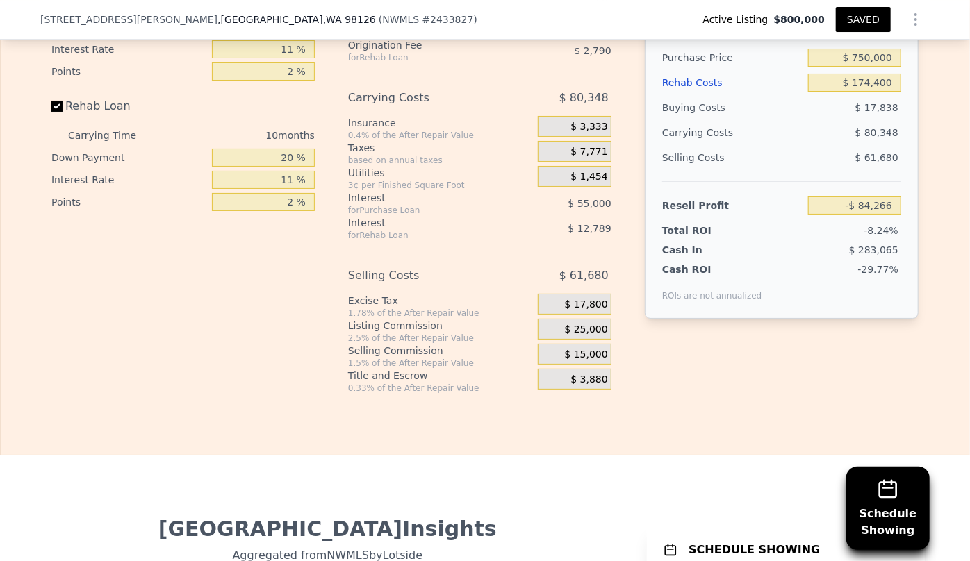
scroll to position [2457, 0]
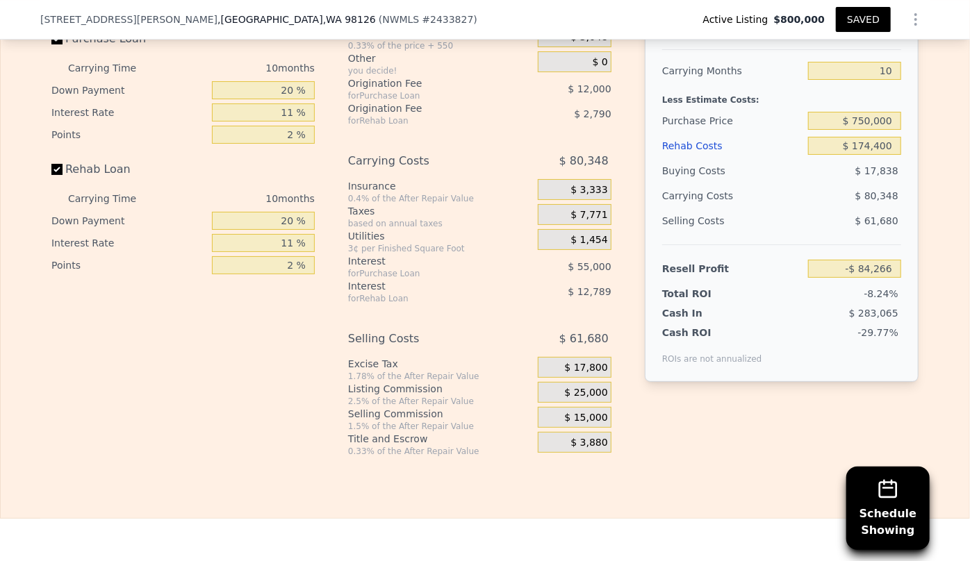
click at [857, 25] on button "SAVED" at bounding box center [862, 19] width 55 height 25
type input "2.75"
type input "2118"
type input "3197"
type input "7780"
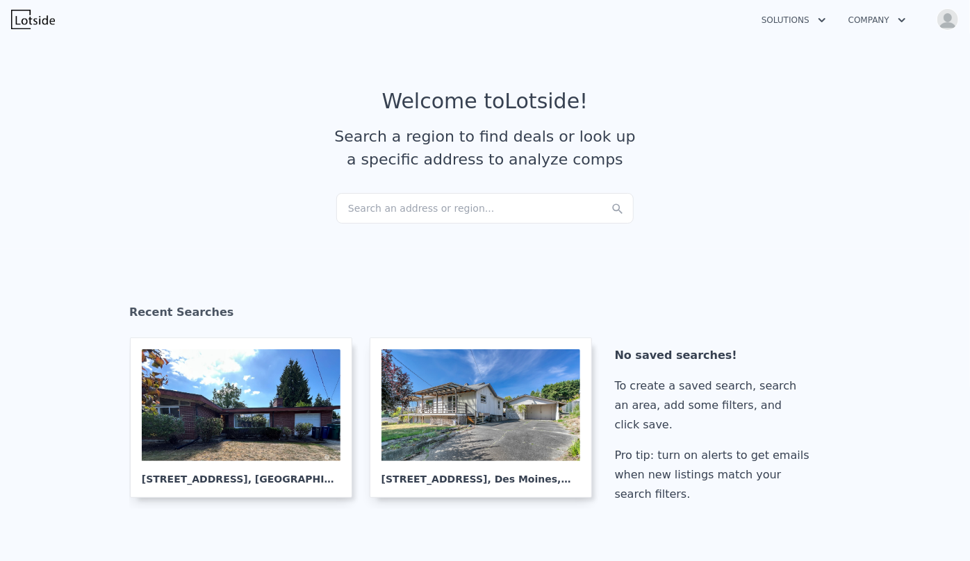
scroll to position [695, 0]
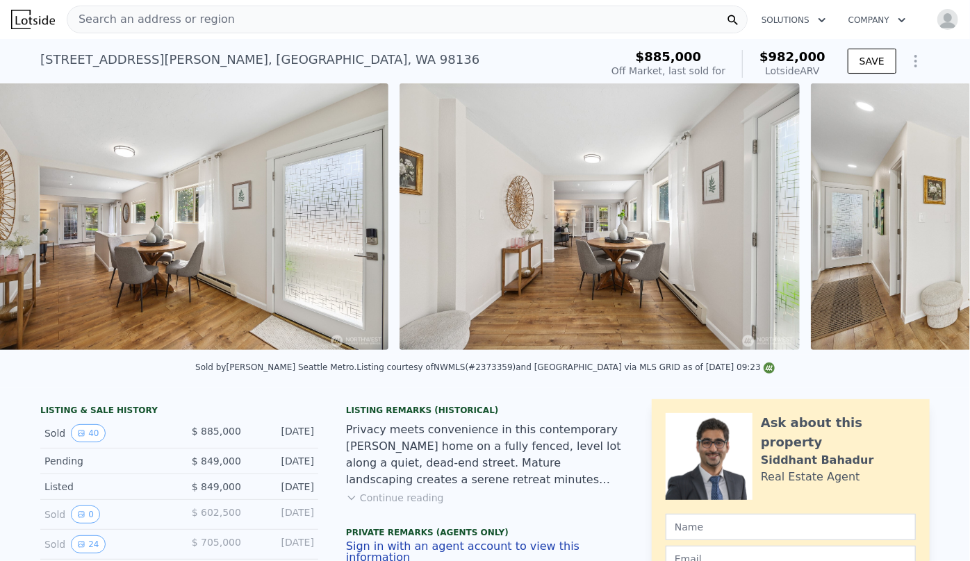
scroll to position [0, 4337]
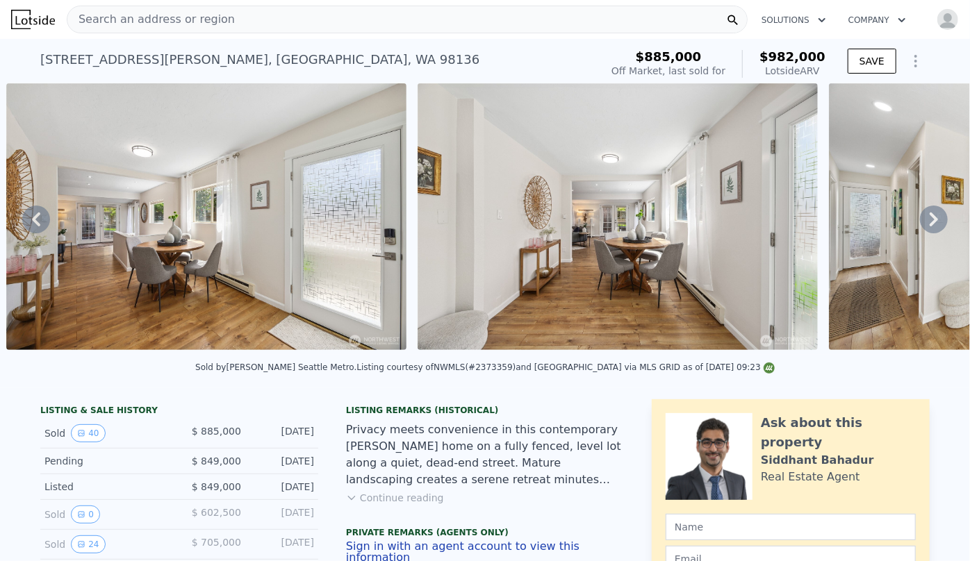
click at [211, 24] on span "Search an address or region" at bounding box center [150, 19] width 167 height 17
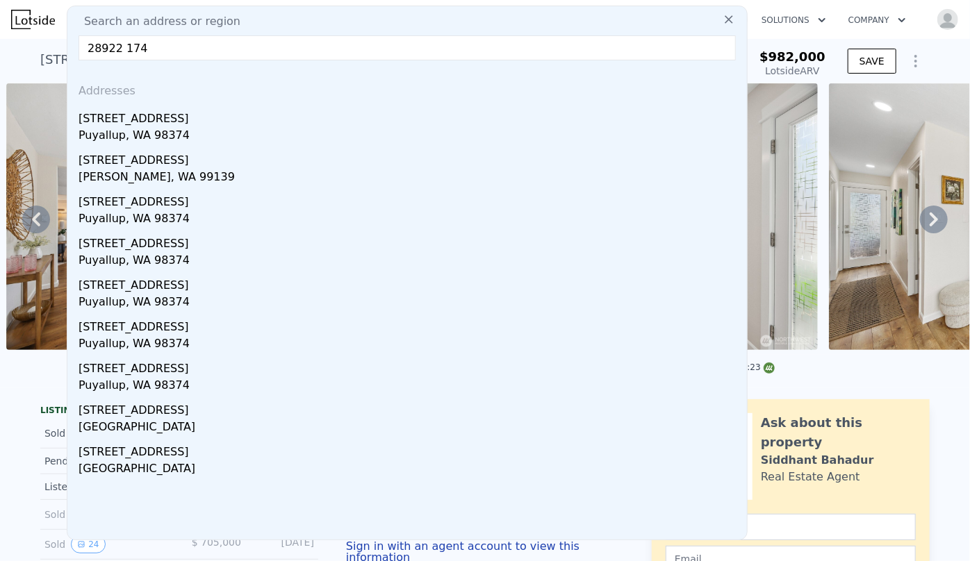
click at [219, 46] on input "28922 174" at bounding box center [406, 47] width 657 height 25
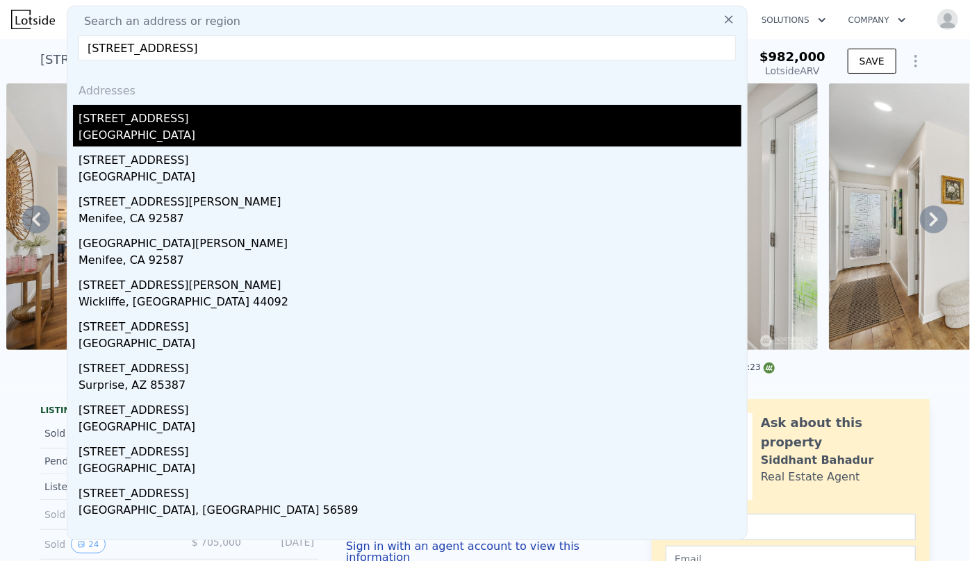
type input "28922 174th ave"
click at [194, 133] on div "Kent, WA 98042" at bounding box center [409, 136] width 663 height 19
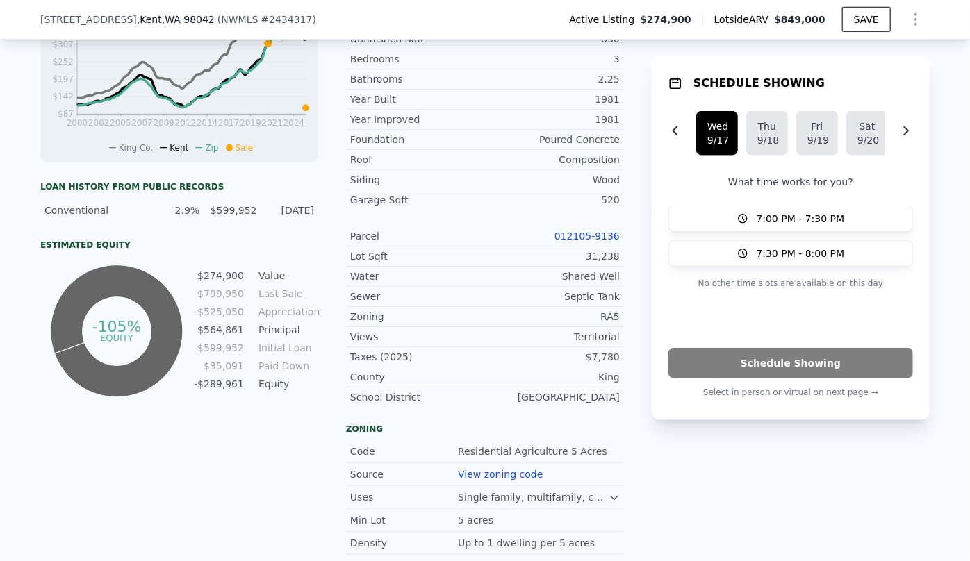
scroll to position [752, 0]
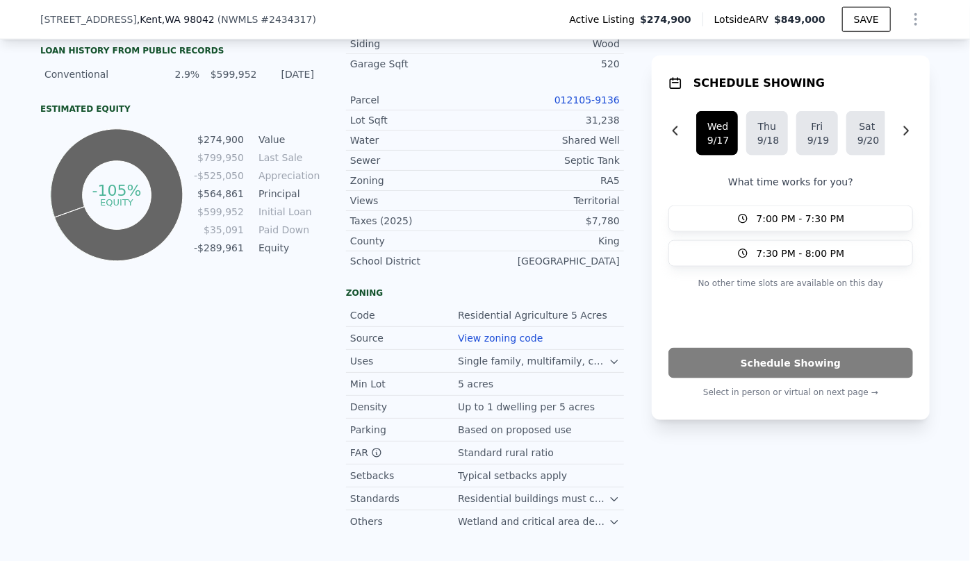
click at [576, 97] on link "012105-9136" at bounding box center [586, 99] width 65 height 11
drag, startPoint x: 40, startPoint y: 17, endPoint x: 81, endPoint y: 18, distance: 41.0
click at [81, 18] on span "[STREET_ADDRESS]" at bounding box center [88, 20] width 97 height 14
drag, startPoint x: 24, startPoint y: 16, endPoint x: 196, endPoint y: 20, distance: 171.6
click at [196, 20] on div "28922 174th Ave SE , Kent , WA 98042 ( NWMLS # 2434317 ) Active Listing $274,90…" at bounding box center [485, 20] width 970 height 40
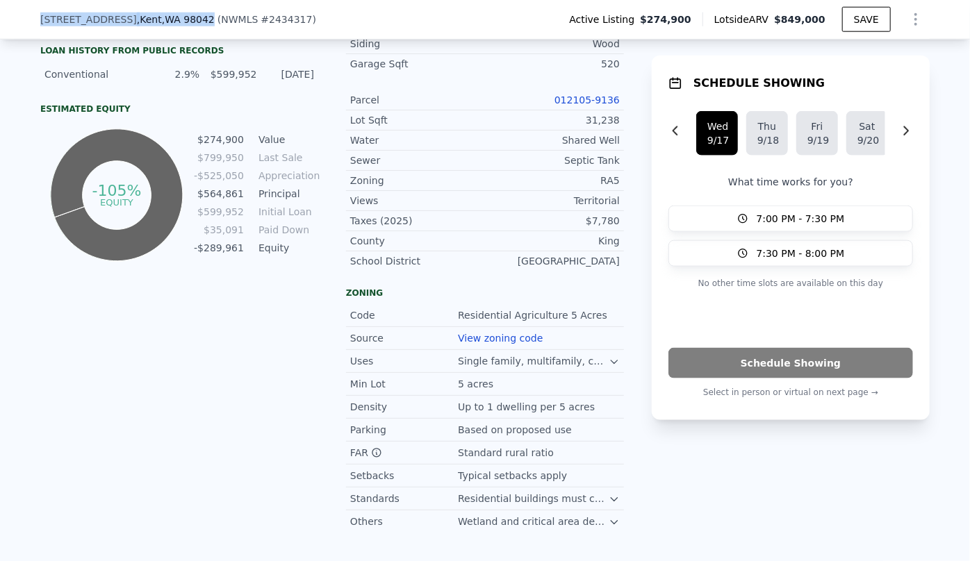
copy div "28922 174th Ave SE , Kent , WA 98042"
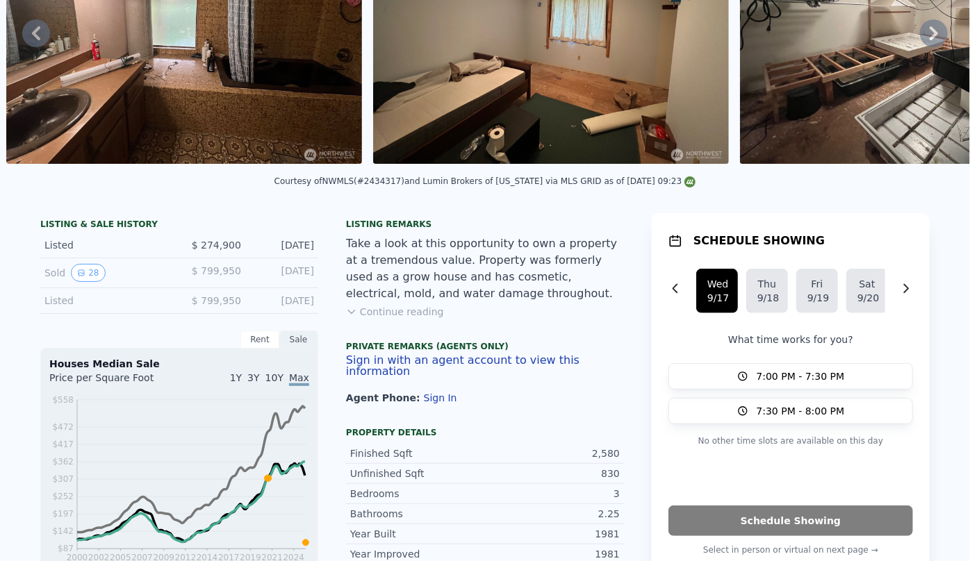
scroll to position [5, 0]
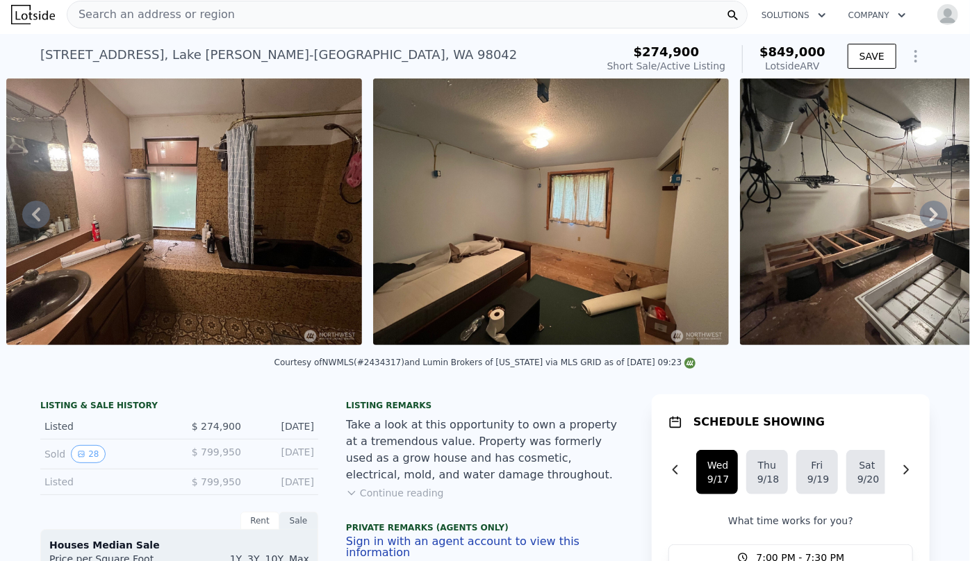
click at [915, 58] on icon "Show Options" at bounding box center [915, 56] width 17 height 17
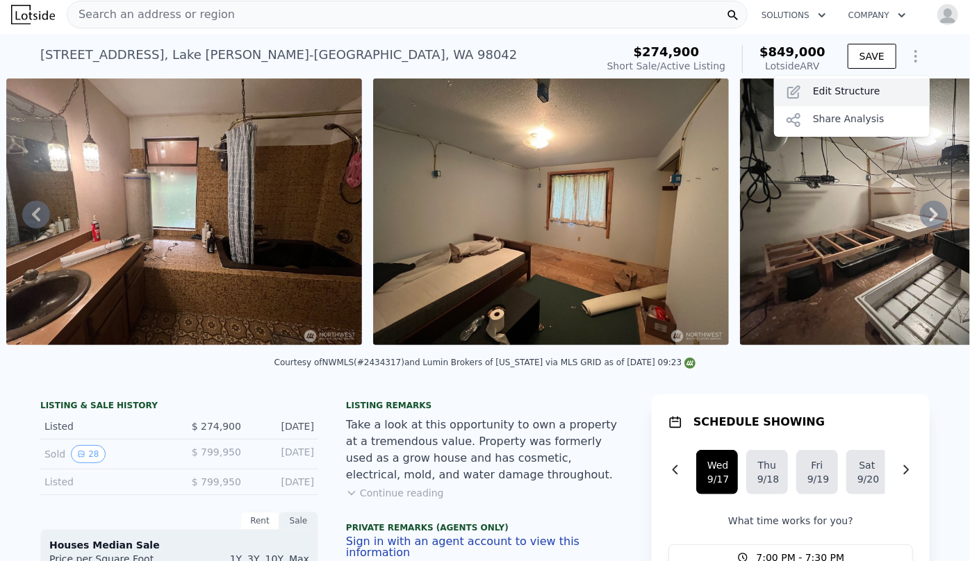
click at [886, 92] on div "Edit Structure" at bounding box center [852, 92] width 156 height 28
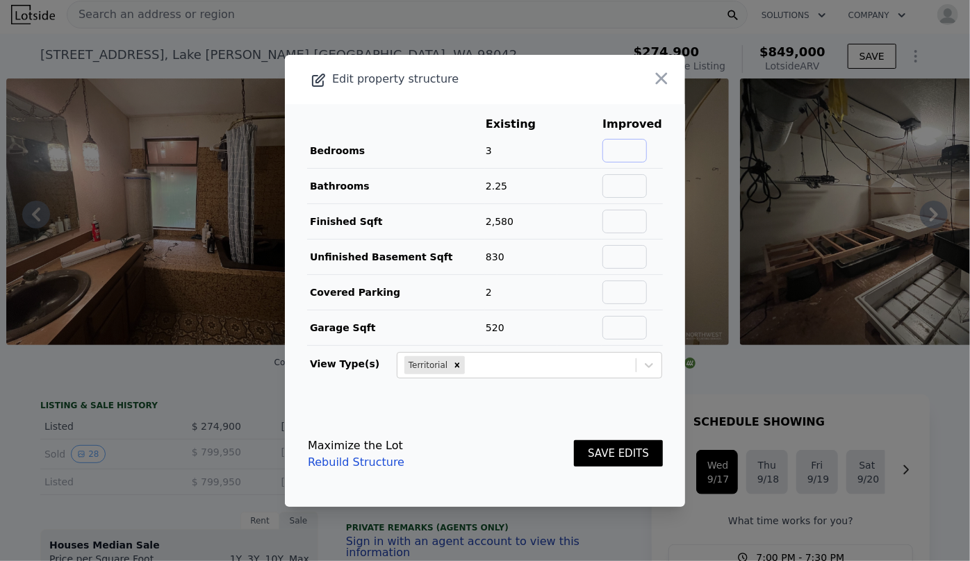
click at [628, 152] on input "text" at bounding box center [624, 151] width 44 height 24
click at [656, 74] on icon "button" at bounding box center [662, 78] width 12 height 12
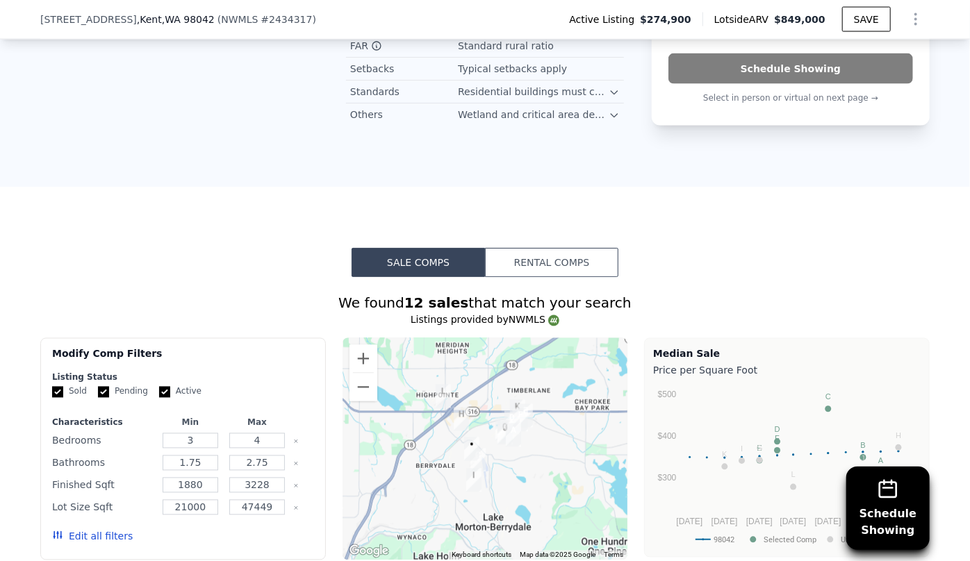
scroll to position [1263, 0]
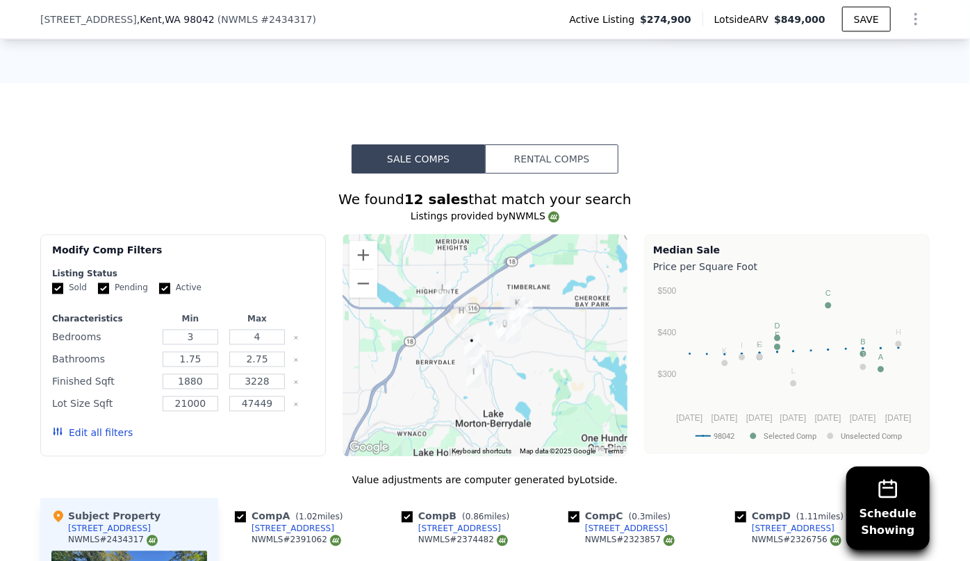
click at [97, 430] on button "Edit all filters" at bounding box center [92, 433] width 81 height 14
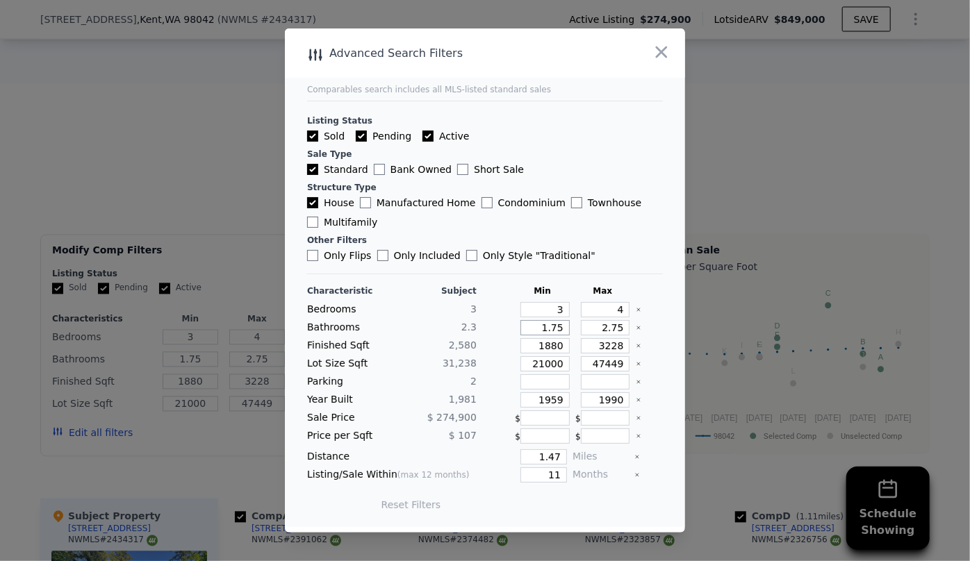
drag, startPoint x: 558, startPoint y: 329, endPoint x: 455, endPoint y: 318, distance: 103.4
click at [455, 318] on div "Characteristic Subject Min Max Bedrooms 3 3 4 Bathrooms 2.3 1.75 2.75 Finished …" at bounding box center [485, 404] width 356 height 239
type input "1"
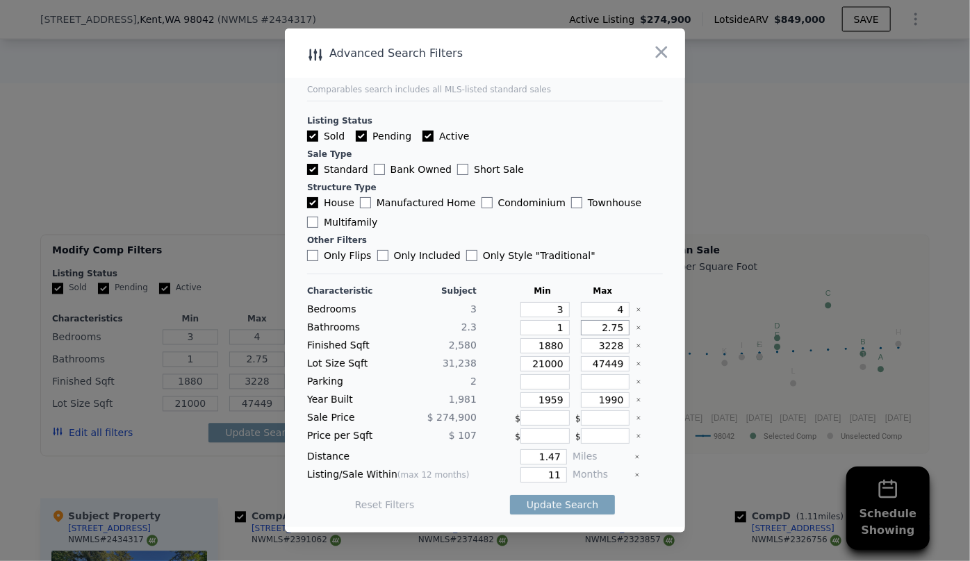
drag, startPoint x: 618, startPoint y: 332, endPoint x: 587, endPoint y: 330, distance: 31.3
click at [587, 330] on input "2.75" at bounding box center [605, 327] width 49 height 15
drag, startPoint x: 556, startPoint y: 349, endPoint x: 472, endPoint y: 351, distance: 84.0
click at [472, 351] on div "Finished Sqft 2,580 1880 3228" at bounding box center [485, 345] width 356 height 15
type input "2"
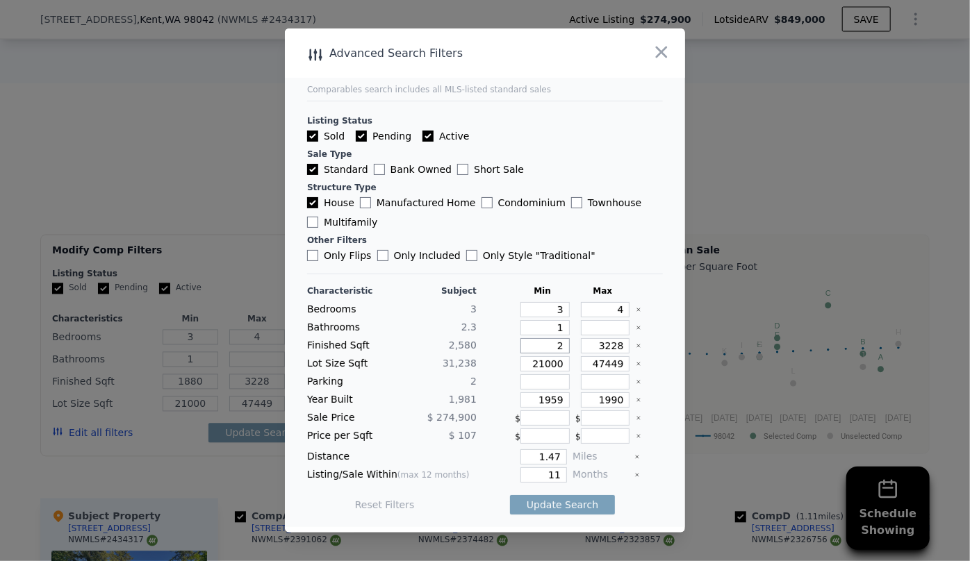
type input "2"
type input "23"
type input "230"
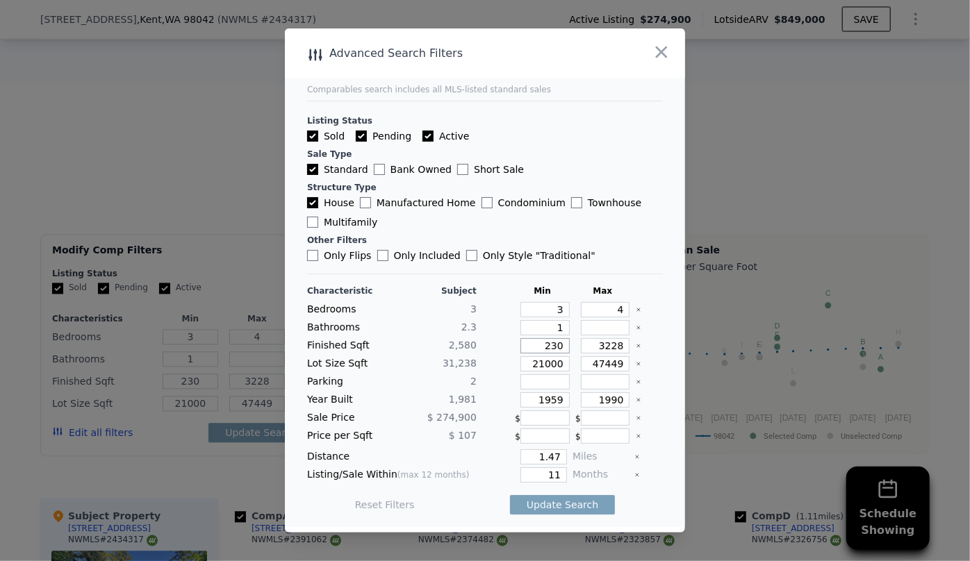
type input "2300"
drag, startPoint x: 617, startPoint y: 341, endPoint x: 556, endPoint y: 347, distance: 62.1
click at [556, 347] on div "Finished Sqft 2,580 2300 3228" at bounding box center [485, 345] width 356 height 15
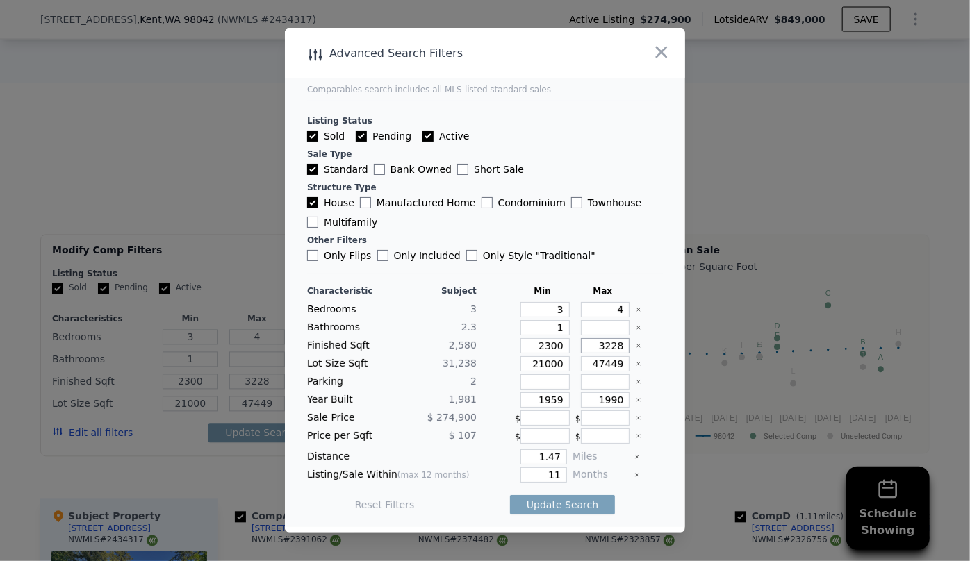
type input "2"
type input "27"
type input "270"
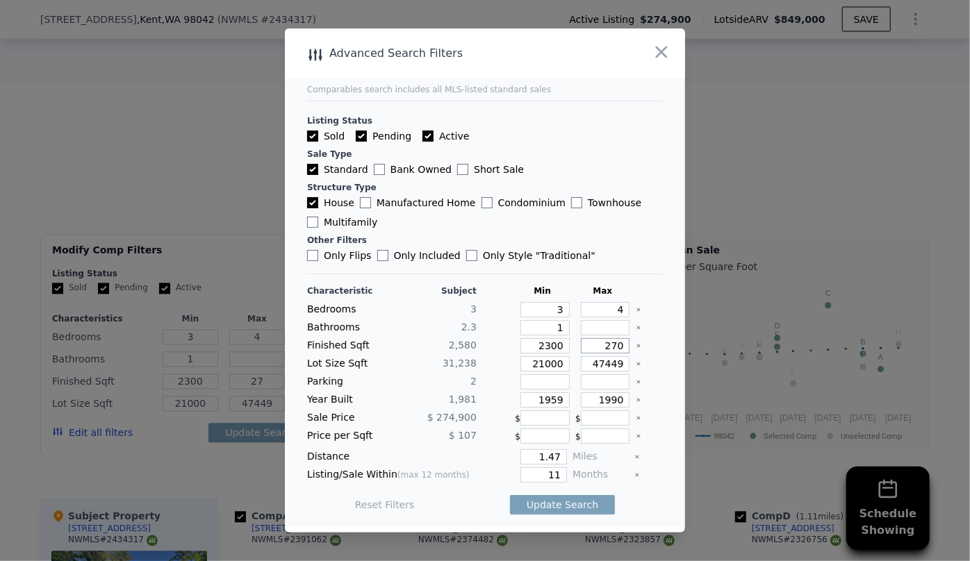
type input "270"
type input "2700"
drag, startPoint x: 558, startPoint y: 363, endPoint x: 486, endPoint y: 365, distance: 72.2
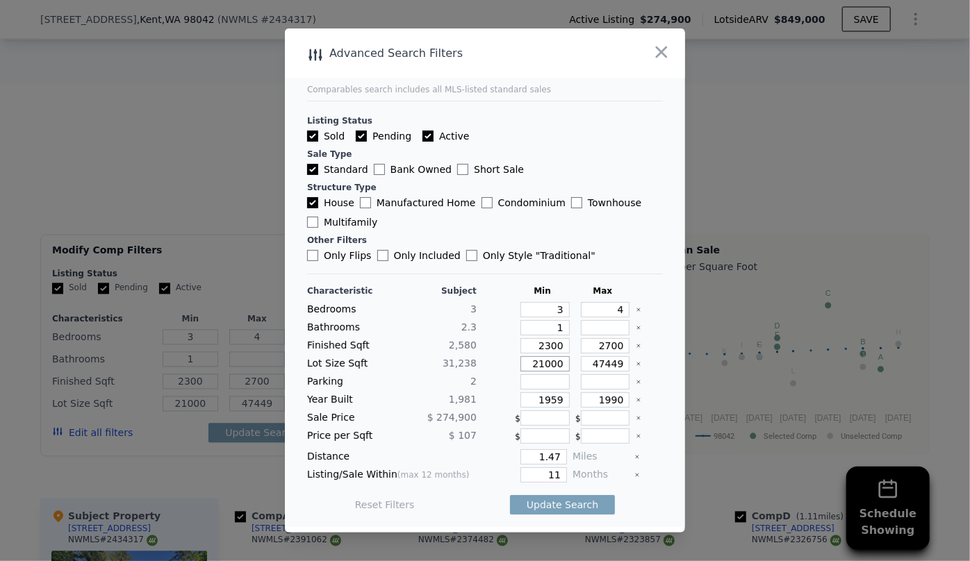
click at [486, 365] on div "Lot Size Sqft 31,238 21000 47449" at bounding box center [485, 363] width 356 height 15
drag, startPoint x: 557, startPoint y: 399, endPoint x: 474, endPoint y: 397, distance: 83.4
click at [488, 398] on div "Year Built 1,981 1959 1990" at bounding box center [485, 399] width 356 height 15
click at [617, 401] on input "1990" at bounding box center [605, 399] width 49 height 15
type input "1999"
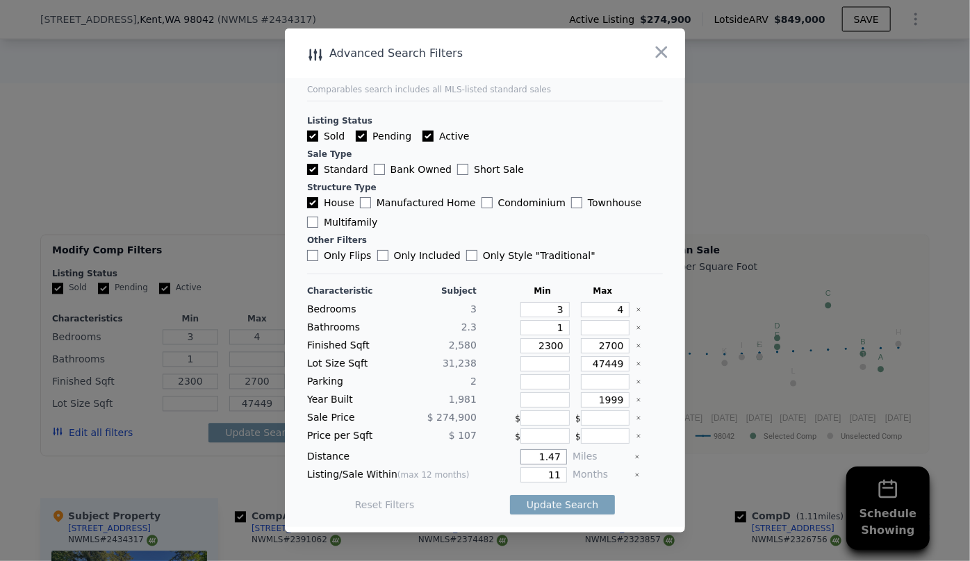
drag, startPoint x: 555, startPoint y: 451, endPoint x: 477, endPoint y: 456, distance: 77.9
click at [482, 456] on div "1.47" at bounding box center [524, 456] width 85 height 15
type input "0.6"
drag, startPoint x: 560, startPoint y: 472, endPoint x: 529, endPoint y: 478, distance: 31.9
click at [529, 478] on div "Listing/Sale Within (max 12 months) 11 Months" at bounding box center [485, 474] width 356 height 15
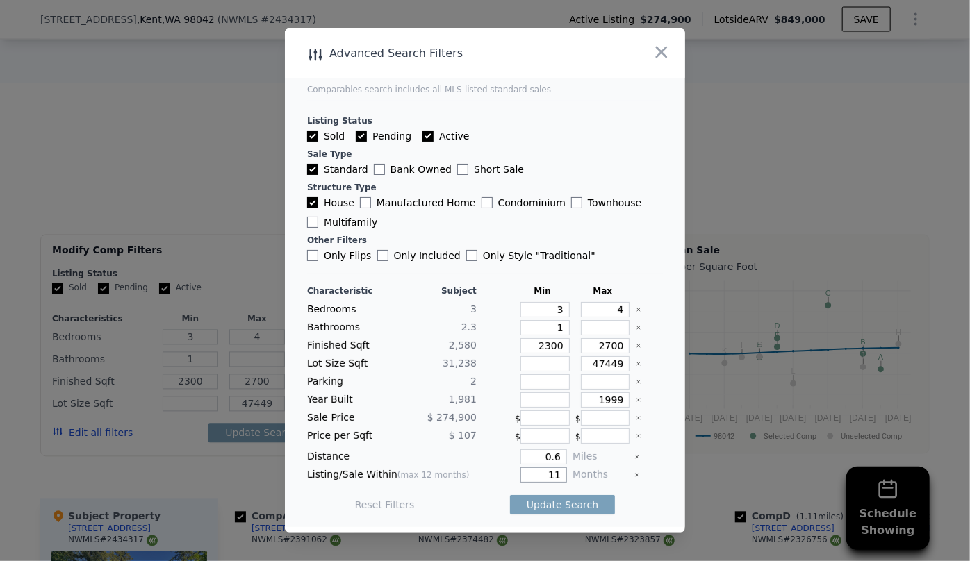
click at [556, 479] on input "11" at bounding box center [543, 474] width 47 height 15
type input "1"
type input "6"
click at [555, 507] on button "Update Search" at bounding box center [562, 504] width 105 height 19
drag, startPoint x: 556, startPoint y: 458, endPoint x: 508, endPoint y: 458, distance: 47.9
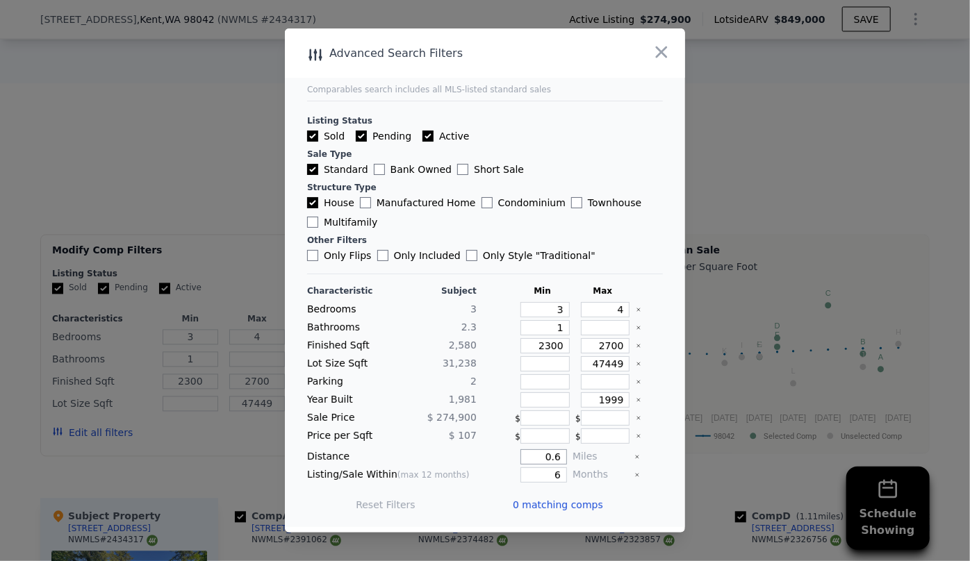
click at [508, 458] on div "0.6" at bounding box center [524, 456] width 85 height 15
type input "1"
click at [579, 507] on button "Update Search" at bounding box center [562, 504] width 105 height 19
click at [558, 347] on input "2300" at bounding box center [544, 345] width 49 height 15
type input "230"
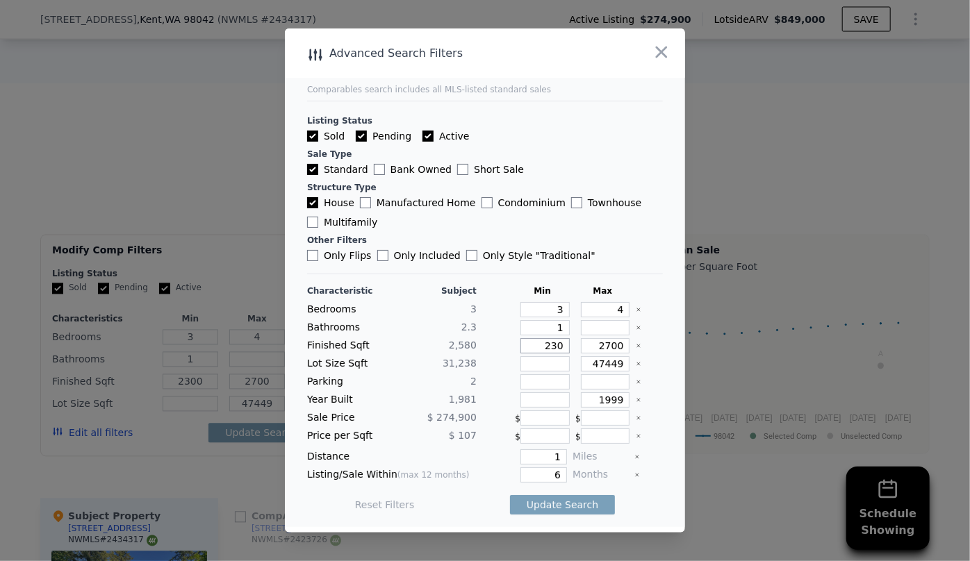
type input "230"
type input "23"
type input "2"
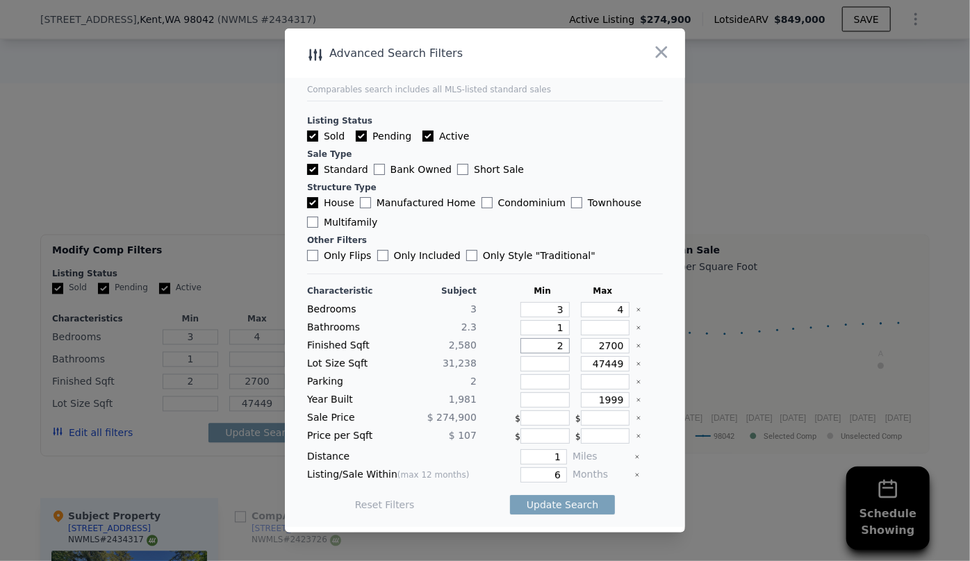
type input "20"
type input "200"
type input "2000"
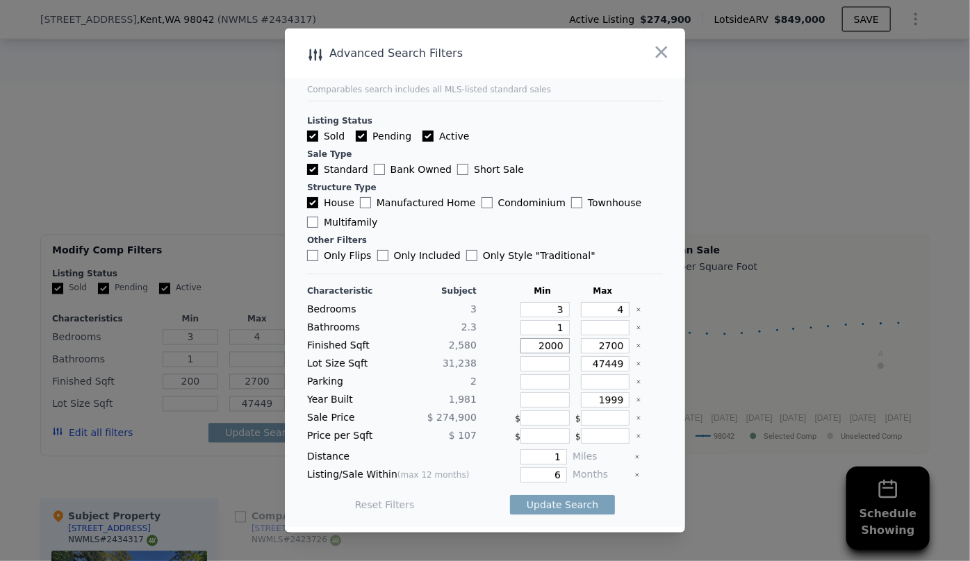
type input "2000"
click at [572, 504] on button "Update Search" at bounding box center [562, 504] width 105 height 19
click at [572, 504] on span "5 matching comps" at bounding box center [558, 505] width 90 height 14
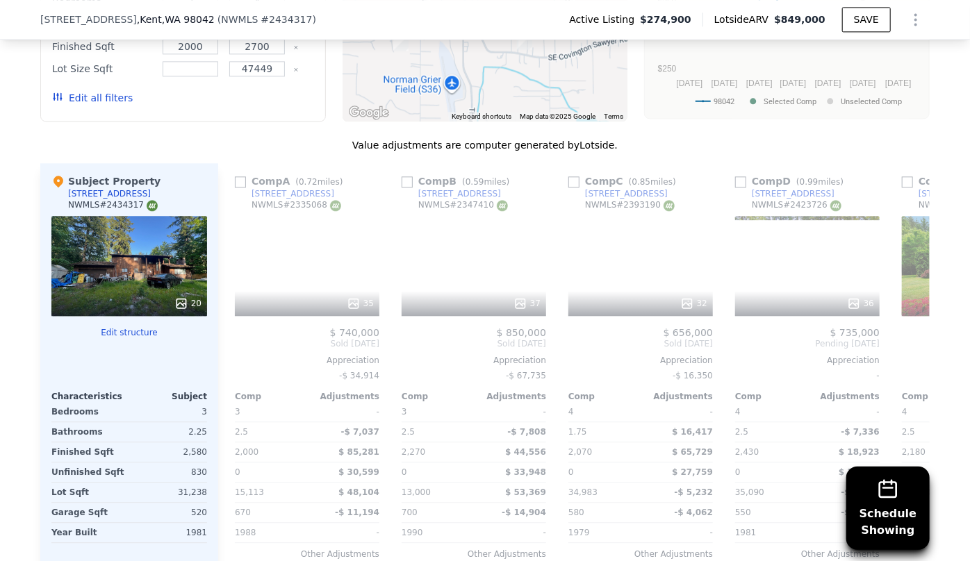
scroll to position [1641, 0]
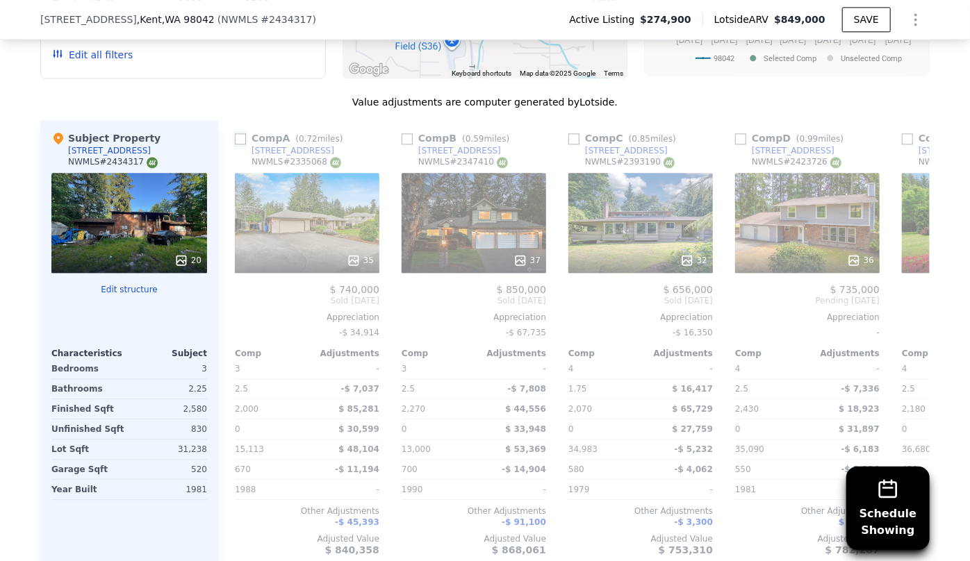
click at [238, 136] on input "checkbox" at bounding box center [240, 138] width 11 height 11
checkbox input "true"
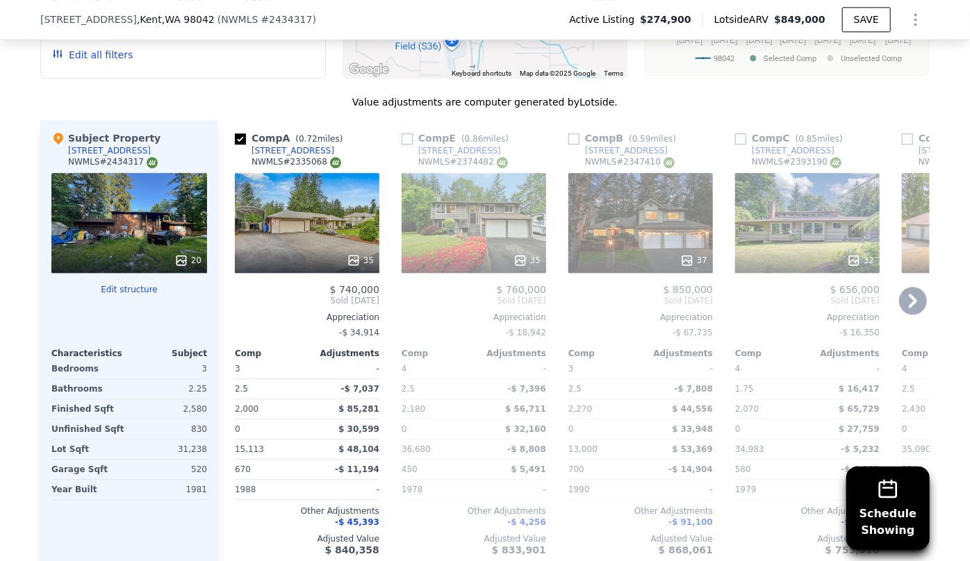
click at [401, 138] on input "checkbox" at bounding box center [406, 138] width 11 height 11
checkbox input "true"
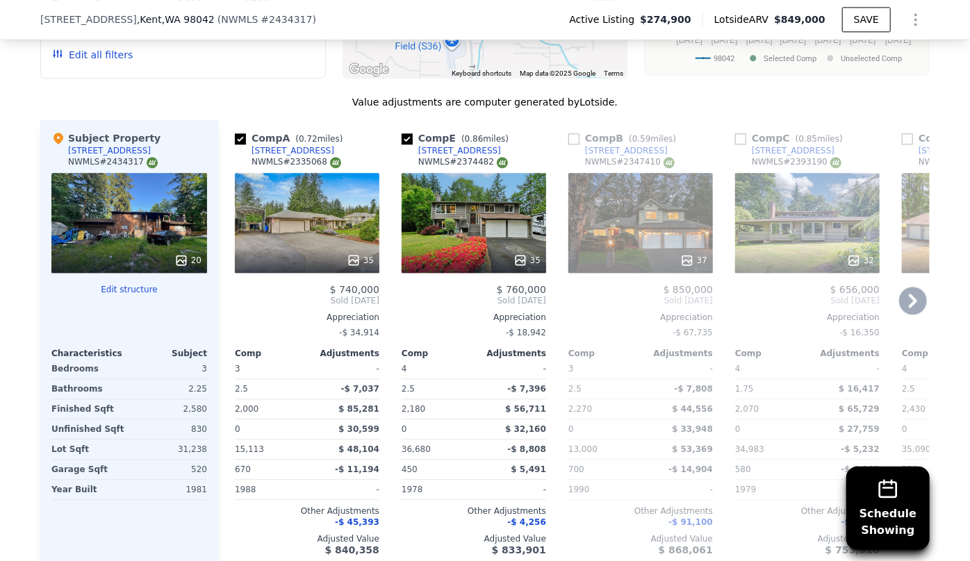
click at [911, 296] on icon at bounding box center [913, 301] width 28 height 28
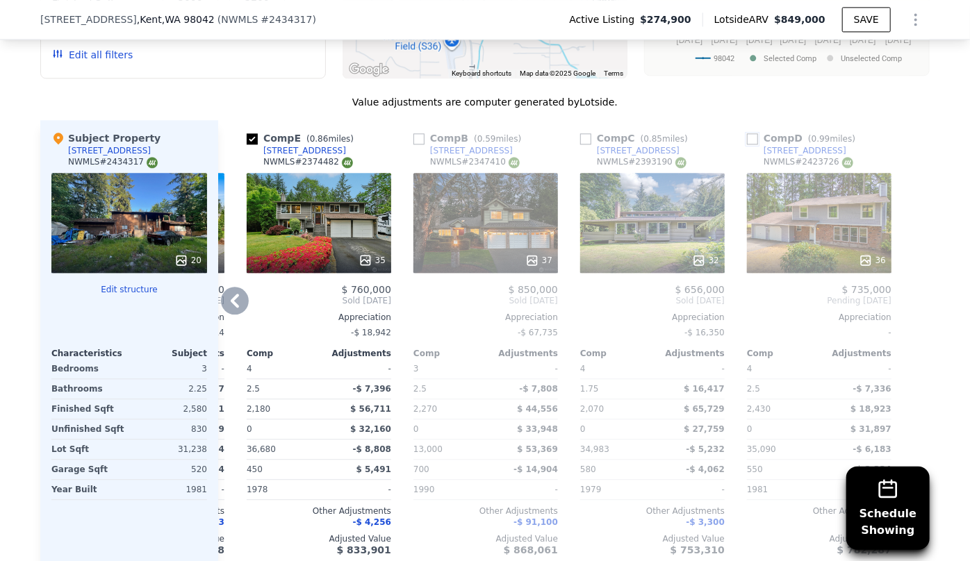
click at [749, 138] on input "checkbox" at bounding box center [752, 138] width 11 height 11
checkbox input "true"
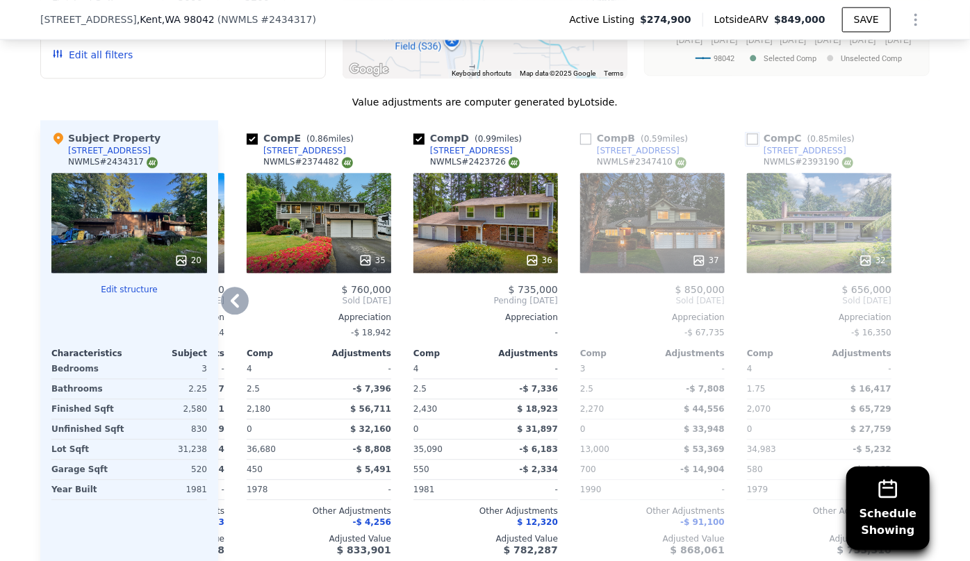
click at [747, 134] on input "checkbox" at bounding box center [752, 138] width 11 height 11
checkbox input "true"
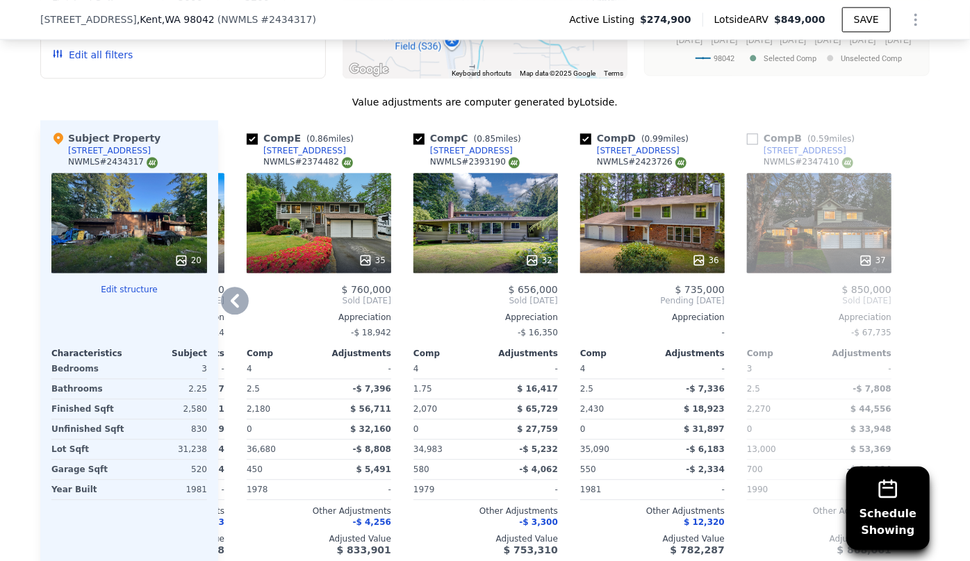
click at [267, 258] on div "35" at bounding box center [319, 260] width 133 height 14
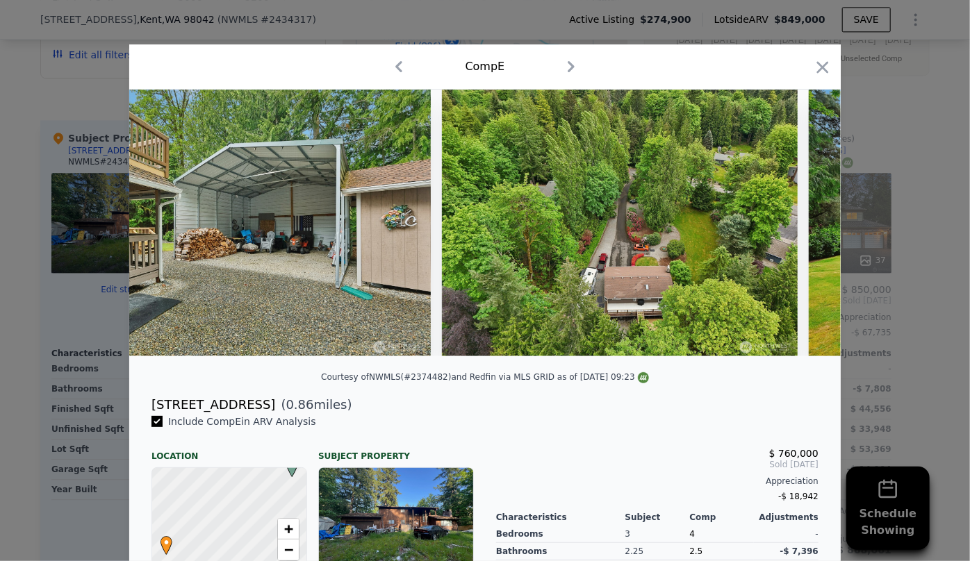
scroll to position [0, 13057]
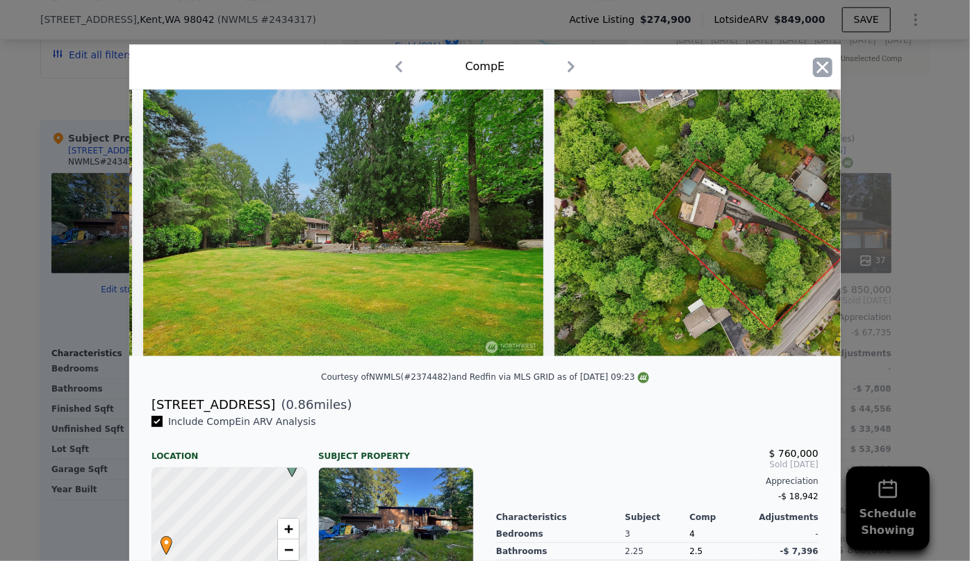
click at [817, 72] on icon "button" at bounding box center [822, 67] width 19 height 19
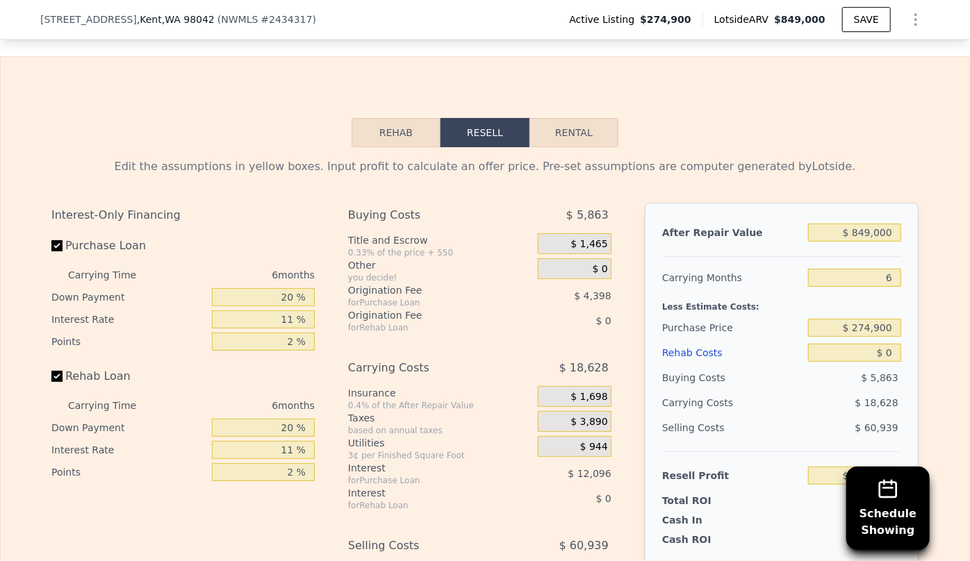
scroll to position [2209, 0]
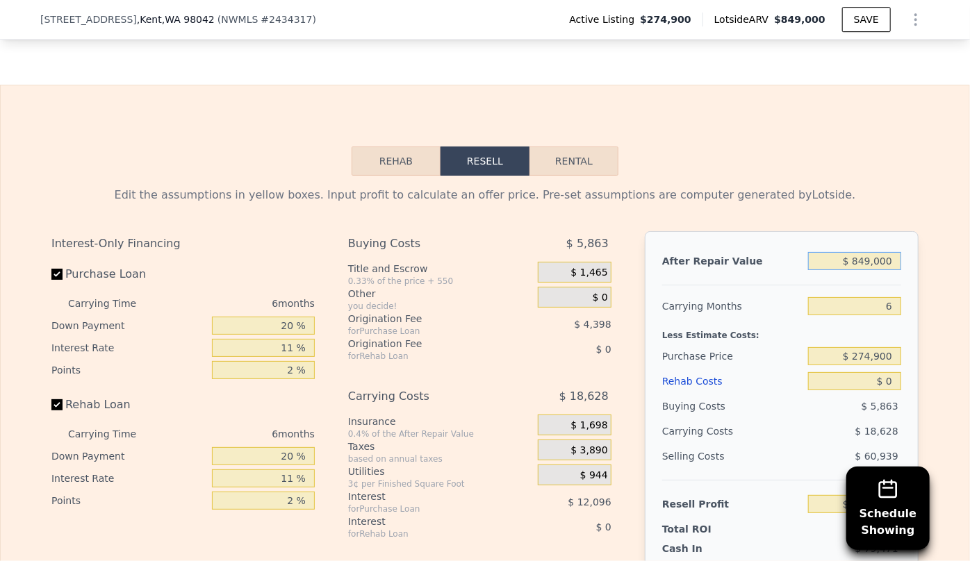
click at [891, 268] on input "$ 849,000" at bounding box center [854, 261] width 93 height 18
type input "$ 8"
type input "-$ 298,235"
type input "$ 7"
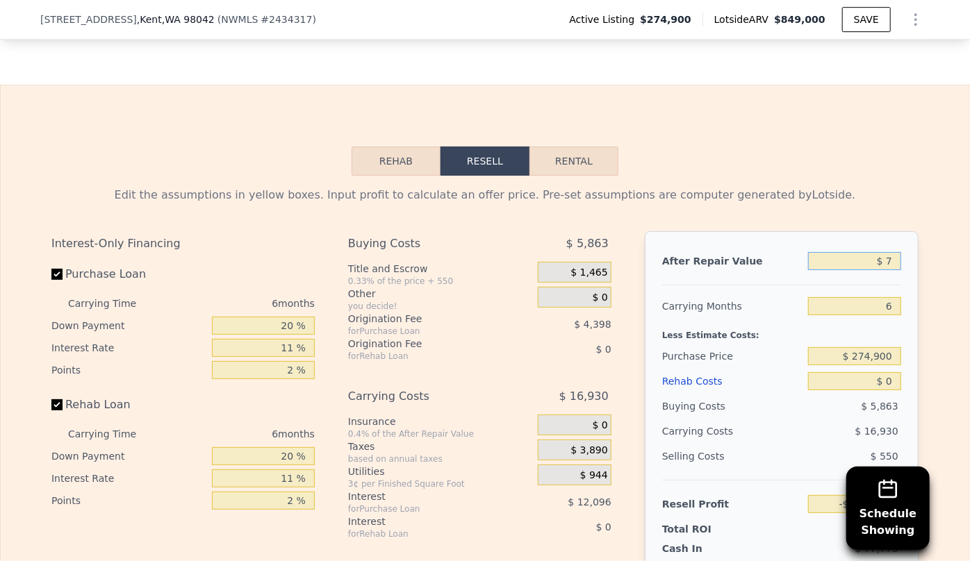
type input "-$ 298,236"
type input "$ 72"
type input "-$ 298,176"
type input "$ 72,000"
type input "-$ 291,569"
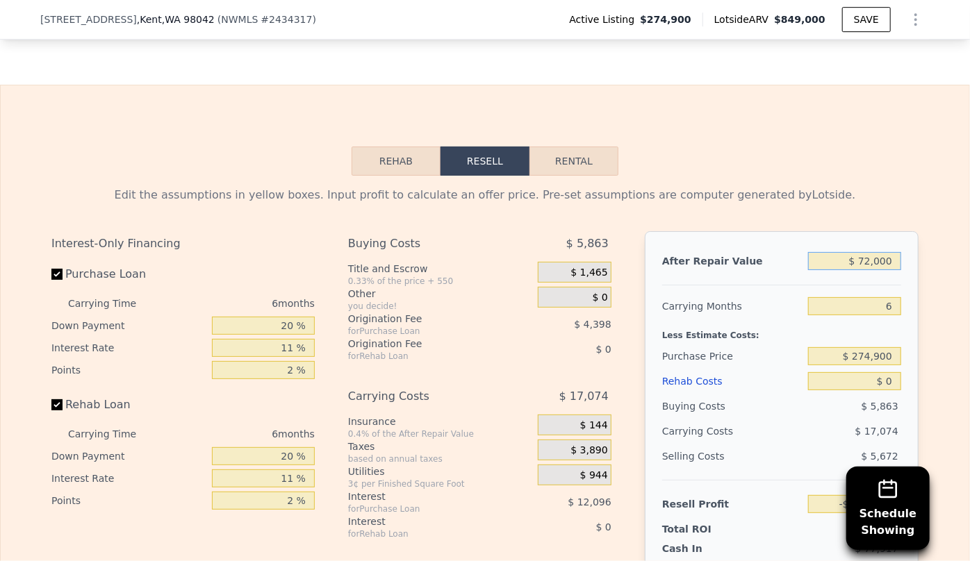
type input "$ 720,000"
type input "$ 369,103"
type input "$ 720,000"
click at [891, 312] on input "6" at bounding box center [854, 306] width 93 height 18
type input "8"
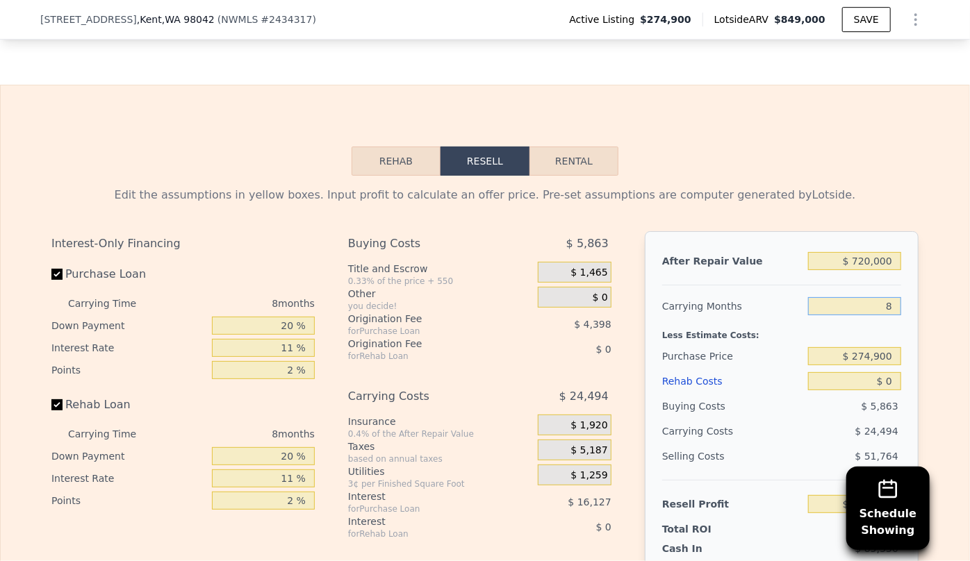
type input "$ 362,979"
type input "8"
click at [872, 344] on div "Less Estimate Costs:" at bounding box center [781, 331] width 239 height 25
click at [691, 390] on div "Rehab Costs" at bounding box center [732, 381] width 140 height 25
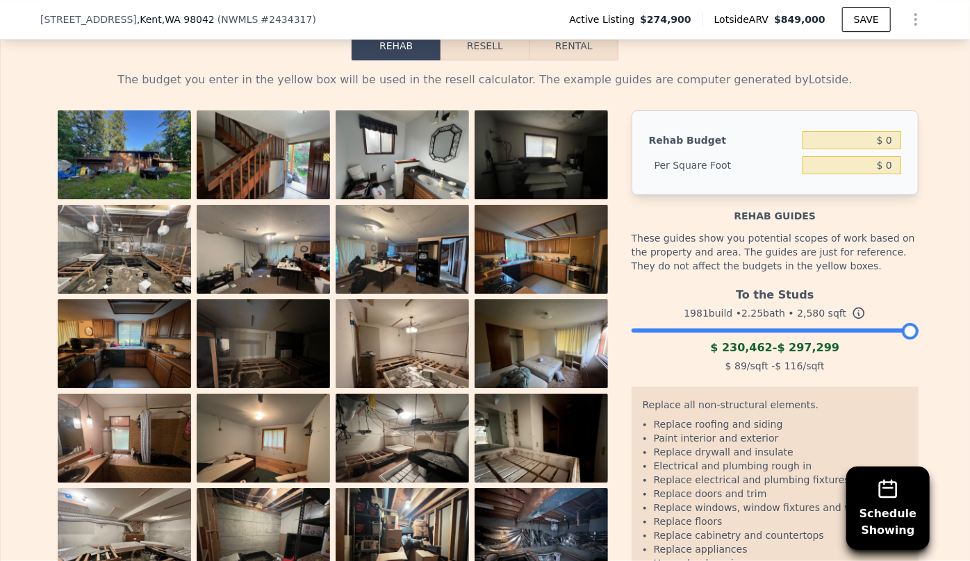
scroll to position [2336, 0]
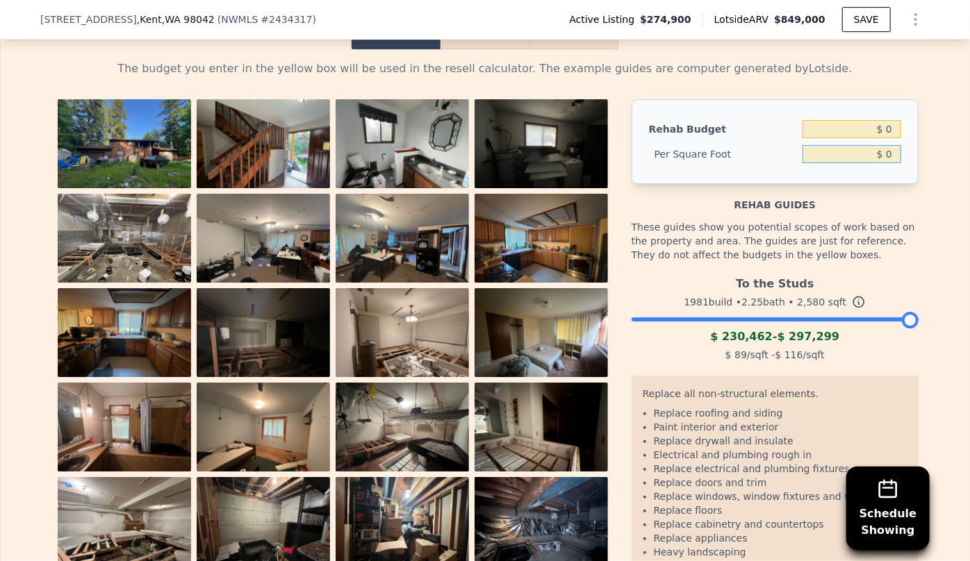
click at [882, 159] on input "$ 0" at bounding box center [851, 154] width 99 height 18
type input "$ 120"
type input "$ 309,600"
click at [490, 44] on button "Resell" at bounding box center [484, 34] width 88 height 29
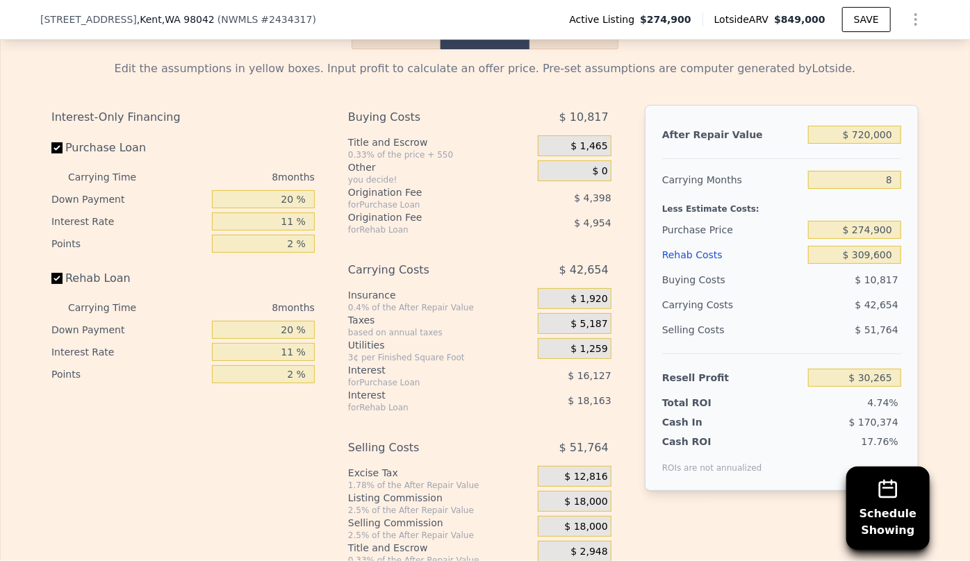
click at [697, 266] on div "Rehab Costs" at bounding box center [732, 254] width 140 height 25
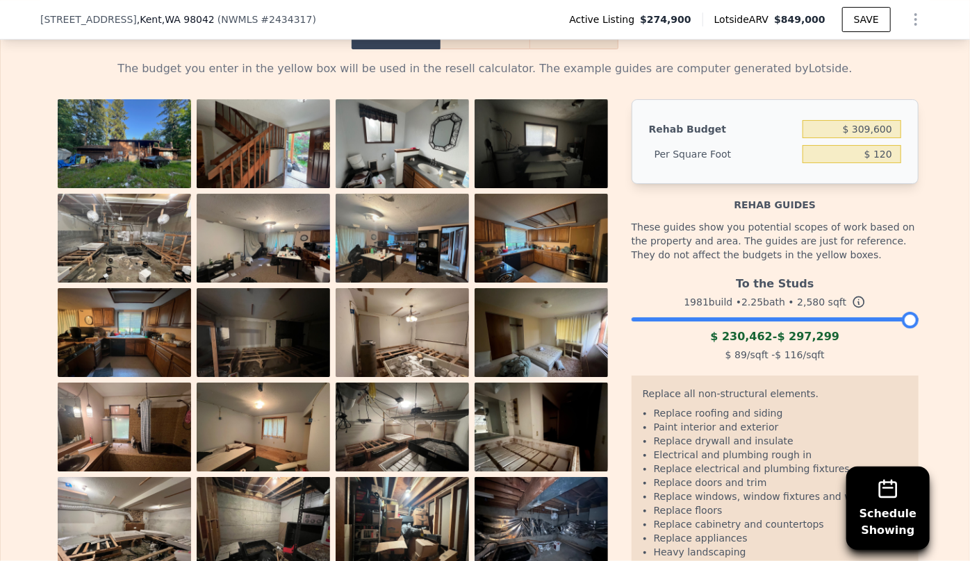
click at [486, 39] on div "28922 174th Ave SE , Kent , WA 98042 ( NWMLS # 2434317 ) Active Listing $274,90…" at bounding box center [485, 20] width 970 height 40
click at [461, 42] on button "Resell" at bounding box center [484, 34] width 88 height 29
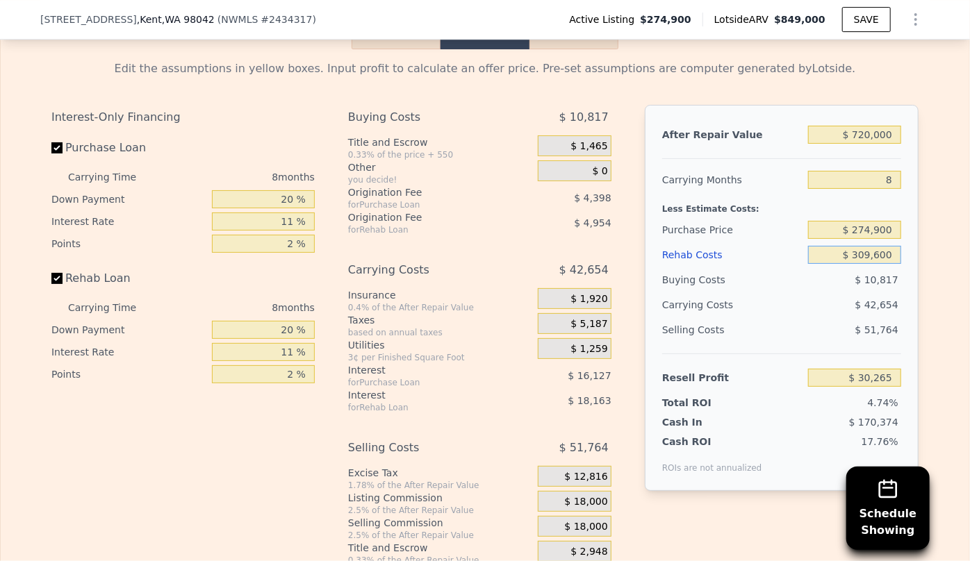
click at [889, 264] on input "$ 309,600" at bounding box center [854, 255] width 93 height 18
type input "$ 30"
type input "$ 362,949"
type input "$ 3"
type input "$ 362,976"
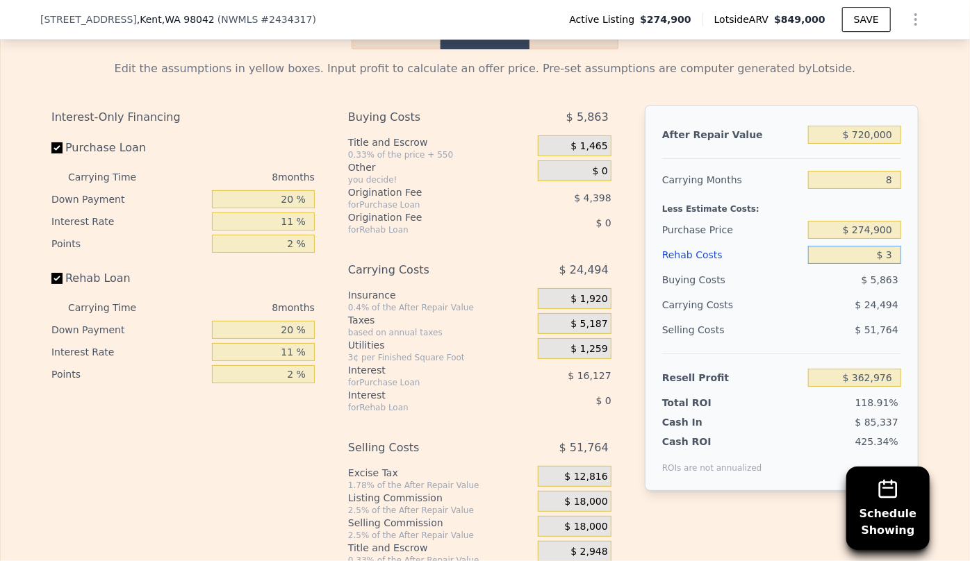
type input "$ 33"
type input "$ 362,945"
type input "$ 3,300"
type input "$ 359,434"
type input "$ 330"
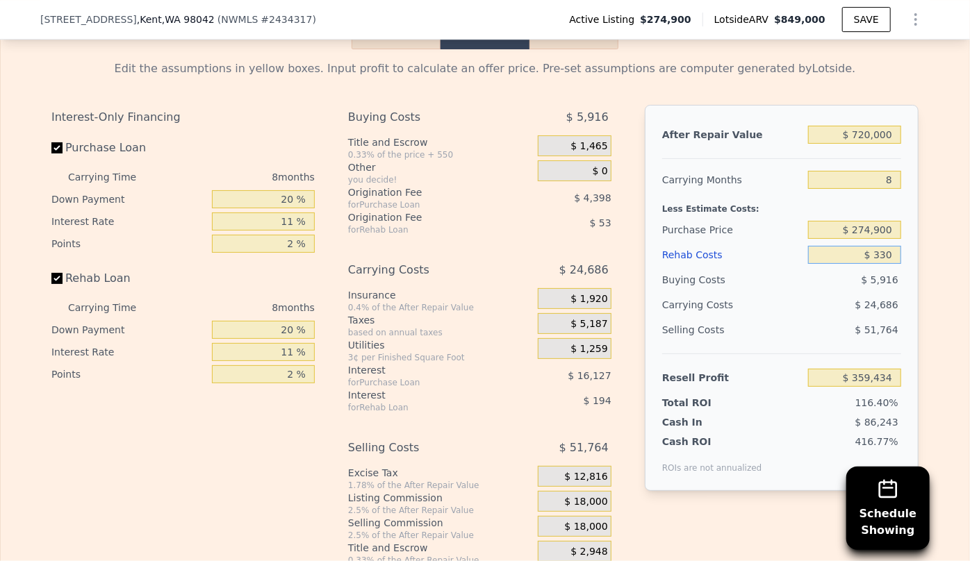
type input "$ 362,628"
type input "$ 3"
type input "$ 362,976"
type input "$ 3,000"
type input "$ 359,755"
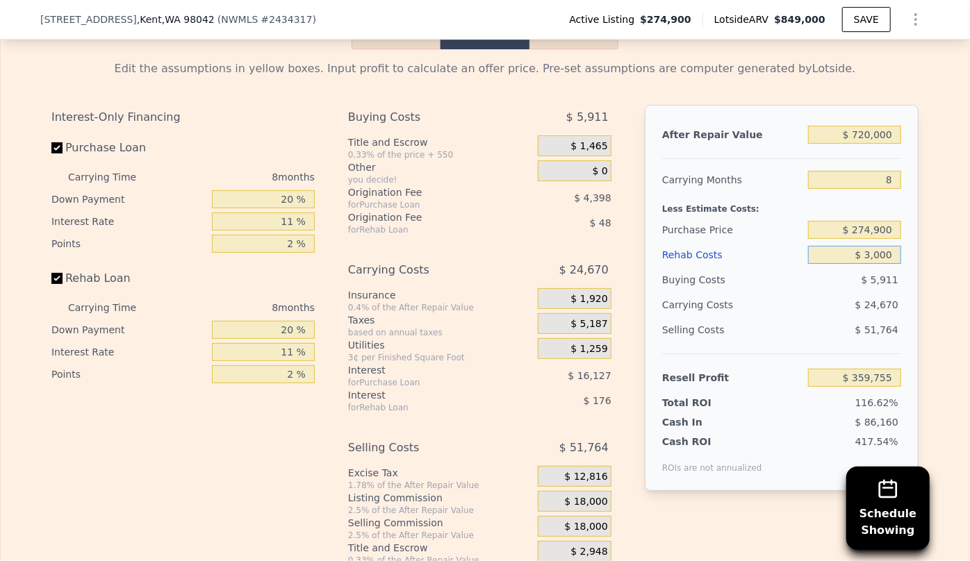
type input "$ 30,000"
type input "$ 330,739"
type input "$ 300,000"
type input "$ 40,579"
type input "$ 300,000"
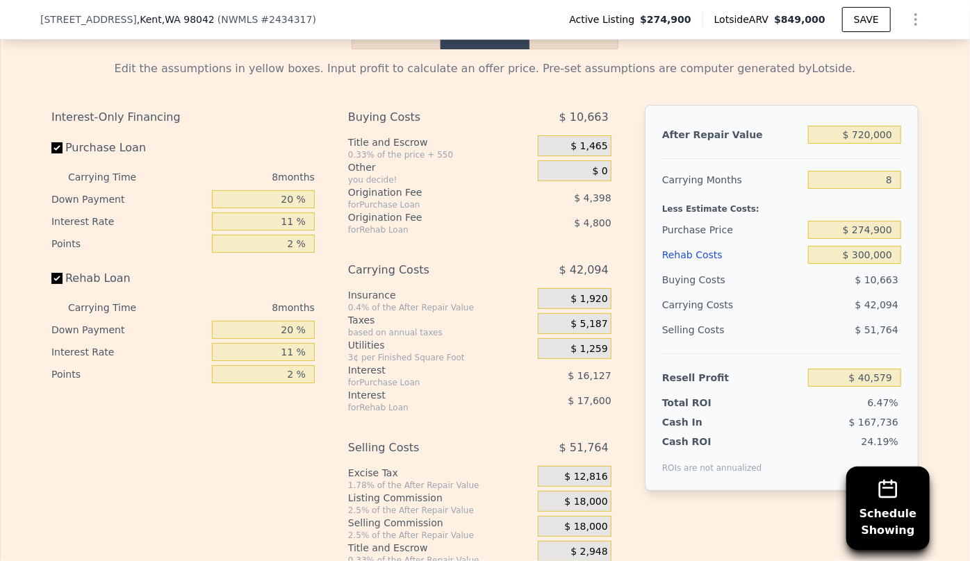
click at [888, 292] on div "$ 10,663" at bounding box center [855, 279] width 94 height 25
click at [699, 260] on div "Rehab Costs" at bounding box center [732, 254] width 140 height 25
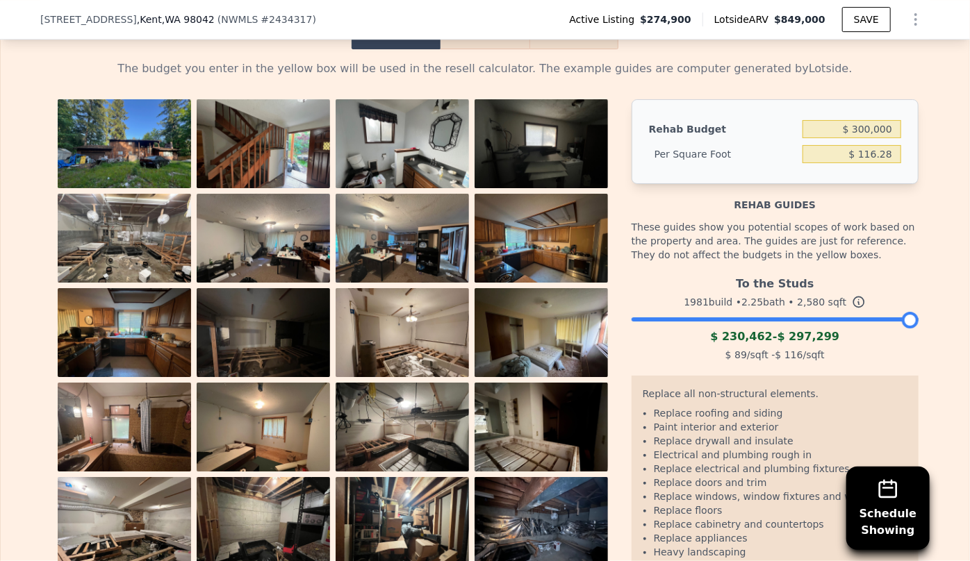
click at [506, 49] on button "Resell" at bounding box center [484, 34] width 88 height 29
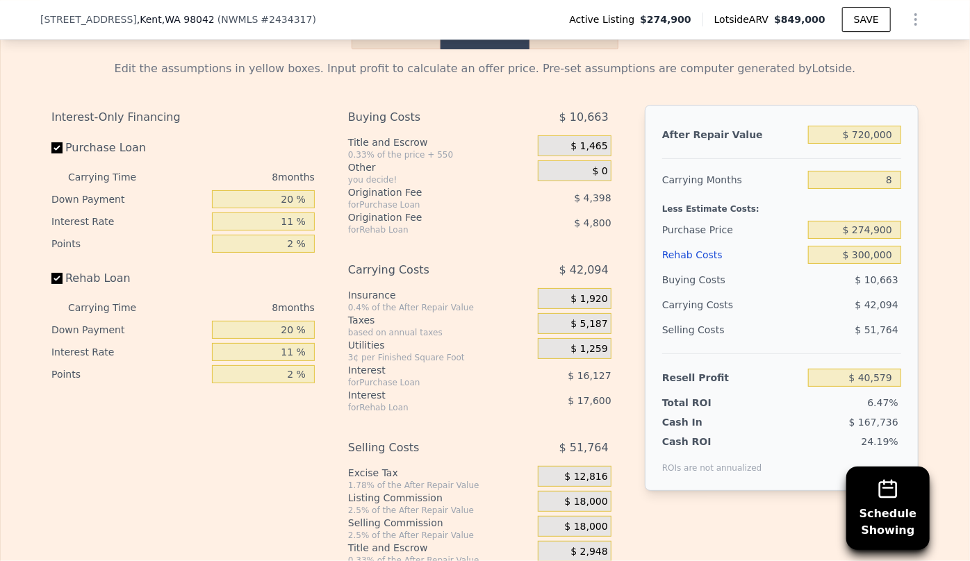
scroll to position [2525, 0]
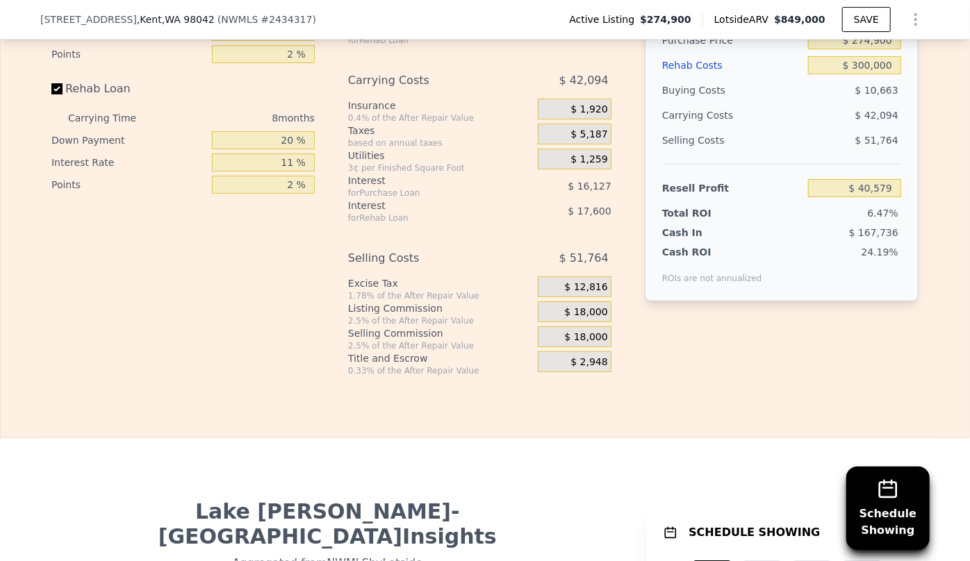
click at [581, 344] on span "$ 18,000" at bounding box center [586, 337] width 43 height 13
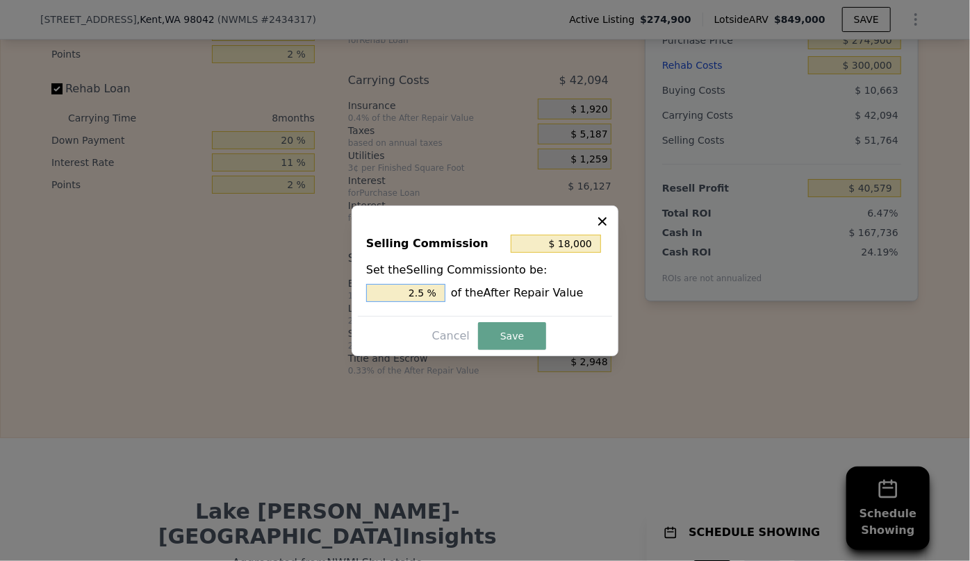
click at [416, 293] on input "2.5 %" at bounding box center [405, 293] width 79 height 18
type input "$ 3,600"
type input ".5 %"
type input "$ 10,800"
type input "1.5 %"
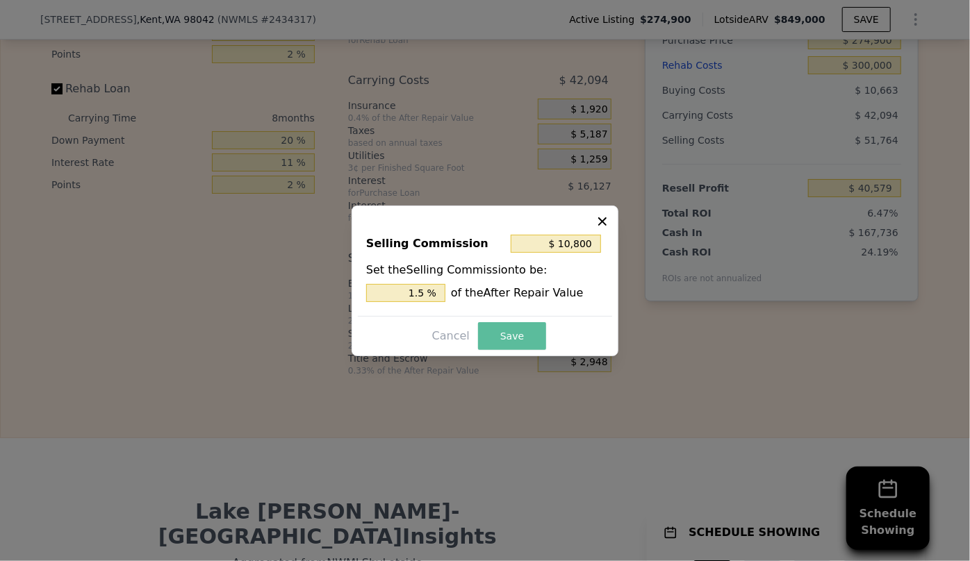
click at [510, 333] on button "Save" at bounding box center [512, 336] width 68 height 28
type input "$ 47,779"
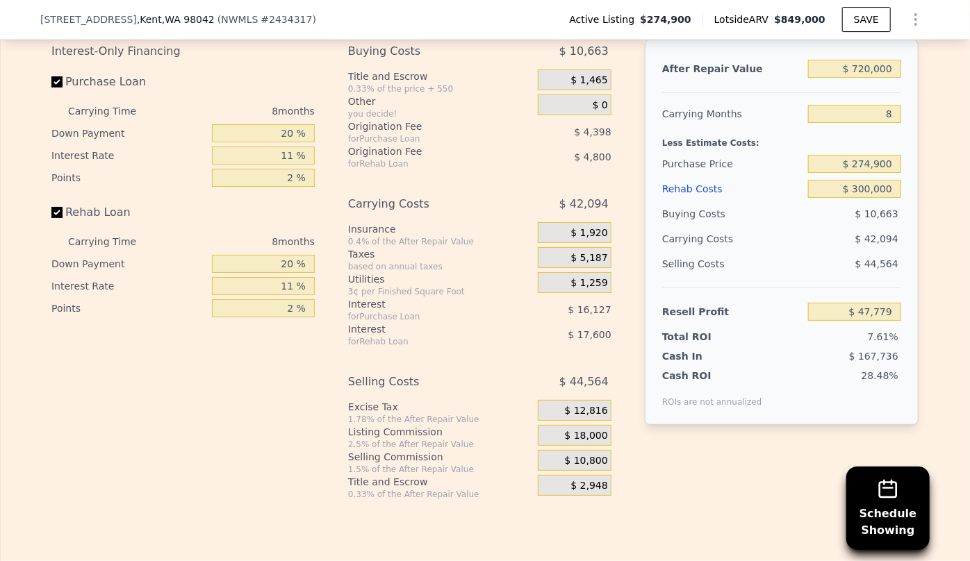
scroll to position [2336, 0]
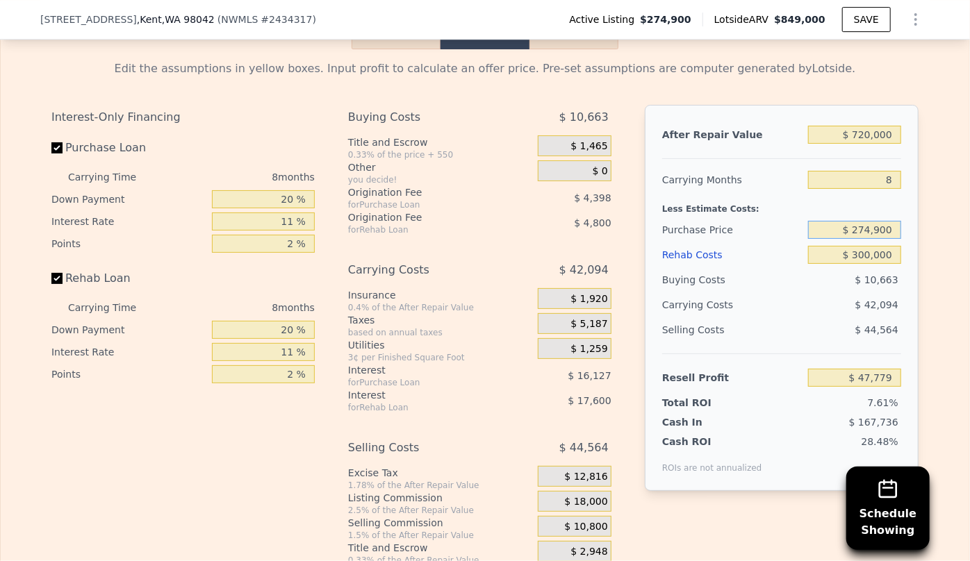
click at [895, 235] on input "$ 274,900" at bounding box center [854, 230] width 93 height 18
type input "$ 250,000"
type input "$ 74,623"
type input "$ 240,000"
type input "$ 85,401"
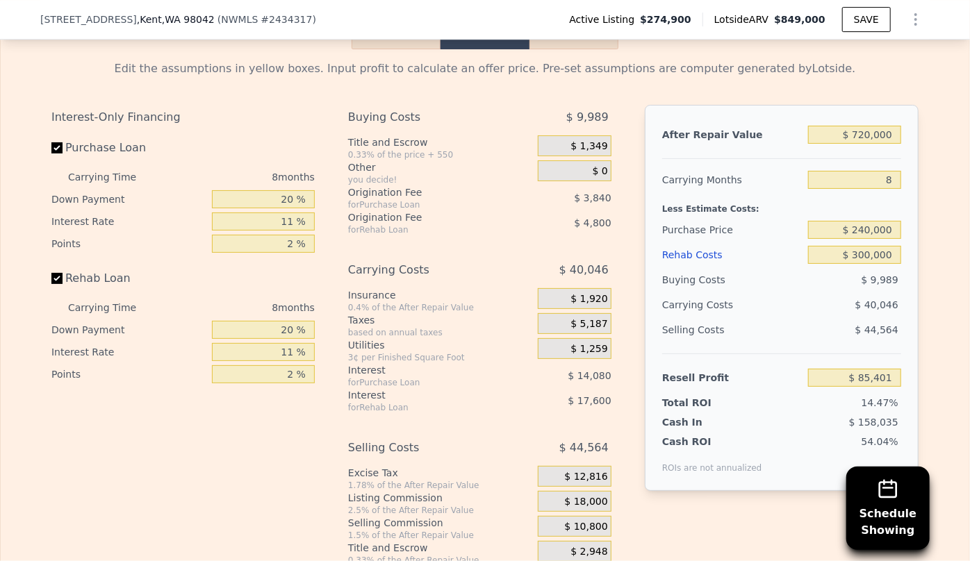
click at [849, 429] on div "$ 158,035" at bounding box center [827, 422] width 147 height 14
click at [838, 302] on div "$ 40,046" at bounding box center [827, 304] width 147 height 25
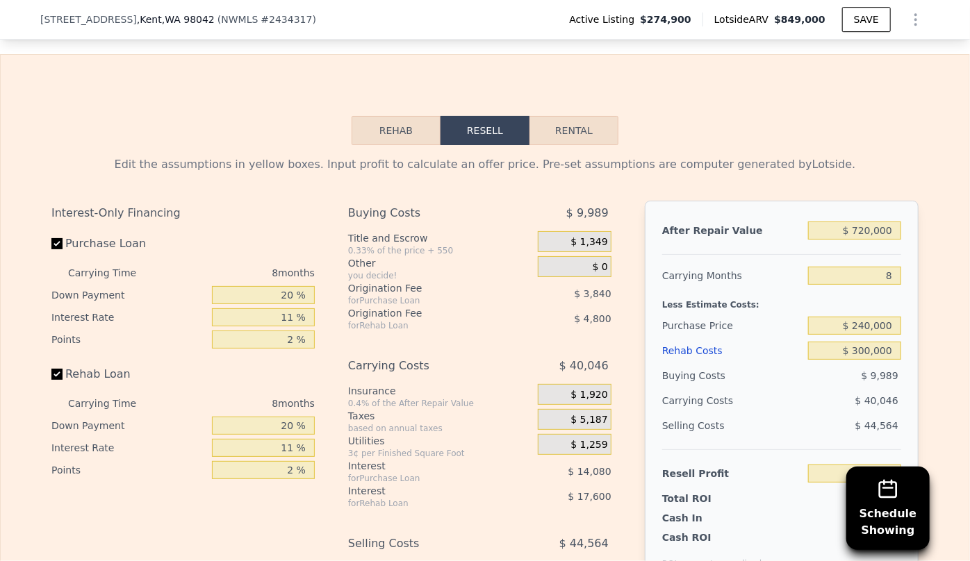
scroll to position [2272, 0]
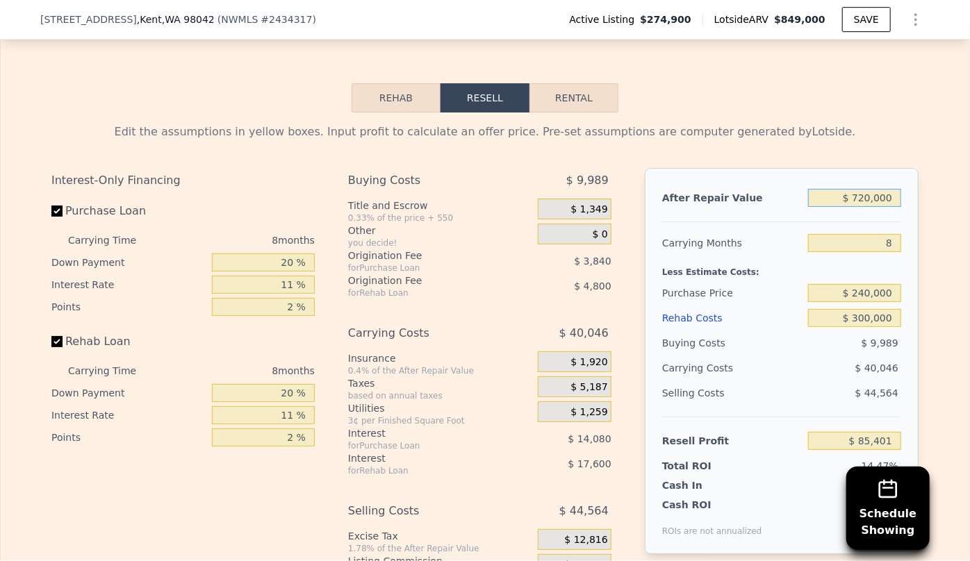
click at [865, 206] on input "$ 720,000" at bounding box center [854, 198] width 93 height 18
type input "$ 70,000"
type input "-$ 523,131"
type input "$ 730,000"
type input "$ 94,763"
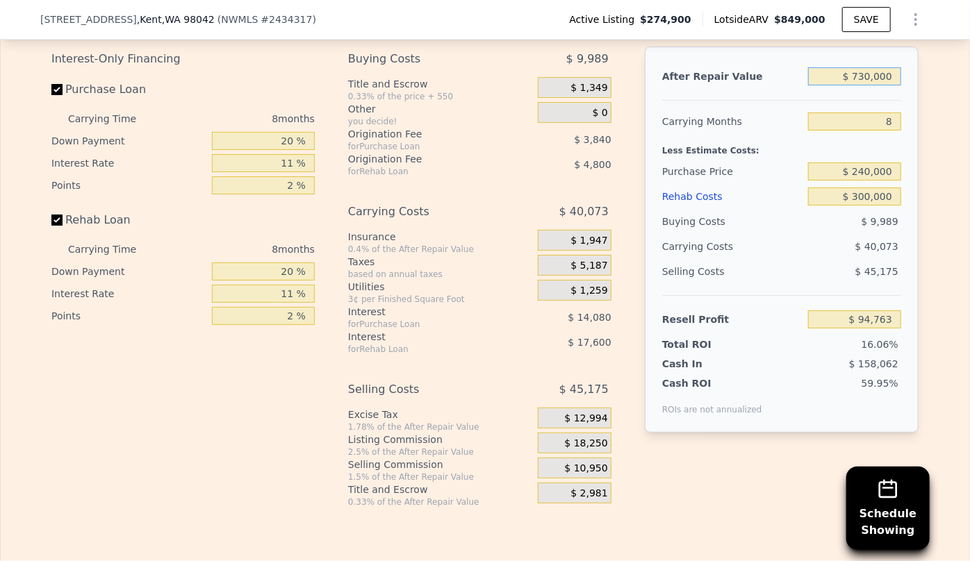
scroll to position [2399, 0]
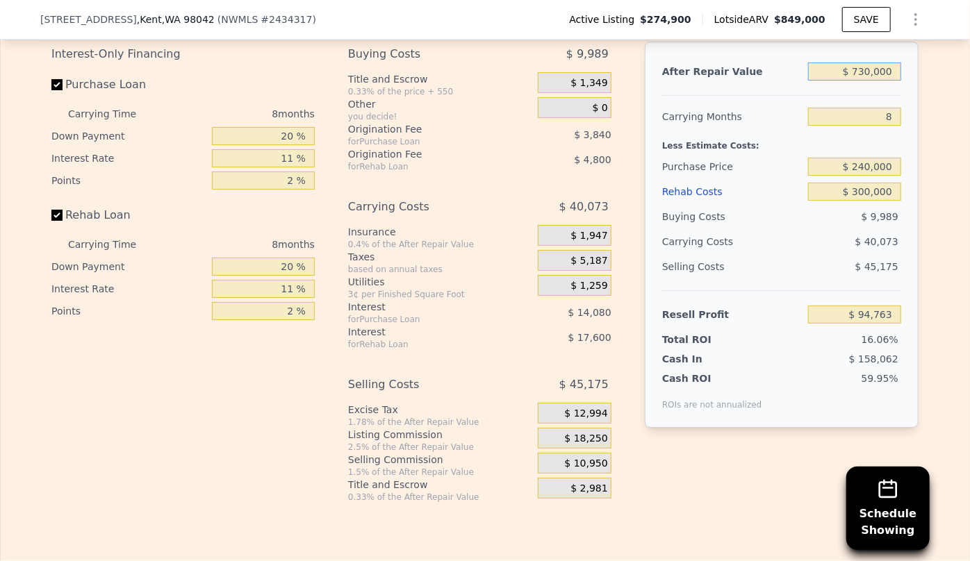
type input "$ 730,000"
click at [863, 174] on input "$ 240,000" at bounding box center [854, 167] width 93 height 18
type input "$ 230,000"
click at [804, 244] on div "$ 40,073" at bounding box center [827, 241] width 147 height 25
type input "$ 105,540"
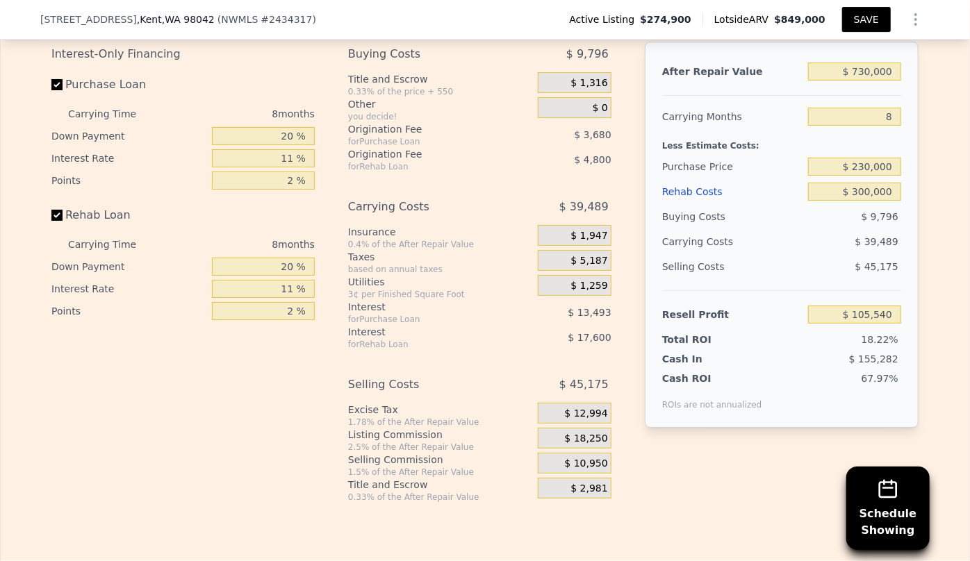
click at [862, 25] on button "SAVE" at bounding box center [866, 19] width 49 height 25
click at [862, 25] on button "SAVED" at bounding box center [862, 19] width 55 height 25
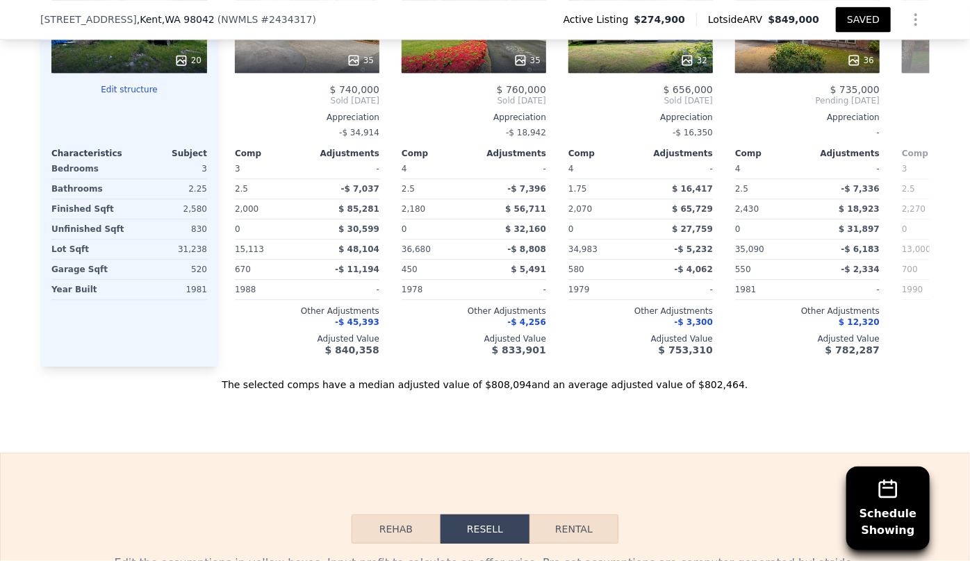
scroll to position [1768, 0]
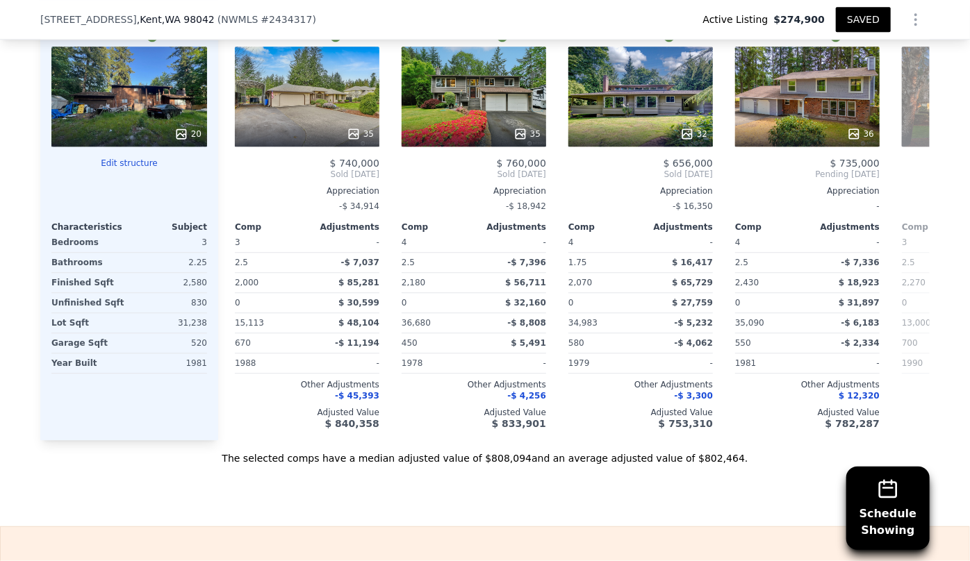
type input "1.75"
type input "2.5"
type input "2430"
type input "13000"
type input "36680"
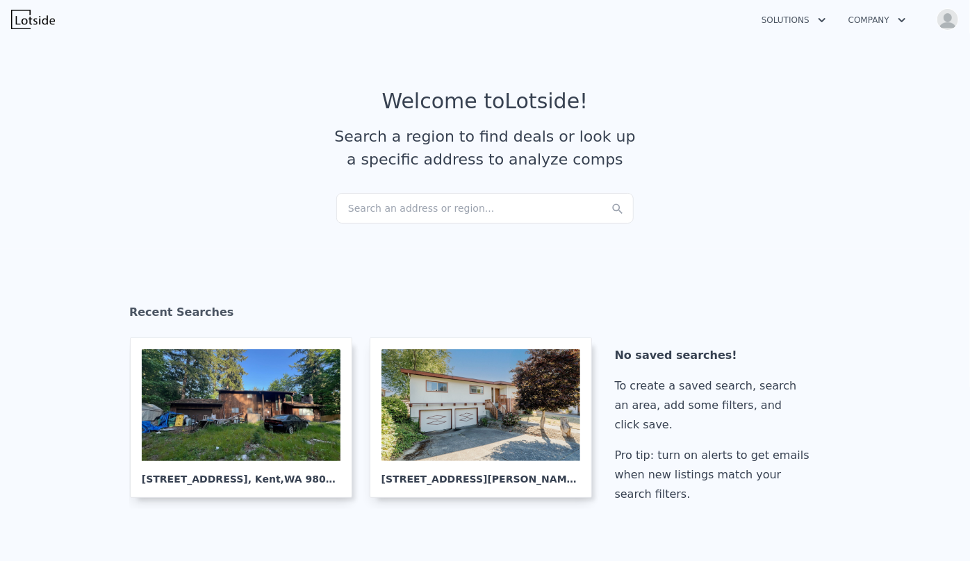
click at [479, 208] on div "Search an address or region..." at bounding box center [484, 208] width 297 height 31
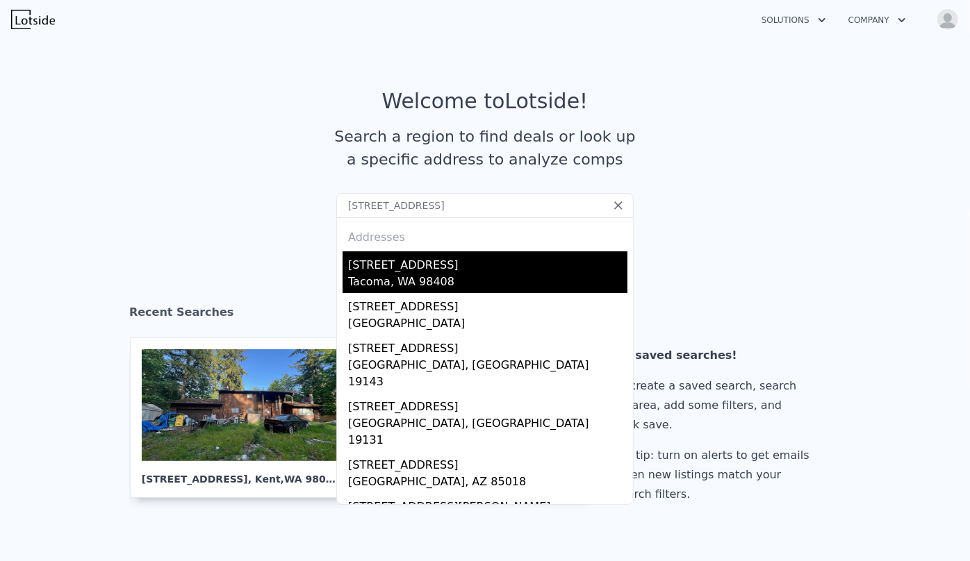
type input "[STREET_ADDRESS]"
click at [473, 263] on div "[STREET_ADDRESS]" at bounding box center [487, 262] width 279 height 22
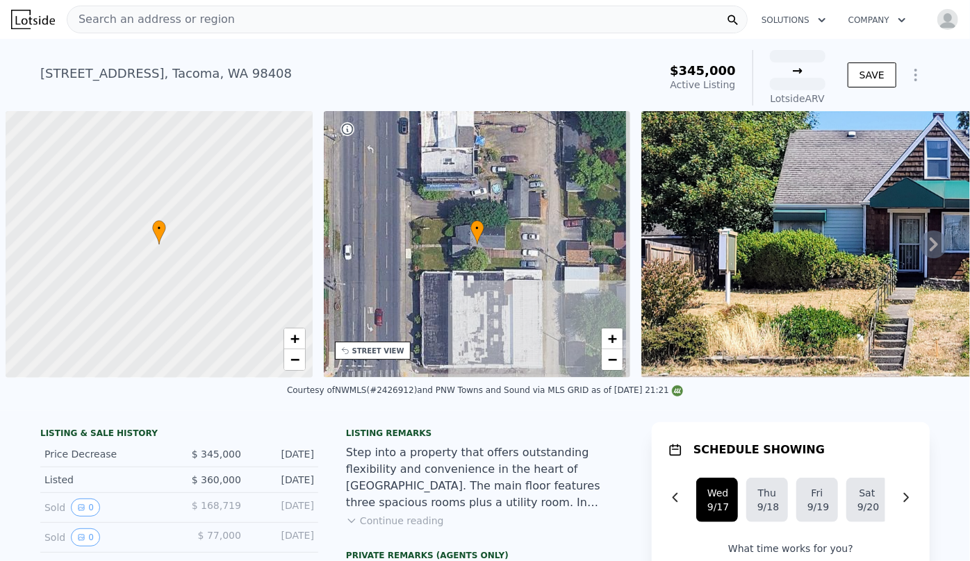
scroll to position [0, 6]
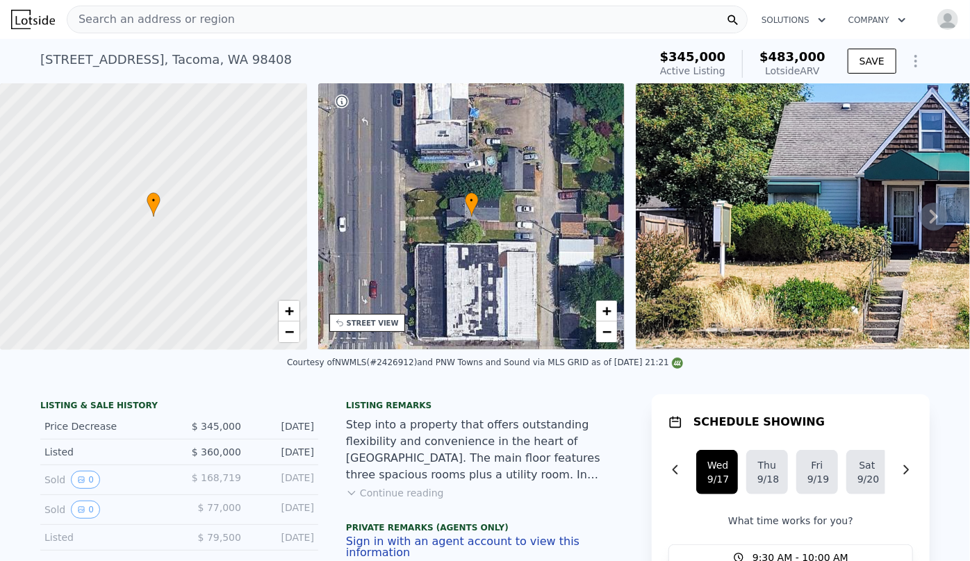
click at [376, 326] on div "STREET VIEW" at bounding box center [373, 323] width 52 height 10
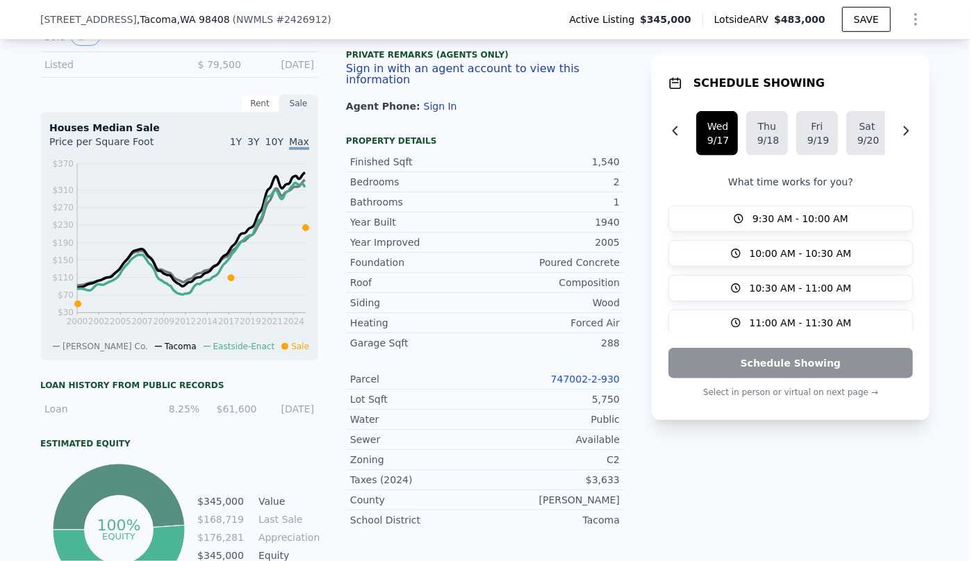
scroll to position [500, 0]
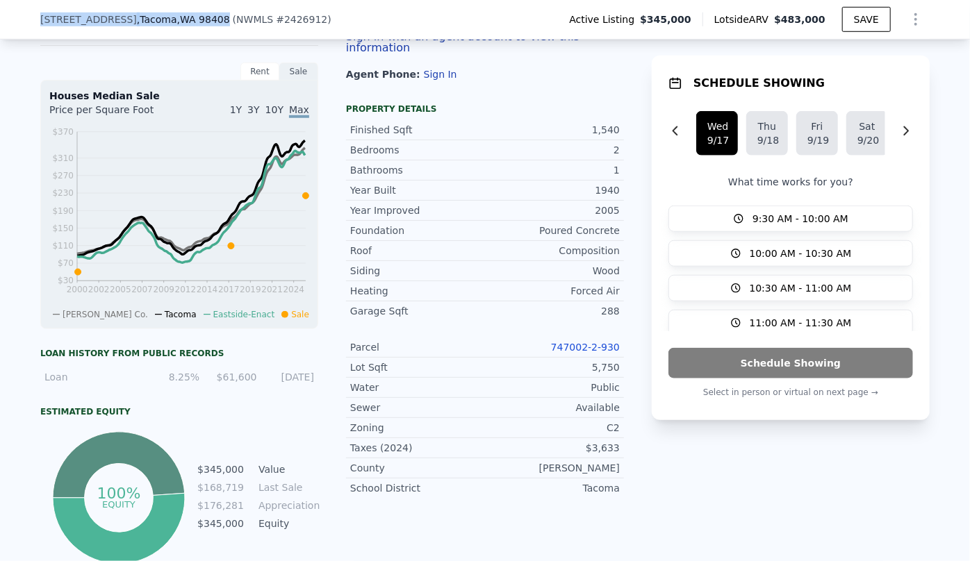
drag, startPoint x: 28, startPoint y: 15, endPoint x: 194, endPoint y: 19, distance: 166.0
click at [194, 19] on div "[STREET_ADDRESS] ( NWMLS # 2426912 ) Active Listing $345,000 Lotside ARV $483,0…" at bounding box center [485, 20] width 970 height 40
copy div "[STREET_ADDRESS]"
click at [606, 343] on link "747002-2-930" at bounding box center [585, 347] width 69 height 11
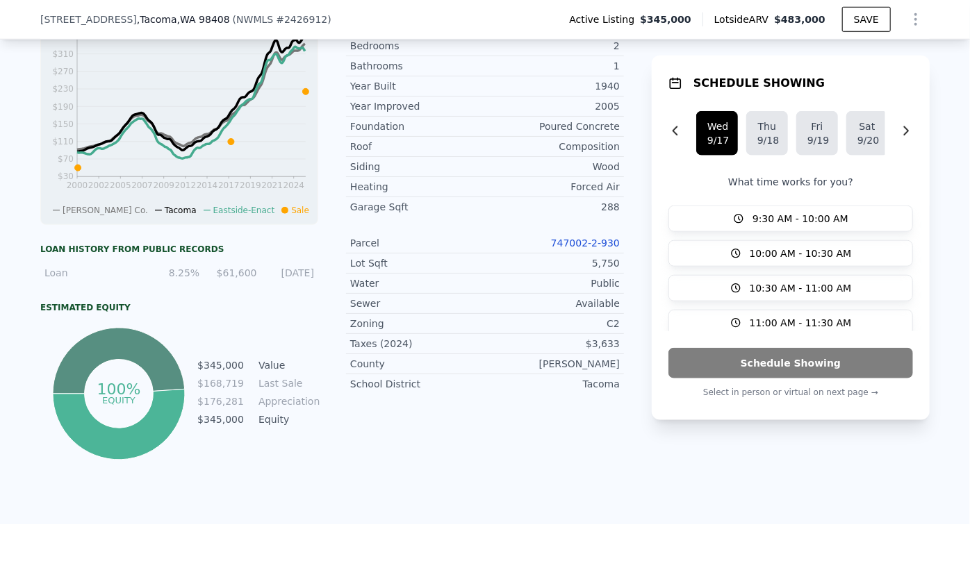
scroll to position [626, 0]
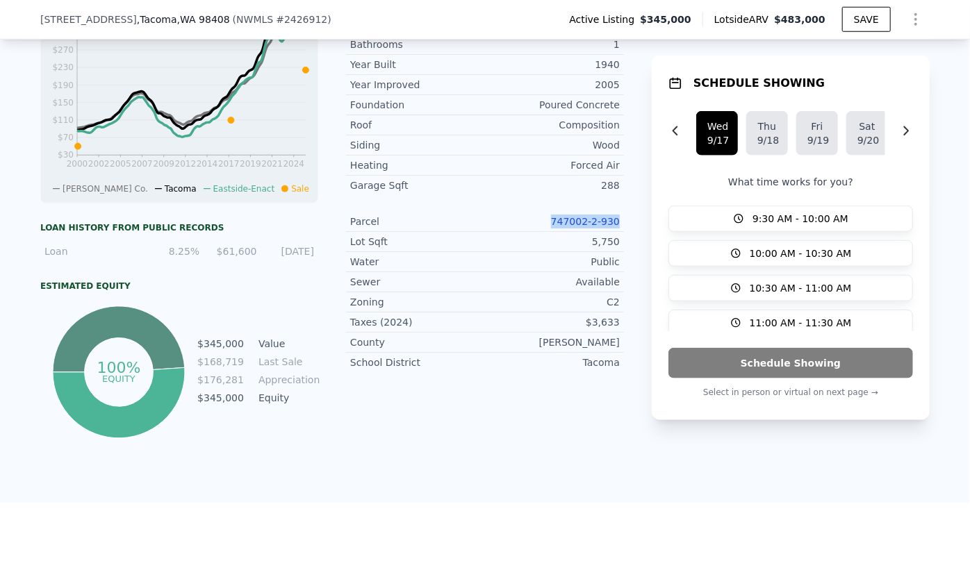
drag, startPoint x: 551, startPoint y: 219, endPoint x: 627, endPoint y: 222, distance: 76.4
click at [630, 222] on div "LISTING & SALE HISTORY Price Decrease $ 345,000 [DATE] Listed $ 360,000 [DATE] …" at bounding box center [484, 103] width 889 height 678
copy link "747002-2-930"
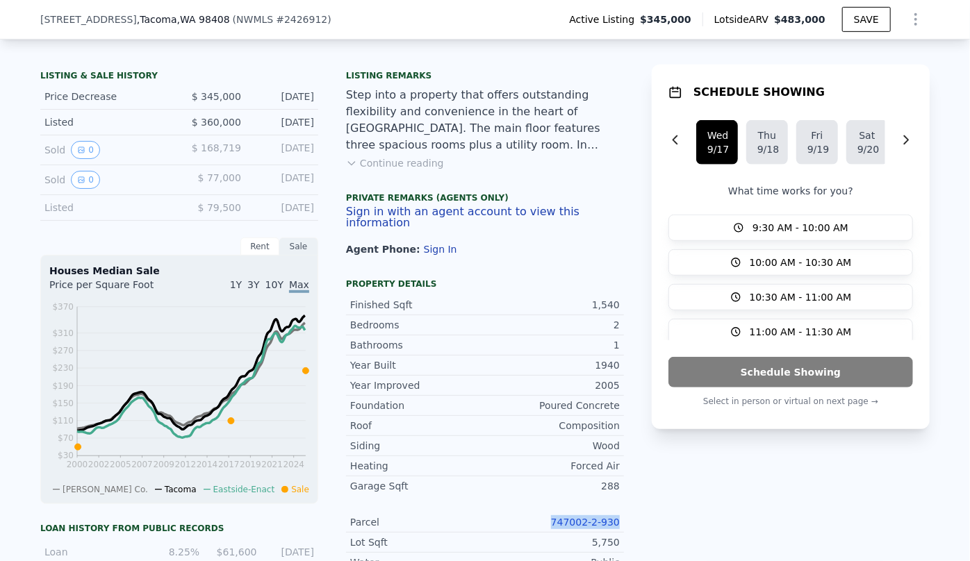
scroll to position [310, 0]
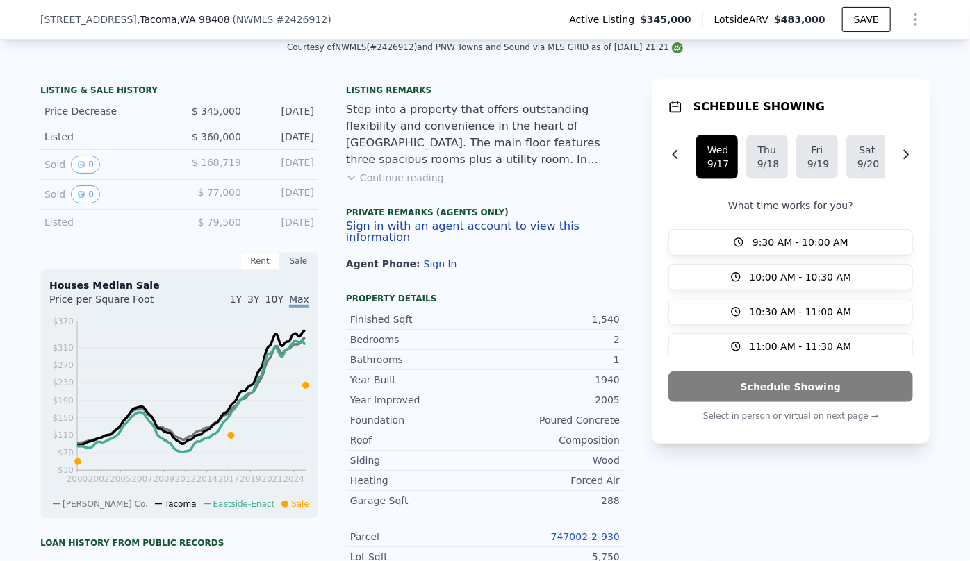
click at [30, 17] on div "[STREET_ADDRESS] ( NWMLS # 2426912 ) Active Listing $345,000 Lotside ARV $483,0…" at bounding box center [485, 20] width 970 height 40
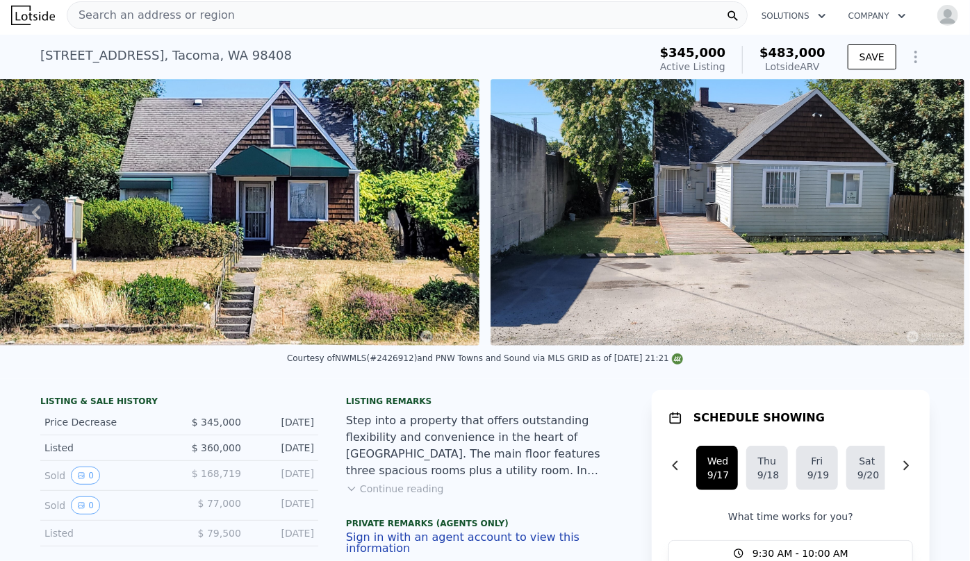
scroll to position [0, 0]
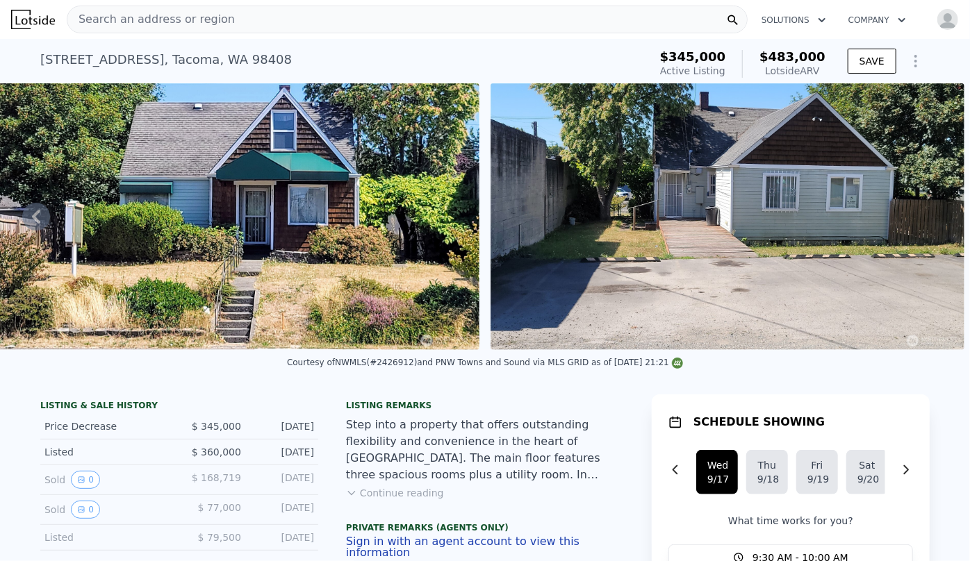
click at [235, 28] on div "Search an address or region" at bounding box center [407, 20] width 681 height 28
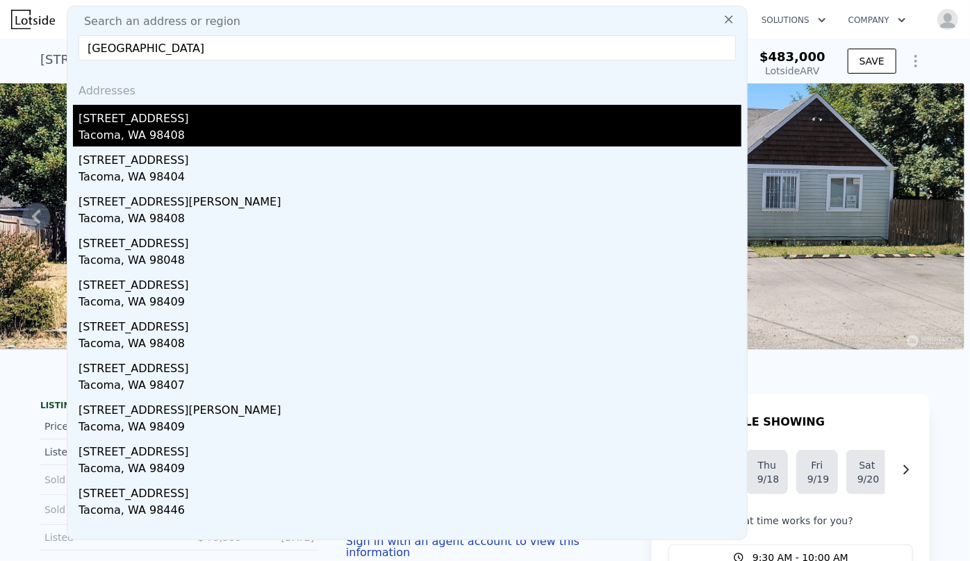
type input "[GEOGRAPHIC_DATA]"
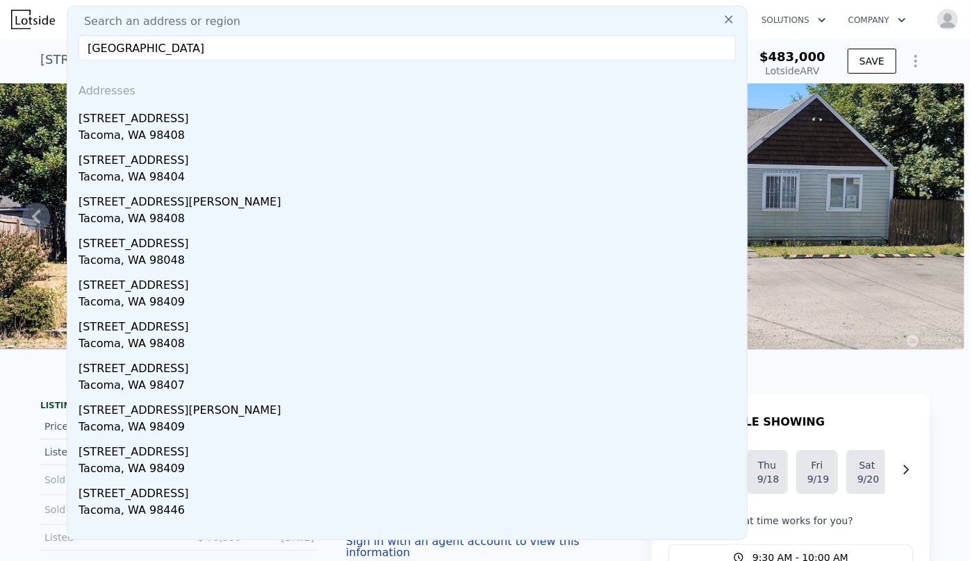
drag, startPoint x: 160, startPoint y: 144, endPoint x: 165, endPoint y: 135, distance: 10.6
click at [163, 140] on div "Tacoma, WA 98408" at bounding box center [409, 136] width 663 height 19
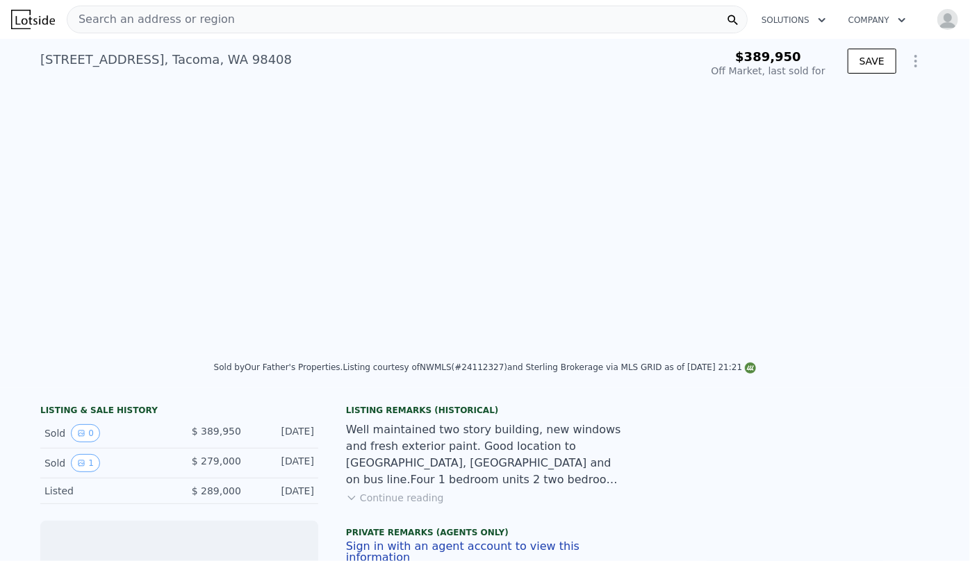
scroll to position [0, 635]
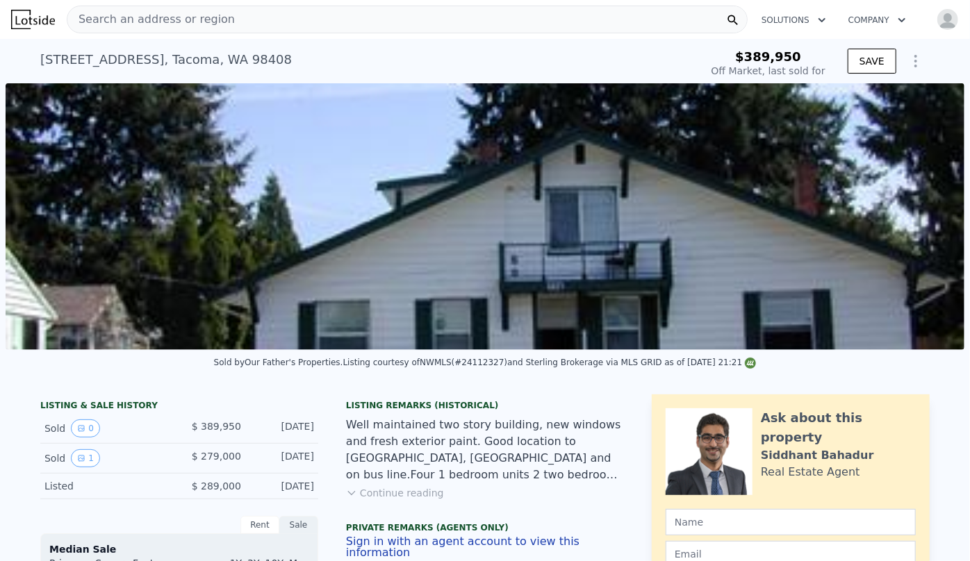
type input "-$ 309,027"
click at [166, 14] on span "Search an address or region" at bounding box center [150, 19] width 167 height 17
type input "$ 1,142,000"
type input "$ 748,697"
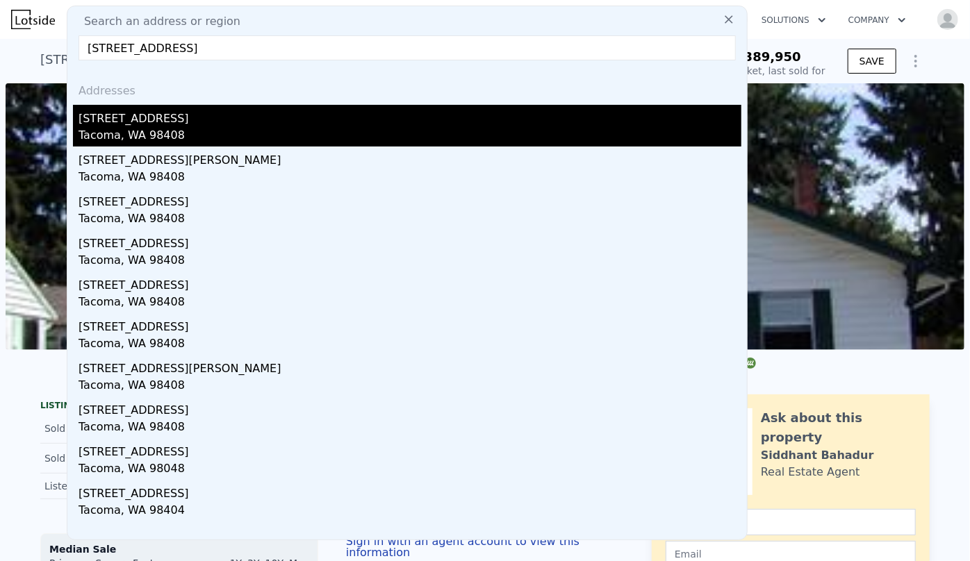
type input "[STREET_ADDRESS]"
click at [152, 122] on div "[STREET_ADDRESS]" at bounding box center [409, 116] width 663 height 22
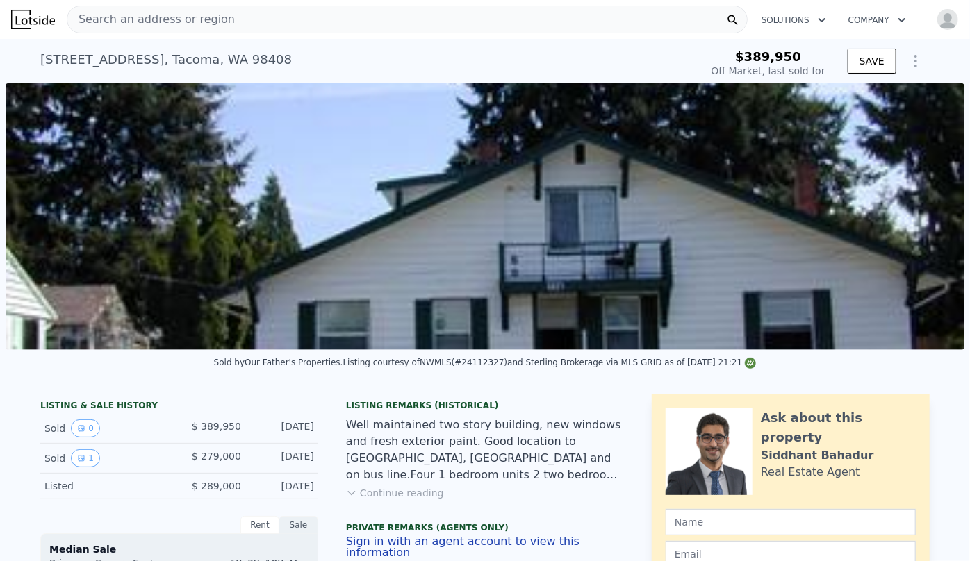
drag, startPoint x: 126, startPoint y: 18, endPoint x: 113, endPoint y: 20, distance: 13.4
click at [113, 20] on span "Search an address or region" at bounding box center [150, 19] width 167 height 17
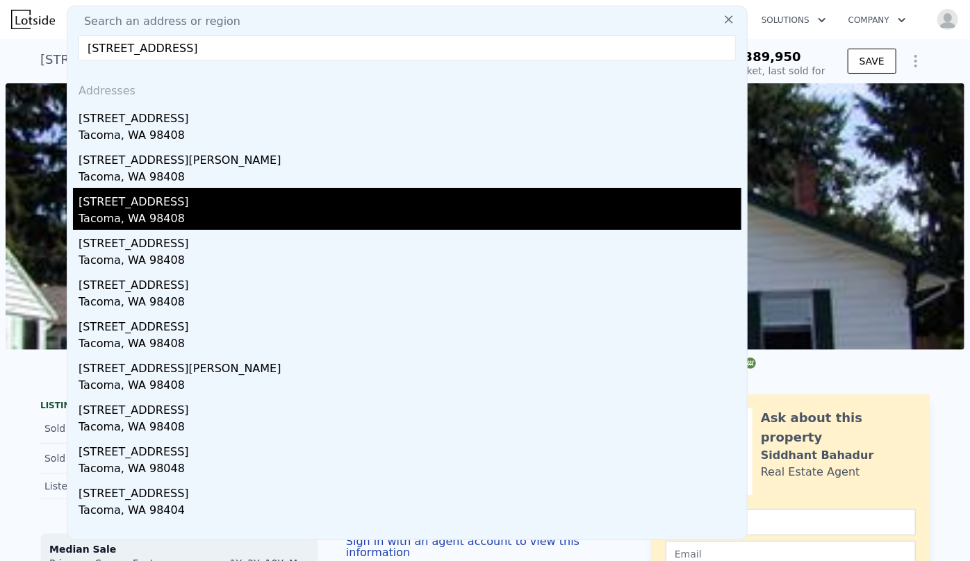
type input "[STREET_ADDRESS]"
click at [158, 208] on div "[STREET_ADDRESS]" at bounding box center [409, 199] width 663 height 22
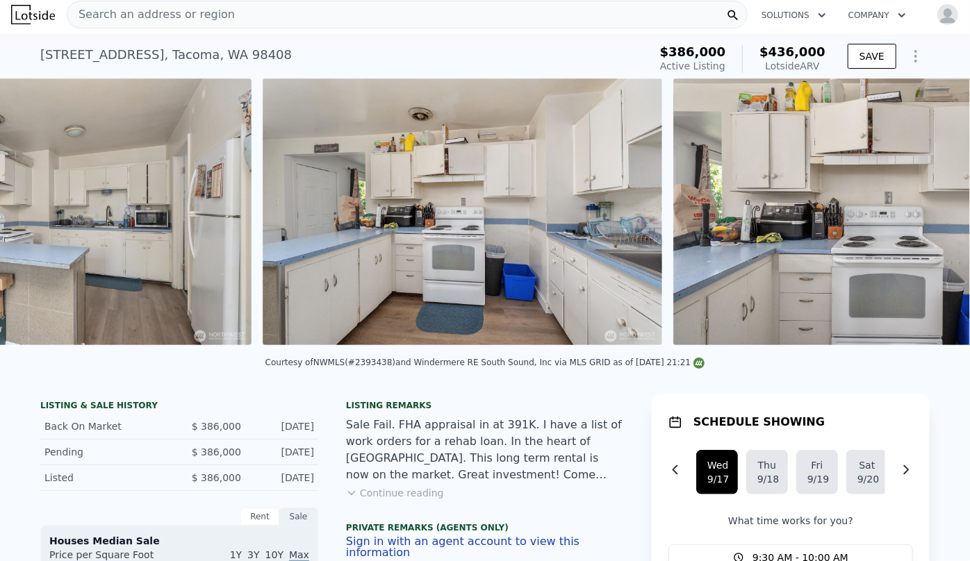
scroll to position [0, 6]
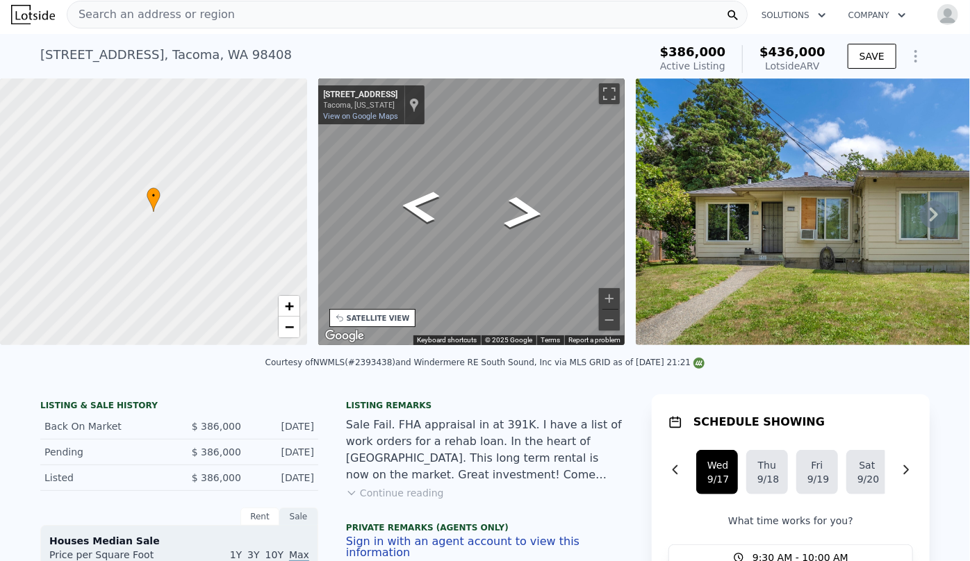
click at [147, 164] on div "• + − • + − STREET VIEW ← Move left → Move right ↑ Move up ↓ Move down + Zoom i…" at bounding box center [485, 214] width 970 height 272
click at [240, 184] on div "• + − • + − STREET VIEW ← Move left → Move right ↑ Move up ↓ Move down + Zoom i…" at bounding box center [485, 214] width 970 height 272
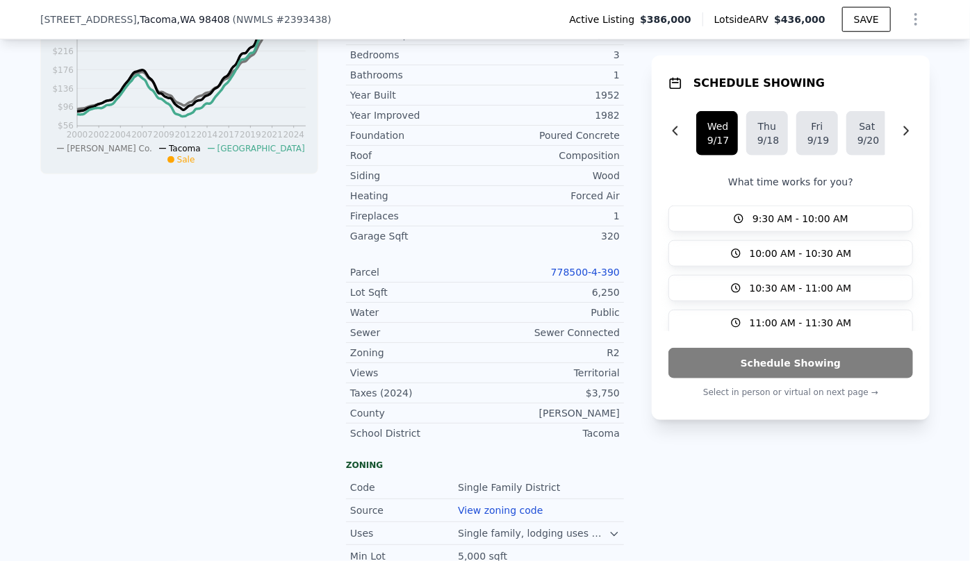
scroll to position [631, 0]
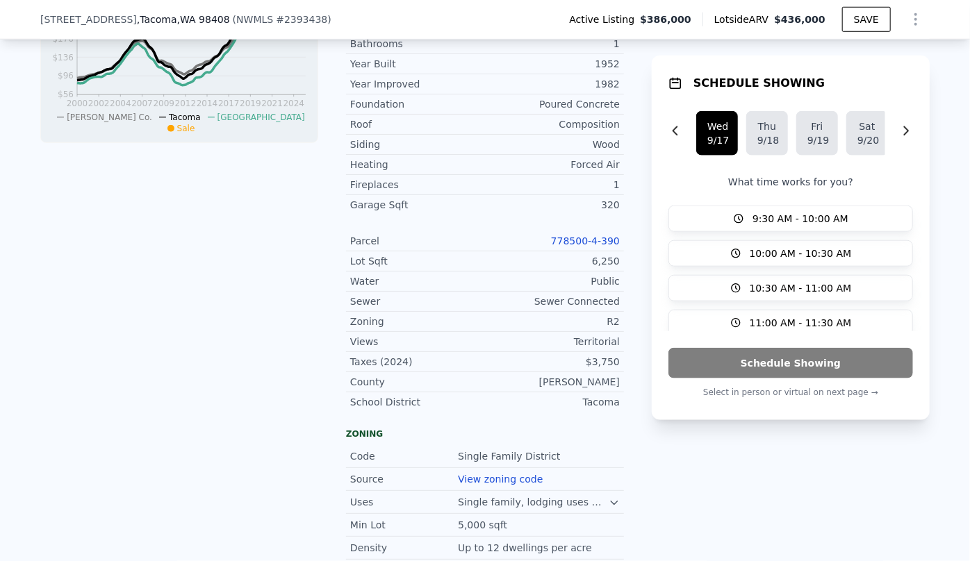
click at [590, 240] on link "778500-4-390" at bounding box center [585, 240] width 69 height 11
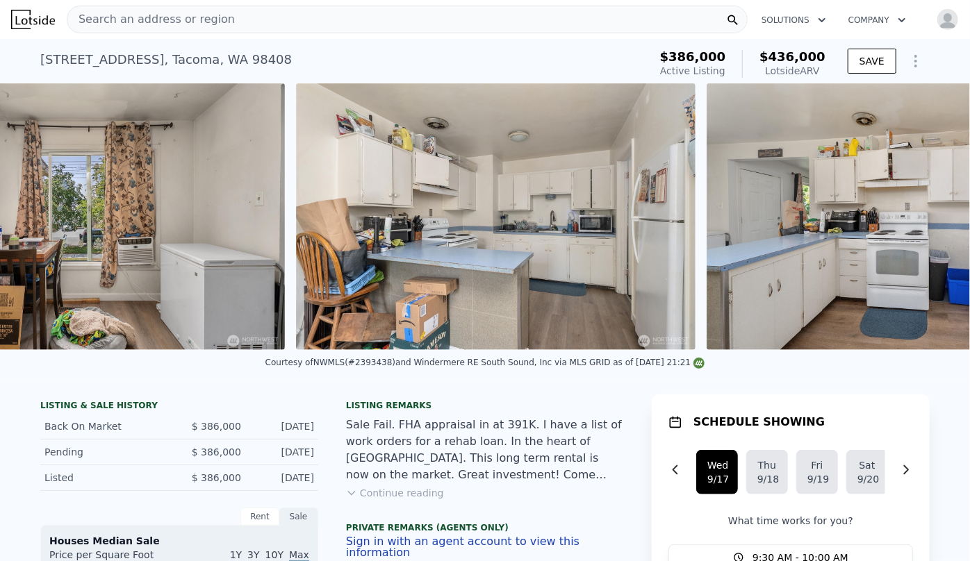
scroll to position [0, 8391]
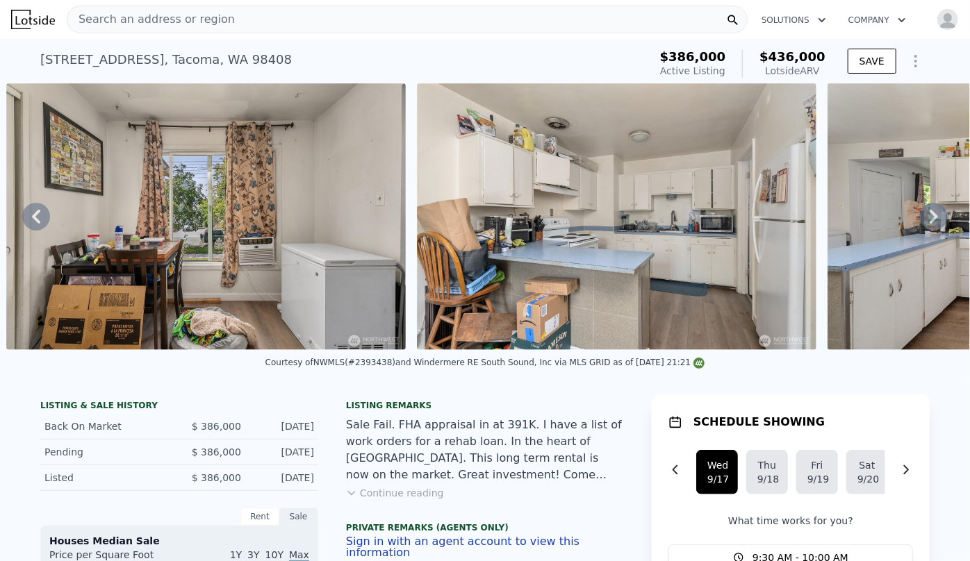
click at [915, 60] on icon "Show Options" at bounding box center [915, 61] width 1 height 11
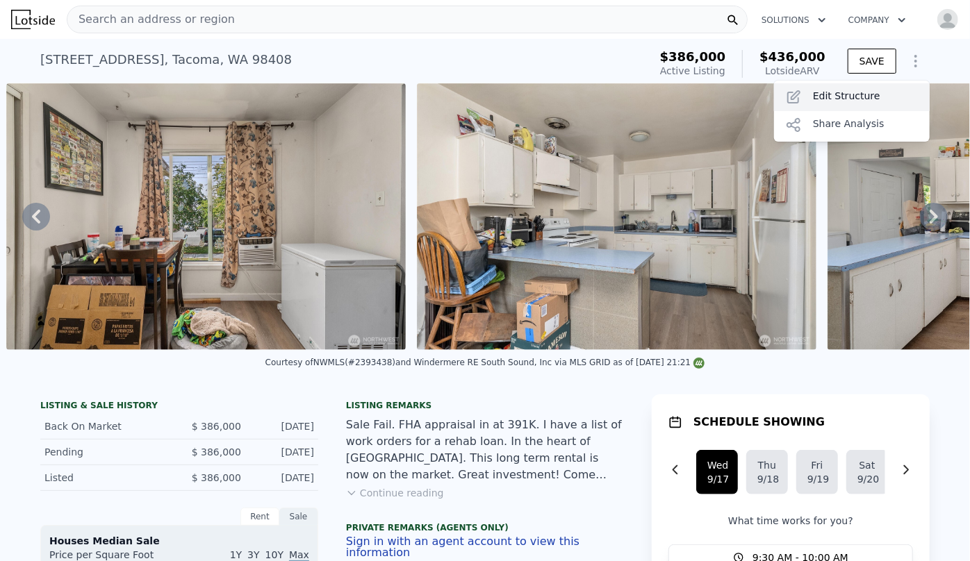
click at [885, 85] on div "Edit Structure" at bounding box center [852, 97] width 156 height 28
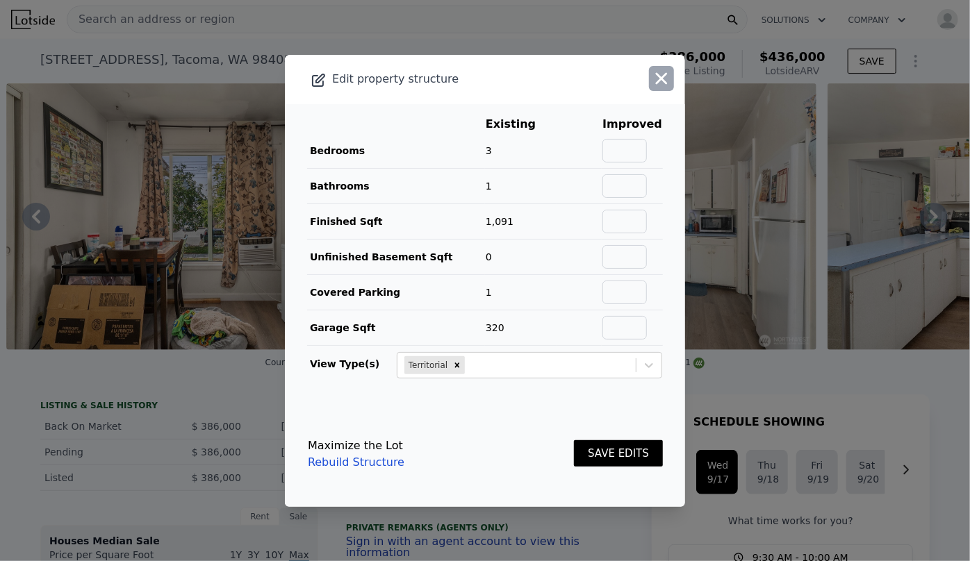
click at [660, 76] on icon "button" at bounding box center [660, 78] width 19 height 19
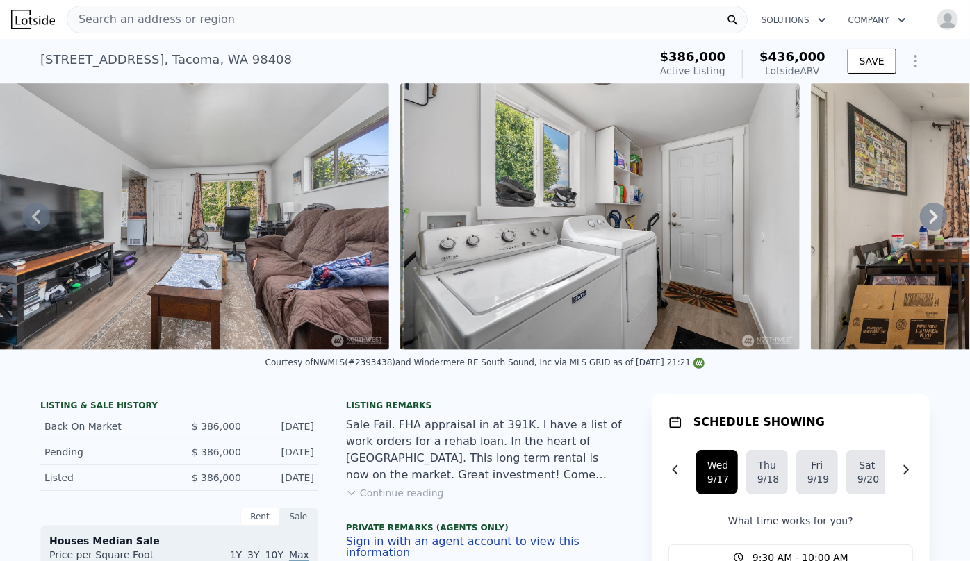
scroll to position [0, 7570]
